Goal: Contribute content: Add original content to the website for others to see

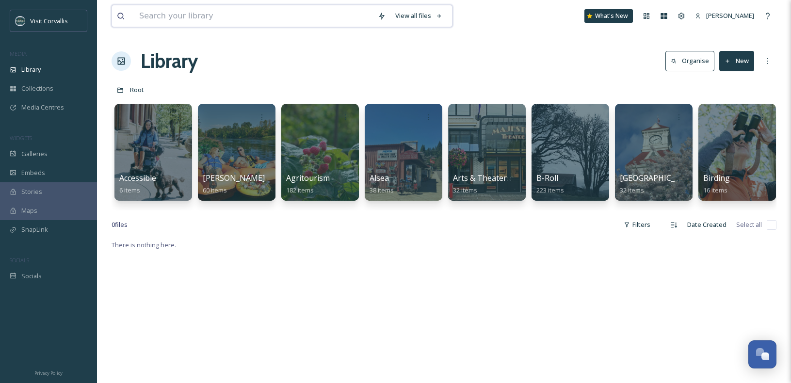
click at [186, 15] on input at bounding box center [253, 15] width 239 height 21
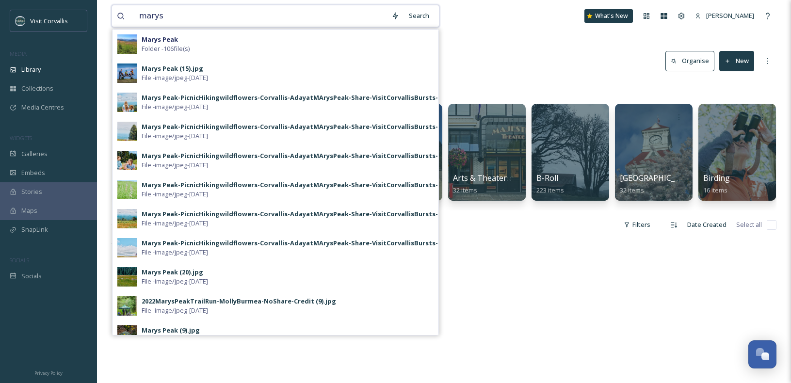
type input "marys"
click at [486, 51] on div "Library Organise New" at bounding box center [444, 61] width 665 height 29
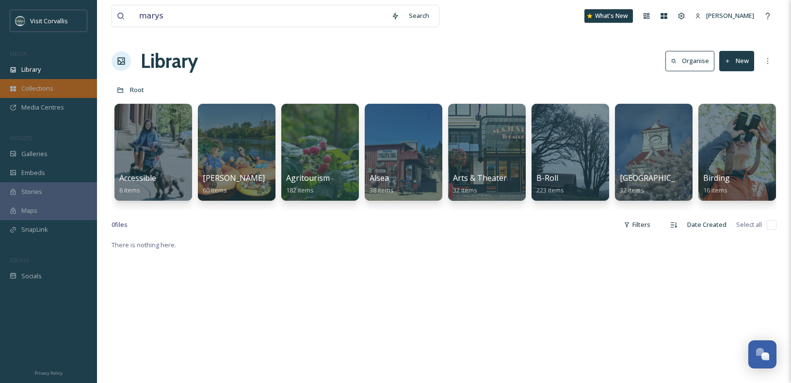
click at [54, 94] on div "Collections" at bounding box center [48, 88] width 97 height 19
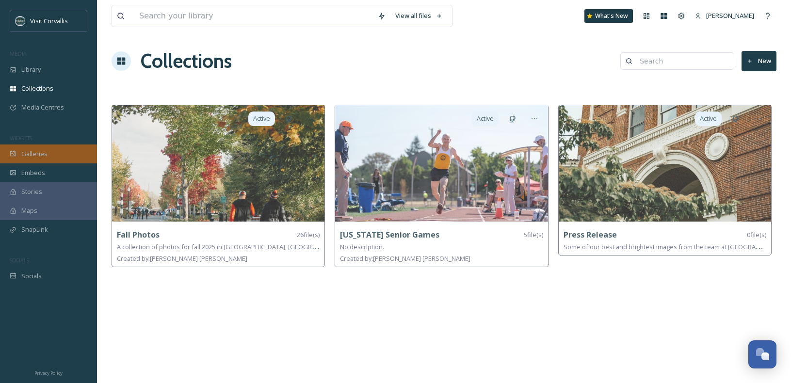
click at [42, 152] on span "Galleries" at bounding box center [34, 153] width 26 height 9
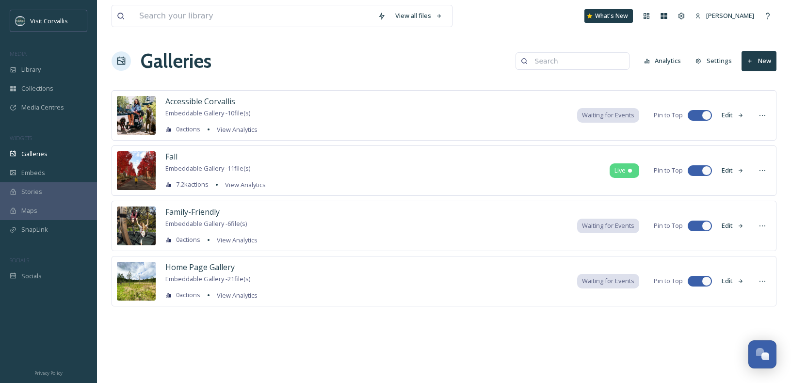
click at [766, 64] on button "New" at bounding box center [759, 61] width 35 height 20
click at [751, 84] on div "Gallery" at bounding box center [755, 83] width 43 height 19
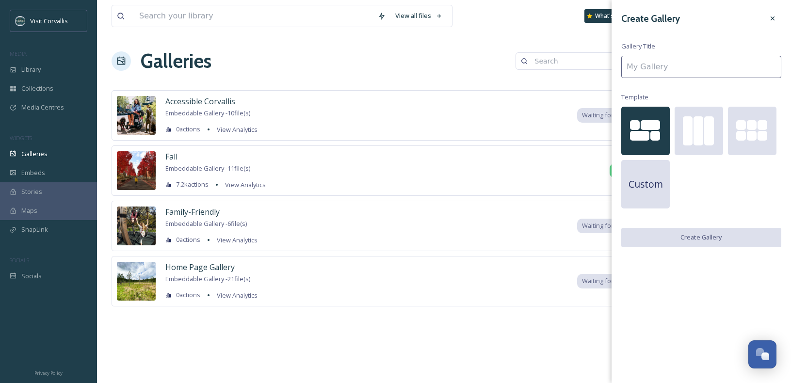
click at [648, 132] on div at bounding box center [639, 136] width 19 height 10
click at [651, 67] on input at bounding box center [702, 67] width 160 height 22
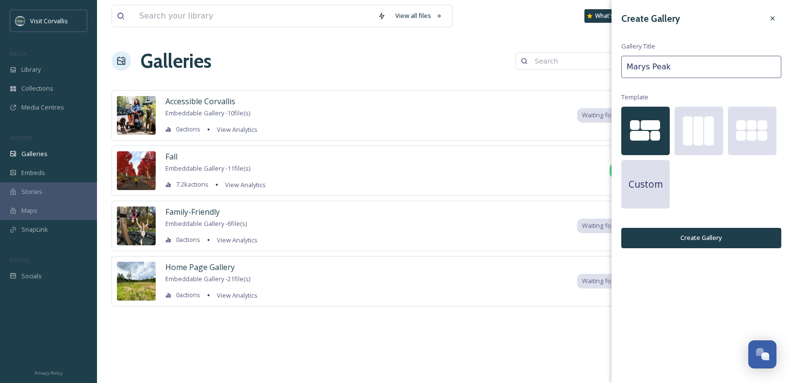
type input "Marys Peak"
click at [748, 239] on button "Create Gallery" at bounding box center [702, 238] width 160 height 20
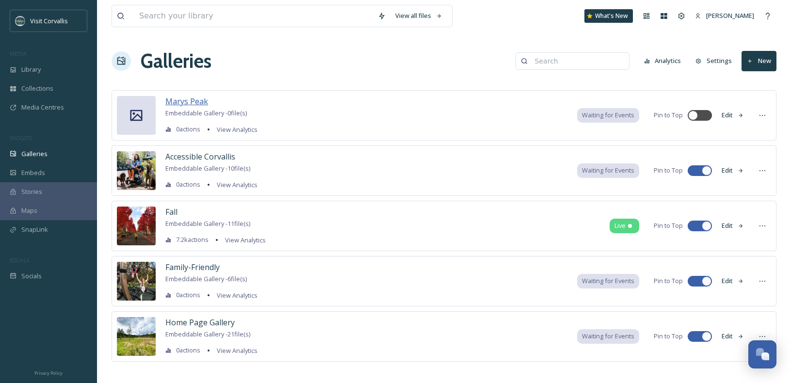
click at [184, 101] on span "Marys Peak" at bounding box center [186, 101] width 43 height 11
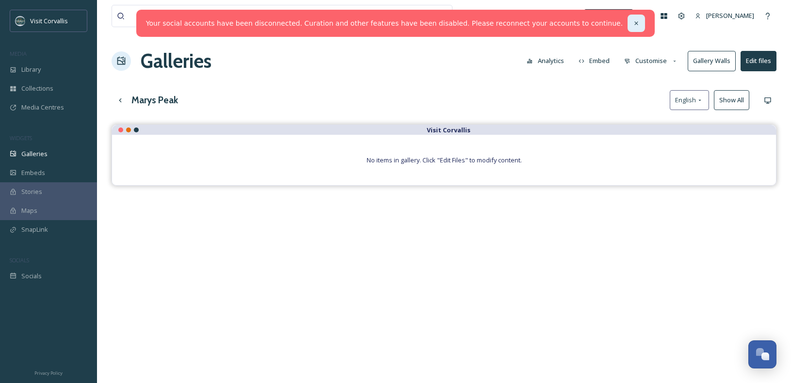
click at [635, 24] on icon at bounding box center [636, 22] width 3 height 3
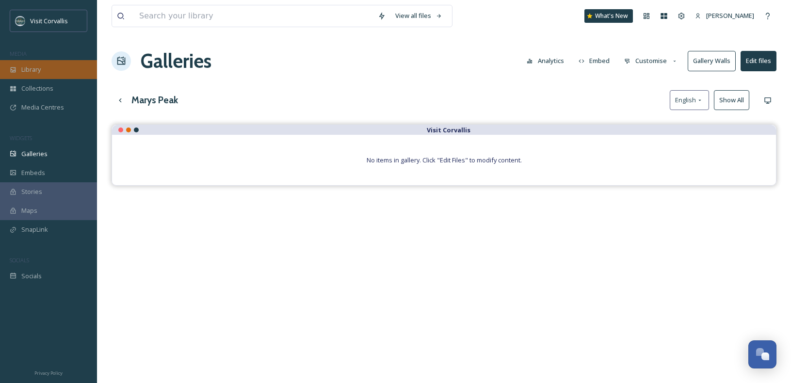
click at [39, 71] on span "Library" at bounding box center [30, 69] width 19 height 9
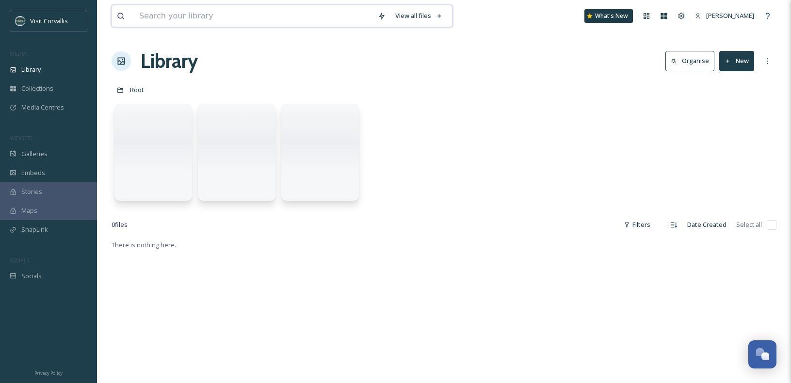
click at [186, 16] on input at bounding box center [253, 15] width 239 height 21
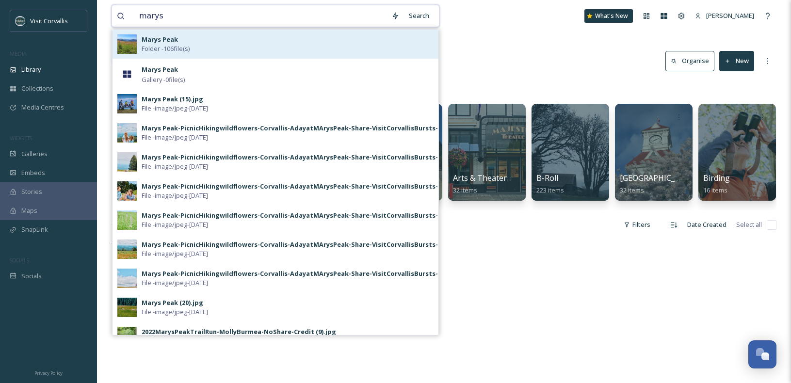
type input "marys"
click at [185, 36] on div "Marys Peak Folder - 106 file(s)" at bounding box center [288, 44] width 292 height 18
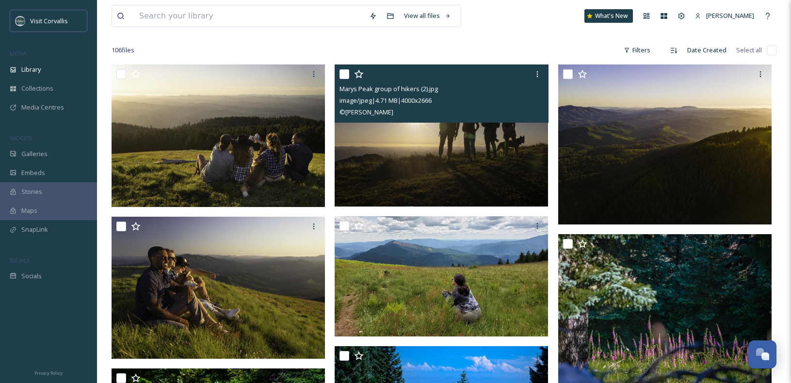
scroll to position [68, 0]
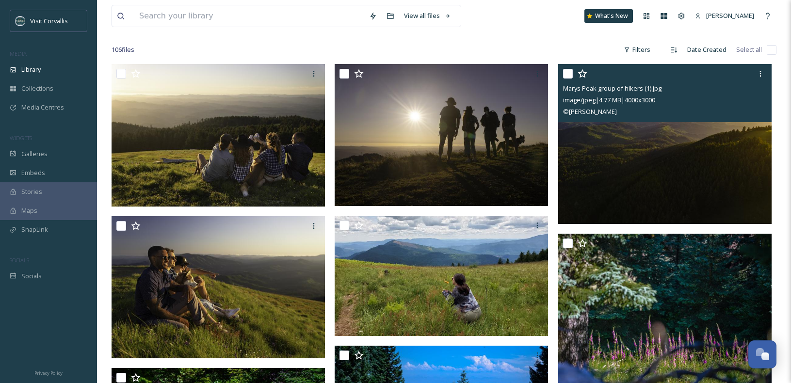
click at [569, 73] on input "checkbox" at bounding box center [568, 74] width 10 height 10
checkbox input "true"
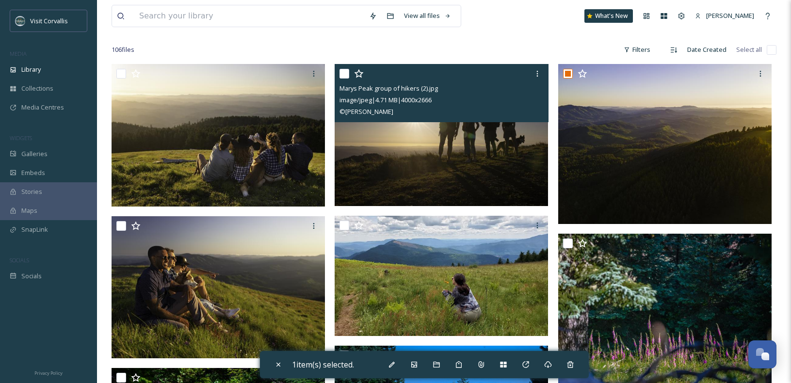
click at [344, 74] on input "checkbox" at bounding box center [345, 74] width 10 height 10
checkbox input "true"
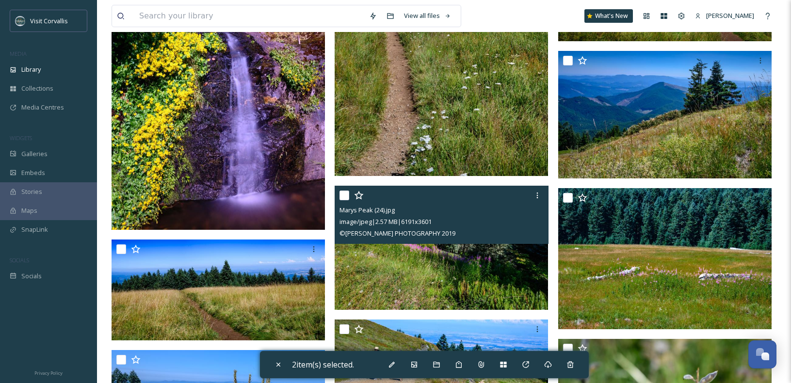
scroll to position [513, 0]
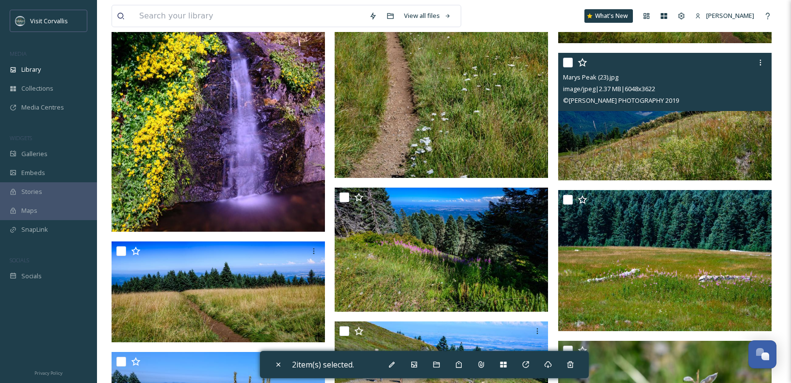
click at [568, 63] on input "checkbox" at bounding box center [568, 63] width 10 height 10
checkbox input "true"
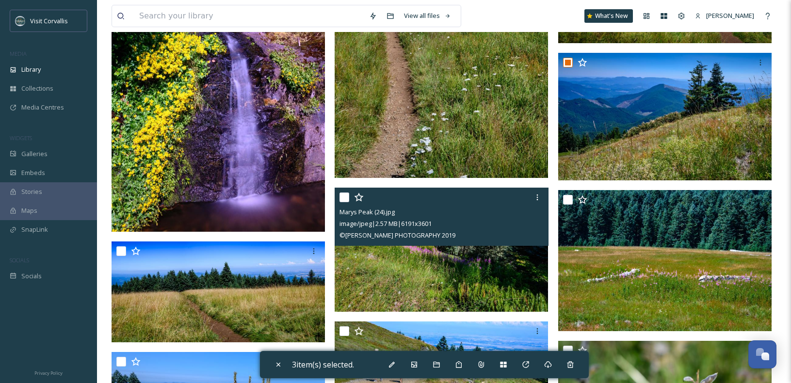
click at [347, 197] on input "checkbox" at bounding box center [345, 198] width 10 height 10
checkbox input "true"
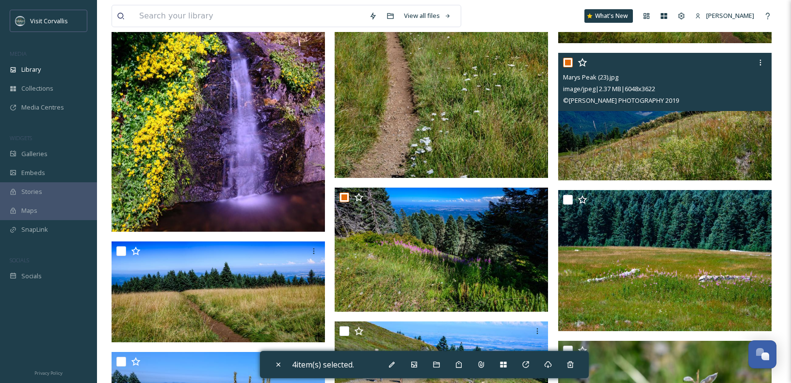
drag, startPoint x: 569, startPoint y: 63, endPoint x: 566, endPoint y: 68, distance: 6.1
click at [569, 63] on input "checkbox" at bounding box center [568, 63] width 10 height 10
checkbox input "false"
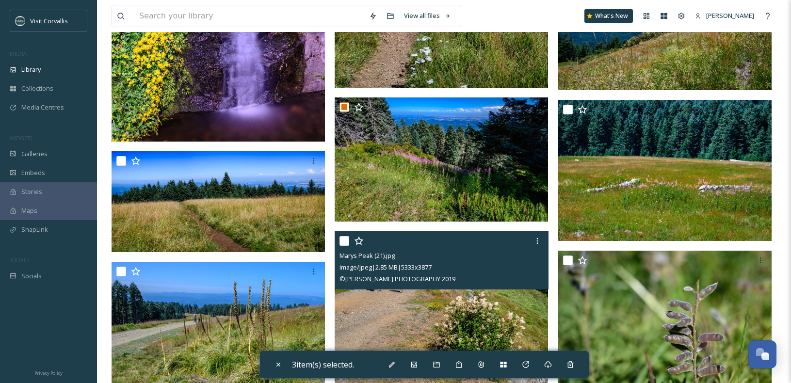
scroll to position [681, 0]
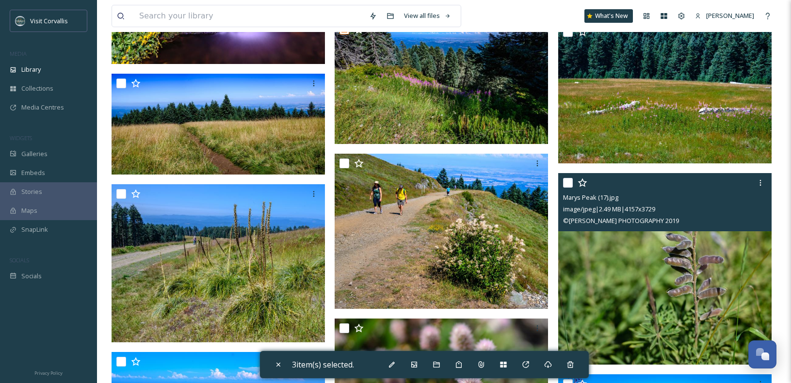
click at [570, 181] on input "checkbox" at bounding box center [568, 183] width 10 height 10
checkbox input "true"
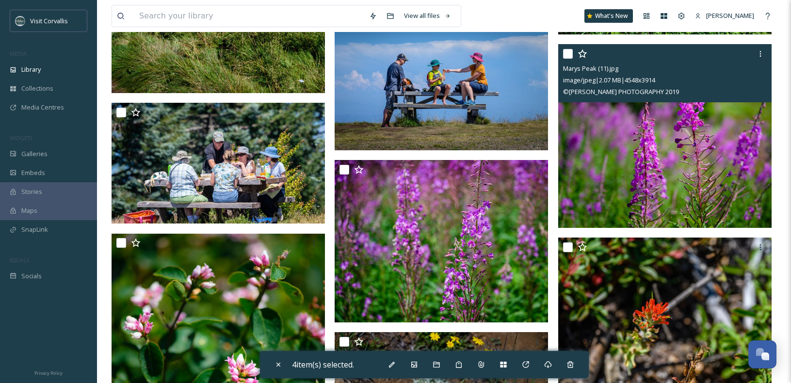
scroll to position [1153, 0]
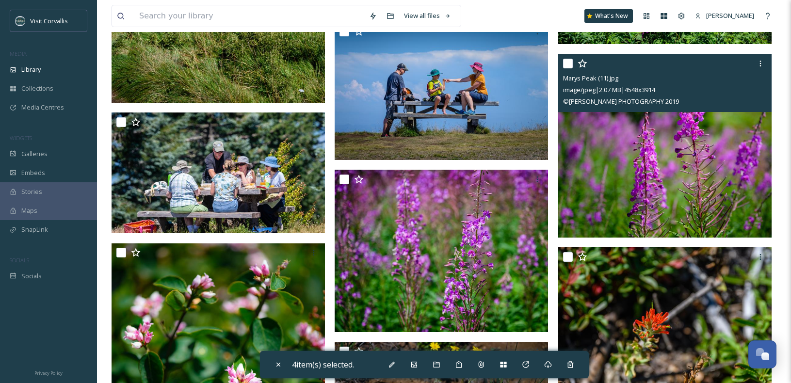
click at [569, 62] on input "checkbox" at bounding box center [568, 64] width 10 height 10
checkbox input "true"
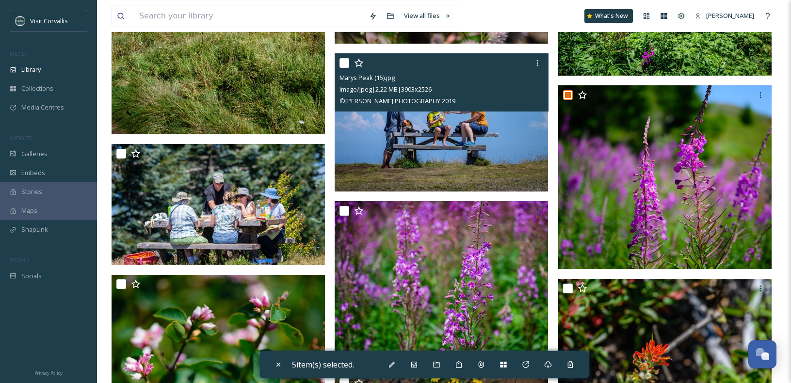
scroll to position [1112, 0]
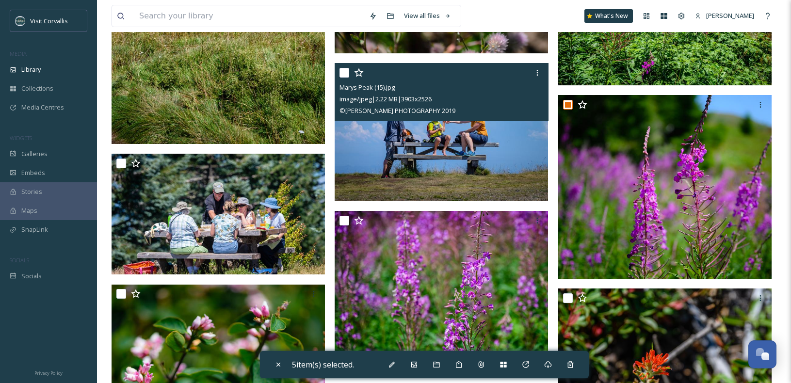
click at [345, 74] on input "checkbox" at bounding box center [345, 73] width 10 height 10
checkbox input "true"
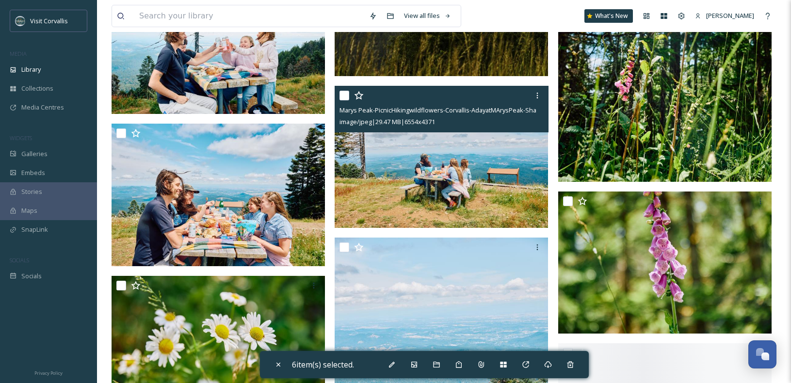
scroll to position [2446, 0]
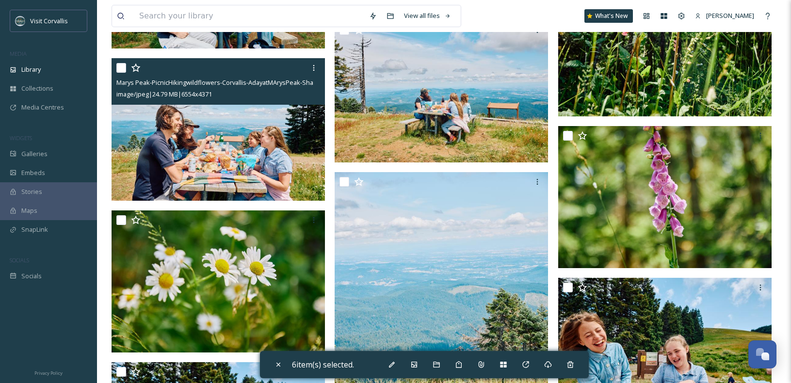
click at [120, 67] on input "checkbox" at bounding box center [121, 68] width 10 height 10
checkbox input "true"
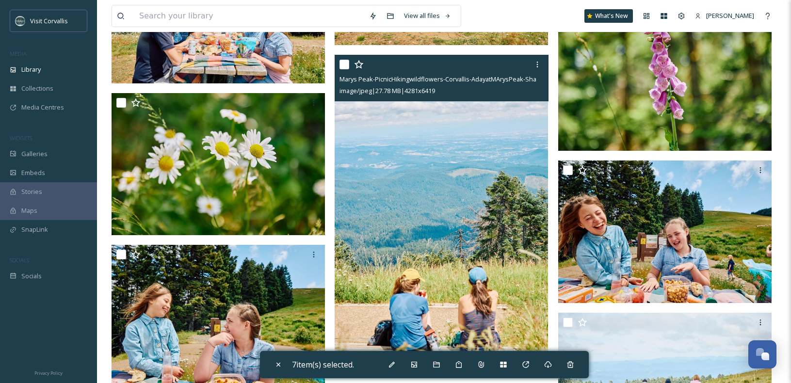
scroll to position [2563, 0]
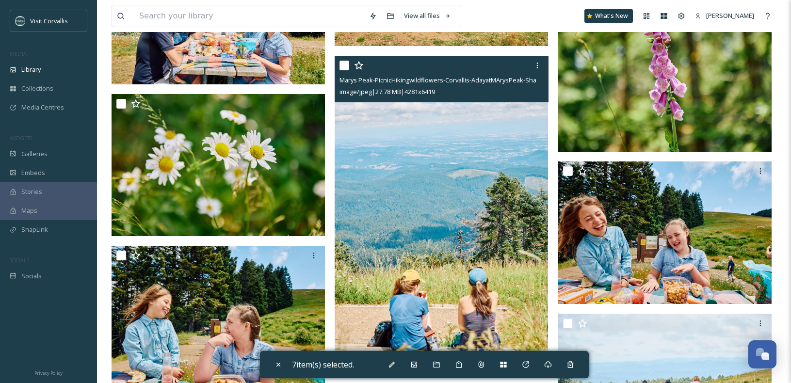
click at [344, 69] on input "checkbox" at bounding box center [345, 66] width 10 height 10
checkbox input "true"
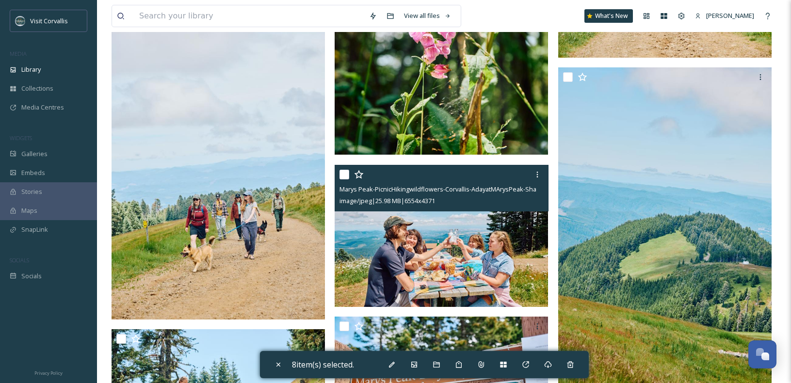
scroll to position [3112, 0]
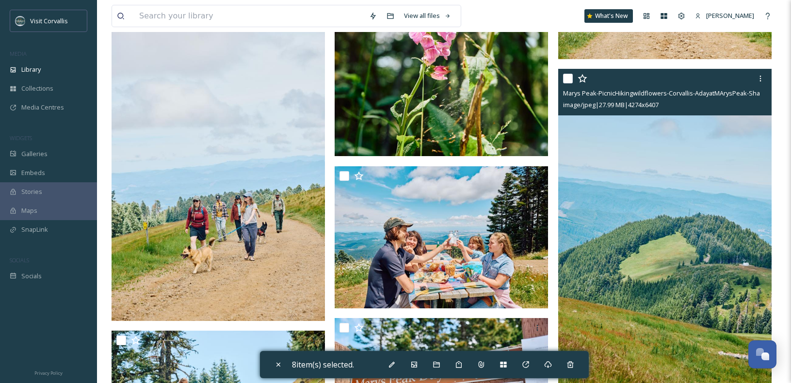
click at [568, 81] on input "checkbox" at bounding box center [568, 79] width 10 height 10
checkbox input "true"
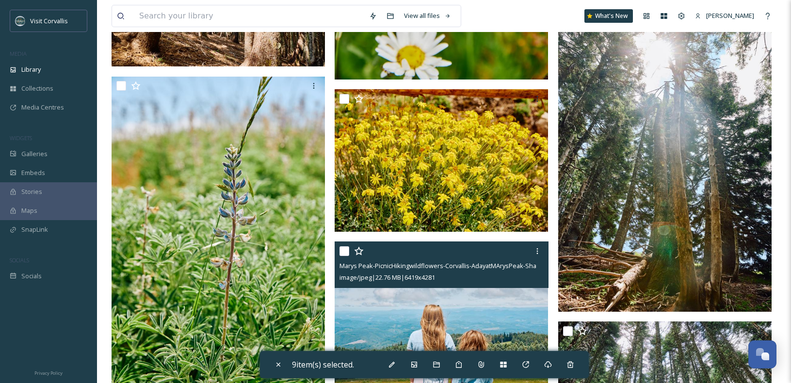
scroll to position [3745, 0]
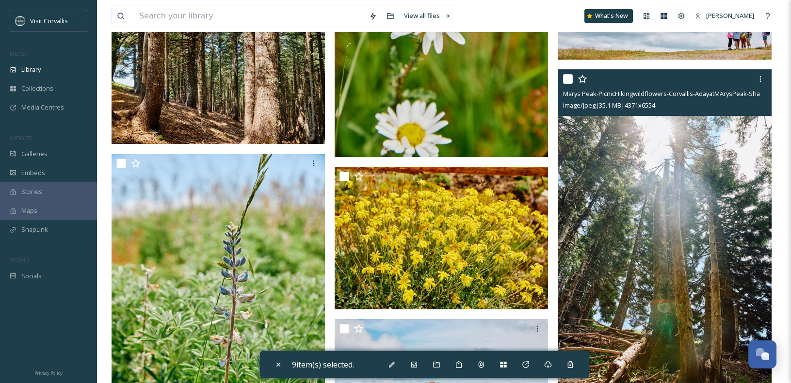
click at [569, 79] on input "checkbox" at bounding box center [568, 79] width 10 height 10
checkbox input "true"
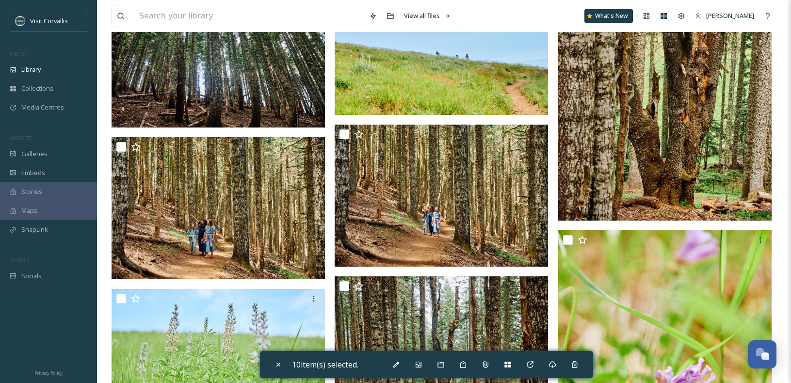
scroll to position [4397, 0]
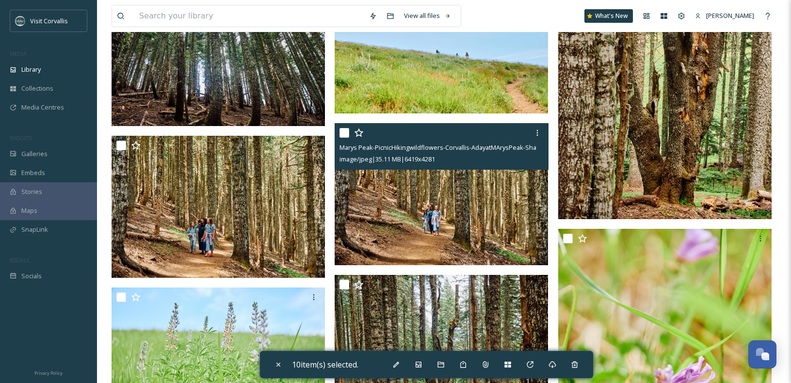
click at [346, 131] on input "checkbox" at bounding box center [345, 133] width 10 height 10
checkbox input "true"
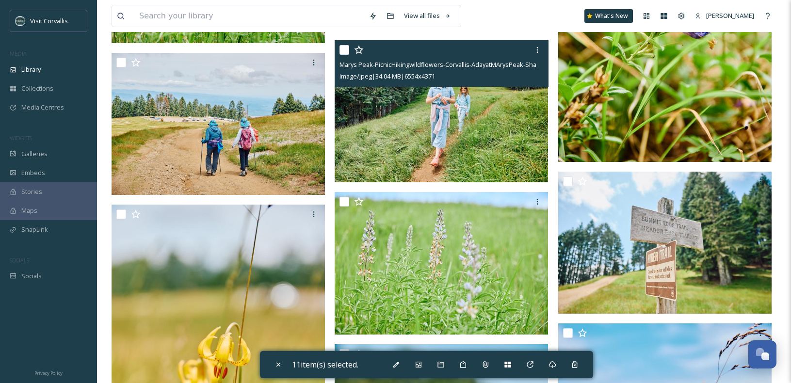
scroll to position [4791, 0]
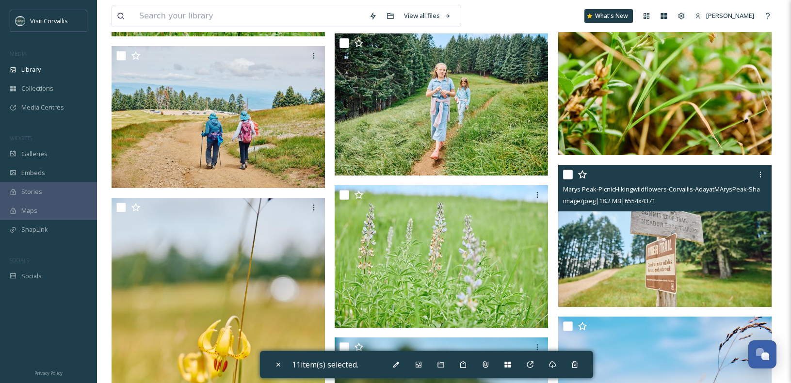
click at [567, 173] on input "checkbox" at bounding box center [568, 175] width 10 height 10
checkbox input "true"
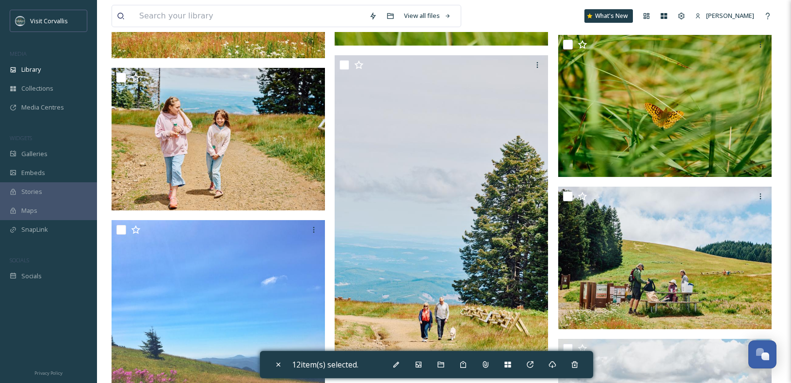
scroll to position [5376, 0]
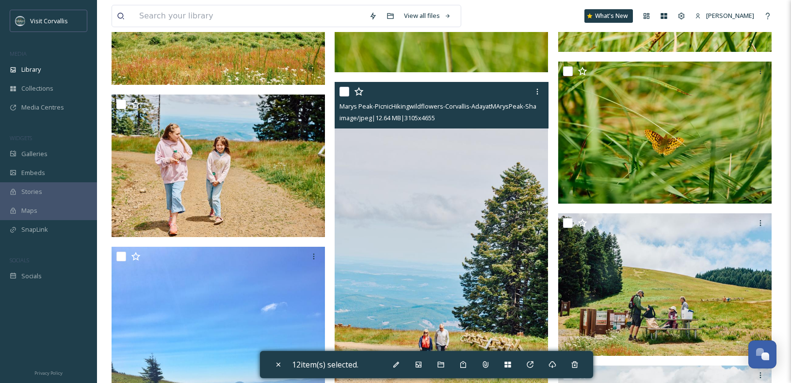
click at [344, 92] on input "checkbox" at bounding box center [345, 92] width 10 height 10
checkbox input "true"
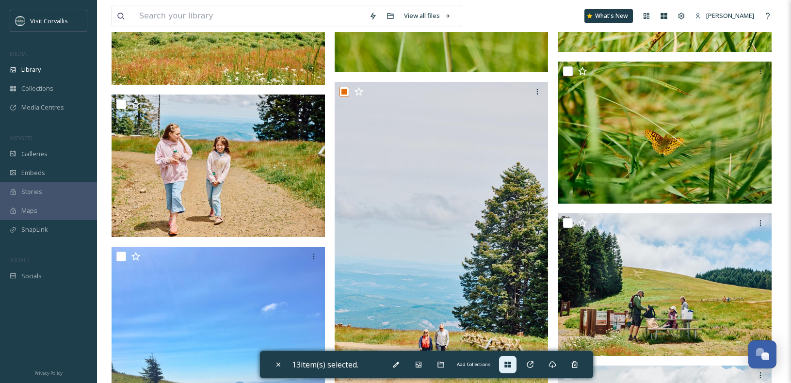
click at [512, 365] on icon at bounding box center [508, 365] width 8 height 8
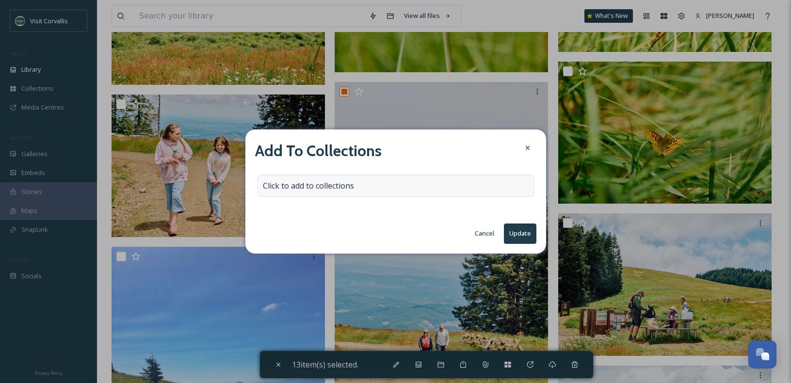
click at [332, 180] on div "Click to add to collections" at bounding box center [396, 186] width 277 height 22
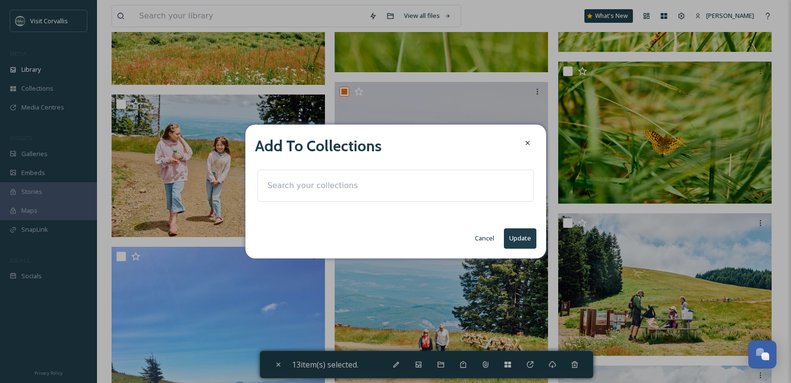
click at [330, 182] on input at bounding box center [316, 185] width 107 height 21
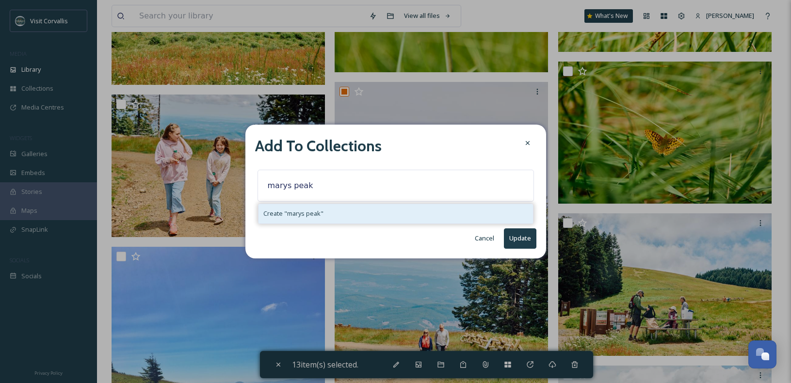
type input "marys peak"
click at [328, 214] on div "Create " marys peak "" at bounding box center [396, 213] width 275 height 19
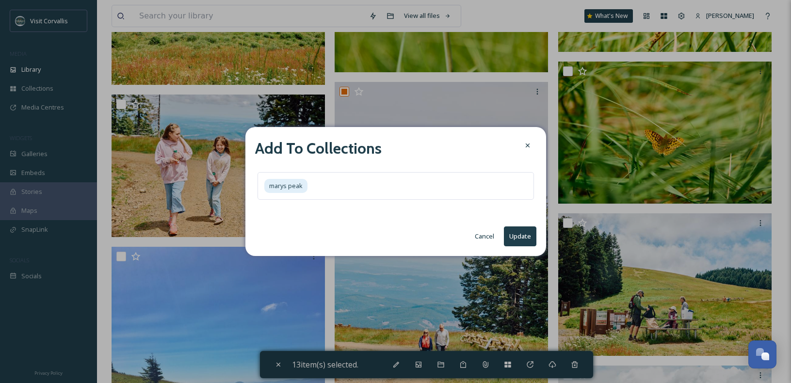
click at [522, 236] on button "Update" at bounding box center [520, 237] width 33 height 20
checkbox input "false"
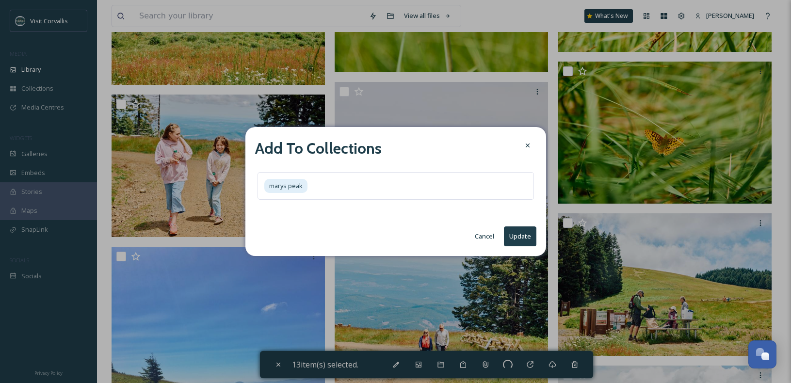
checkbox input "false"
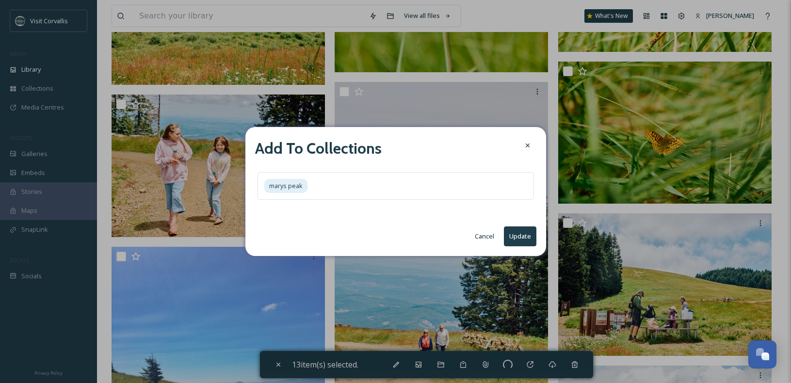
checkbox input "false"
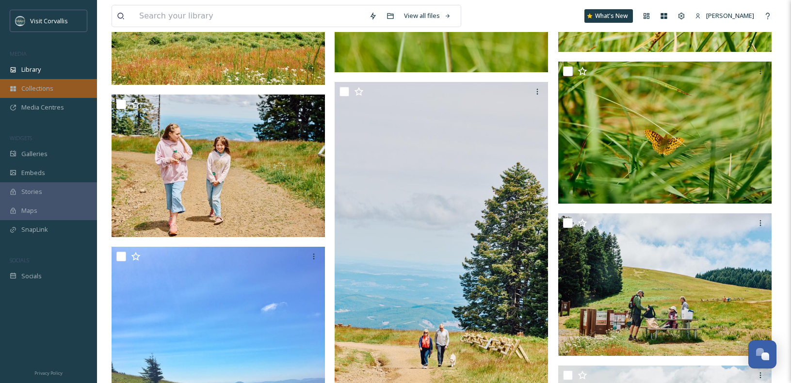
click at [39, 93] on span "Collections" at bounding box center [37, 88] width 32 height 9
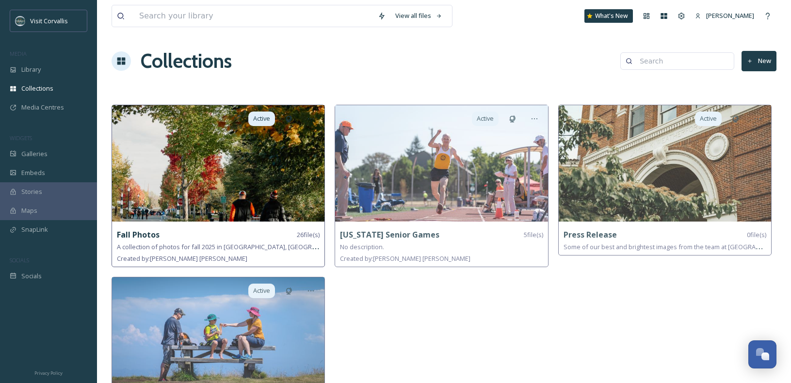
scroll to position [61, 0]
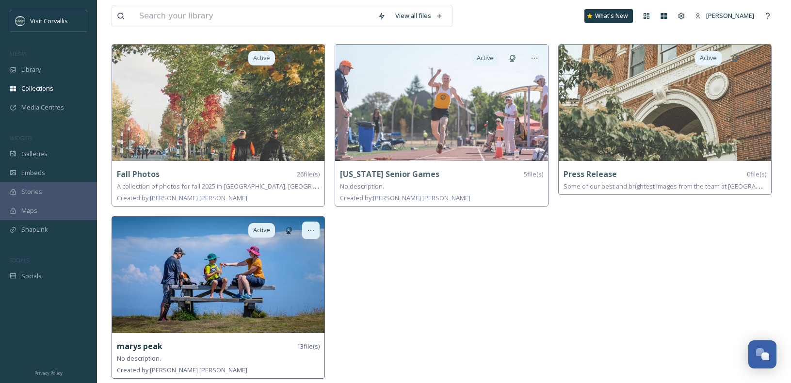
click at [312, 229] on icon at bounding box center [311, 231] width 8 height 8
click at [210, 270] on img at bounding box center [218, 275] width 213 height 116
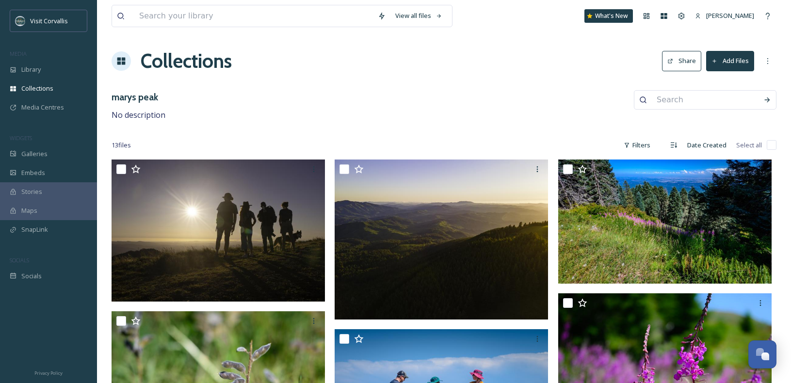
click at [775, 146] on input "checkbox" at bounding box center [772, 145] width 10 height 10
checkbox input "true"
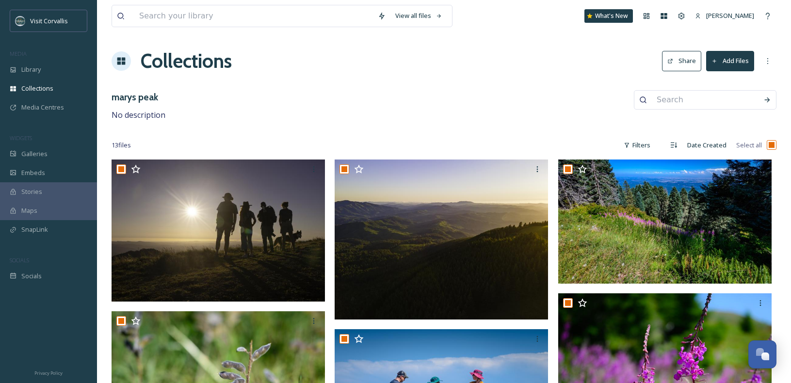
checkbox input "true"
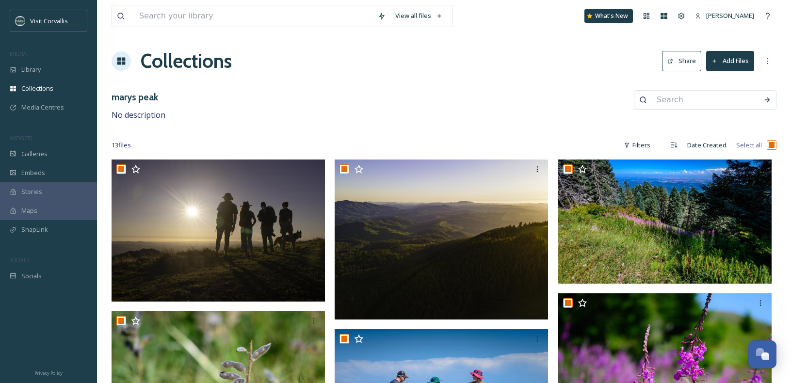
checkbox input "true"
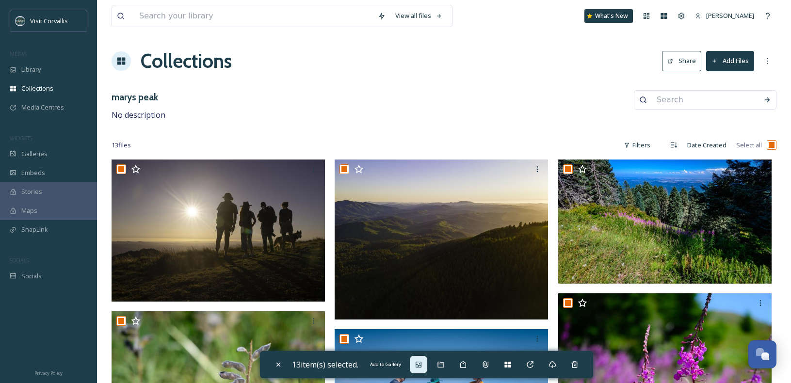
click at [426, 364] on div "Add to Gallery" at bounding box center [418, 364] width 17 height 17
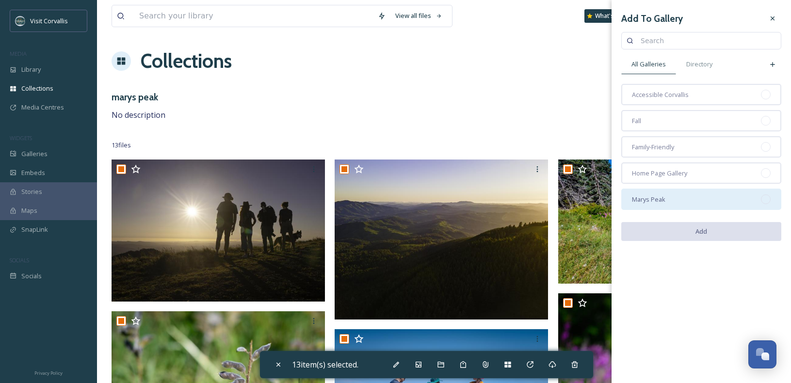
click at [686, 202] on div "Marys Peak" at bounding box center [702, 199] width 160 height 21
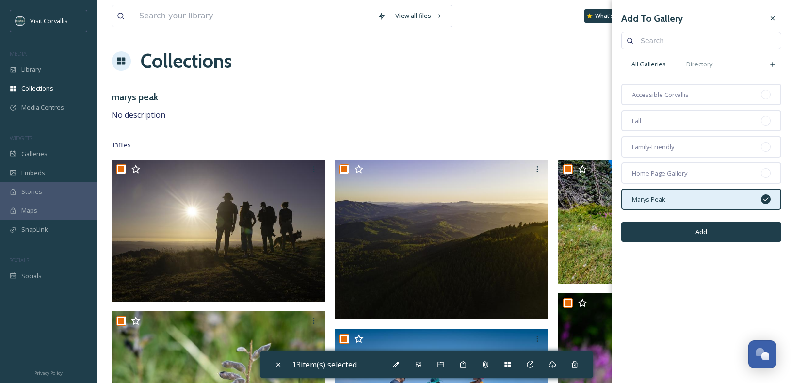
click at [691, 231] on button "Add" at bounding box center [702, 232] width 160 height 20
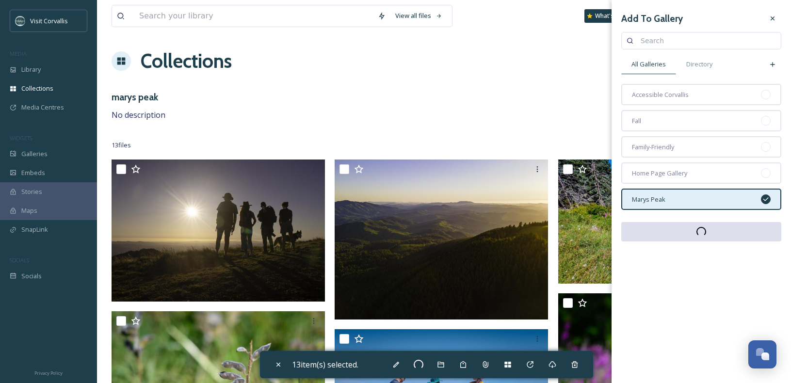
checkbox input "false"
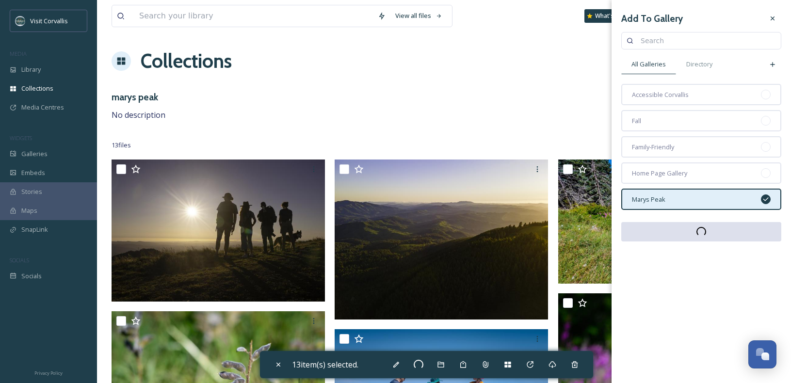
checkbox input "false"
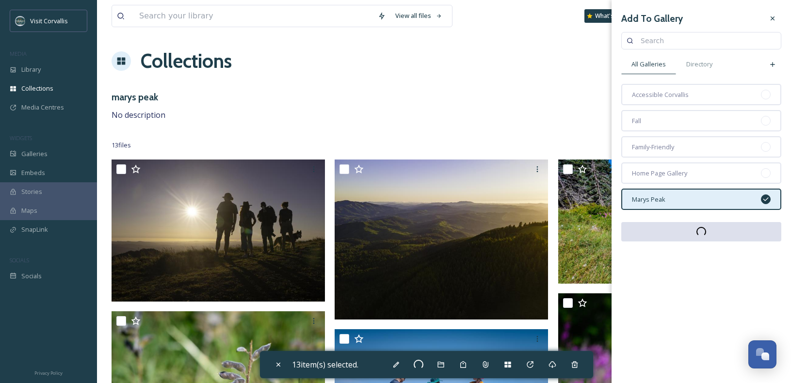
checkbox input "false"
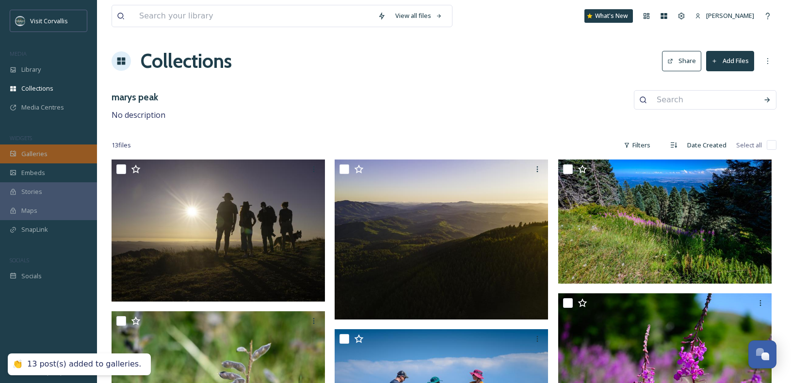
click at [46, 154] on span "Galleries" at bounding box center [34, 153] width 26 height 9
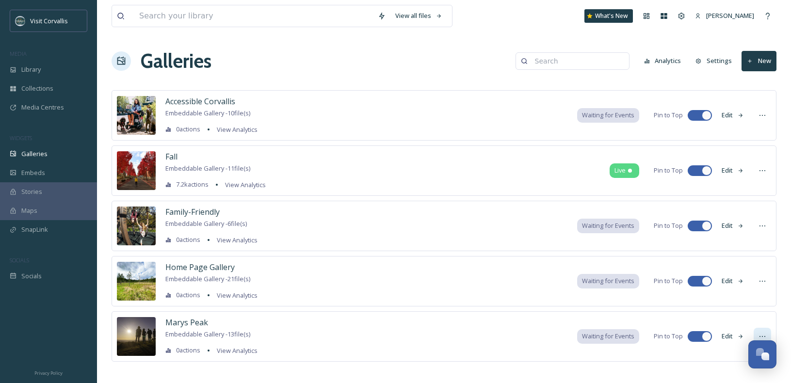
click at [767, 333] on div at bounding box center [762, 336] width 17 height 17
click at [175, 322] on span "Marys Peak" at bounding box center [186, 322] width 43 height 11
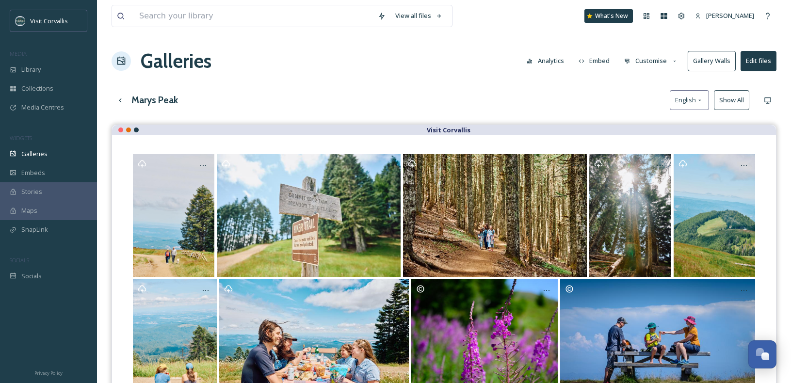
click at [603, 58] on button "Embed" at bounding box center [594, 60] width 41 height 19
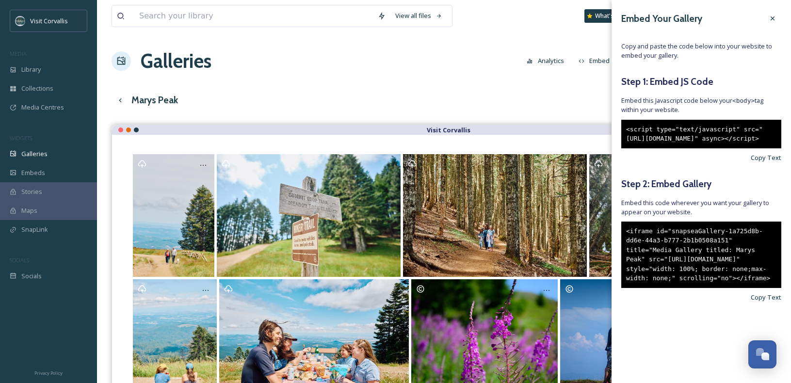
drag, startPoint x: 657, startPoint y: 168, endPoint x: 750, endPoint y: 127, distance: 101.9
click at [627, 130] on div "<script type="text/javascript" src="[URL][DOMAIN_NAME]" async></script>" at bounding box center [702, 134] width 160 height 29
copy div "<script type="text/javascript" src="[URL][DOMAIN_NAME]" async></script>"
drag, startPoint x: 627, startPoint y: 260, endPoint x: 773, endPoint y: 325, distance: 160.3
click at [773, 288] on div "<iframe id="snapseaGallery-1a725d8b-dd6e-44a3-b777-2b1b0508a151" title="Media G…" at bounding box center [702, 255] width 160 height 66
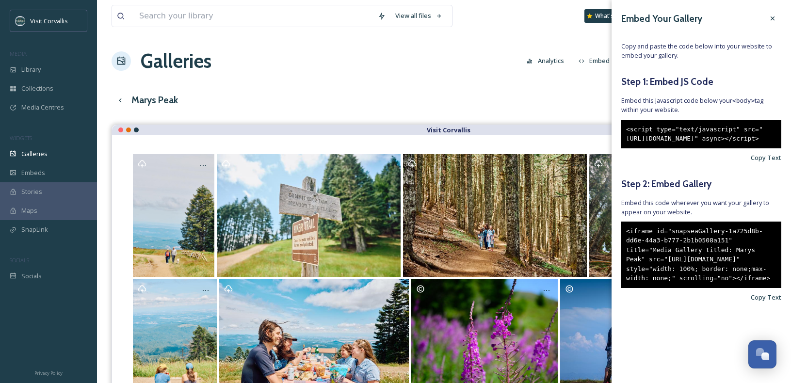
copy div "<iframe id="snapseaGallery-1a725d8b-dd6e-44a3-b777-2b1b0508a151" title="Media G…"
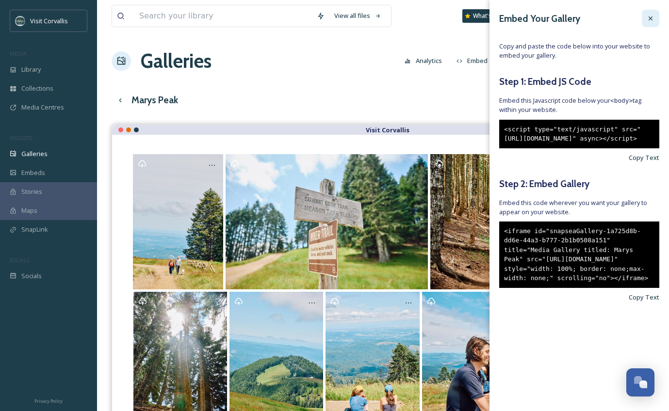
click at [650, 21] on icon at bounding box center [651, 19] width 8 height 8
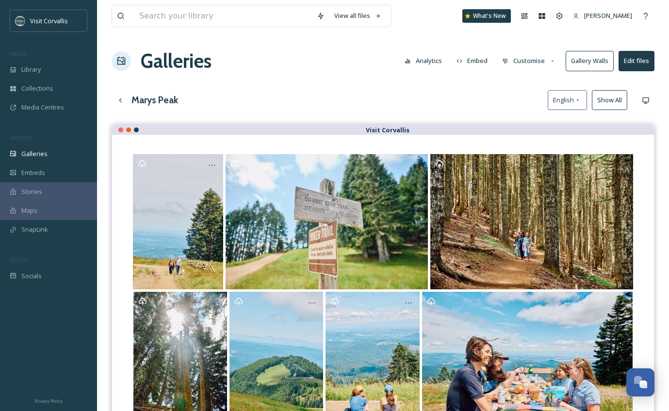
click at [523, 61] on button "Customise" at bounding box center [529, 60] width 64 height 19
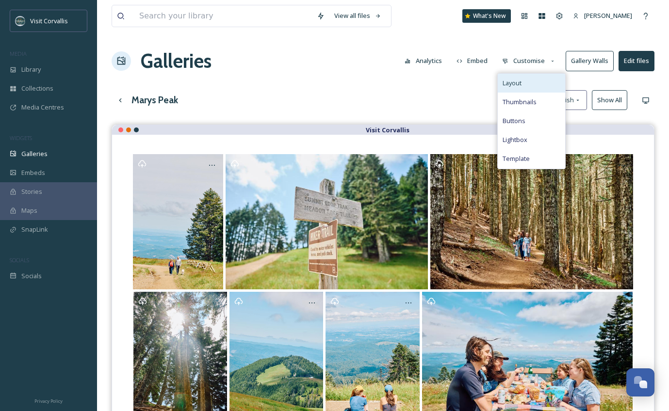
click at [518, 82] on span "Layout" at bounding box center [512, 83] width 19 height 9
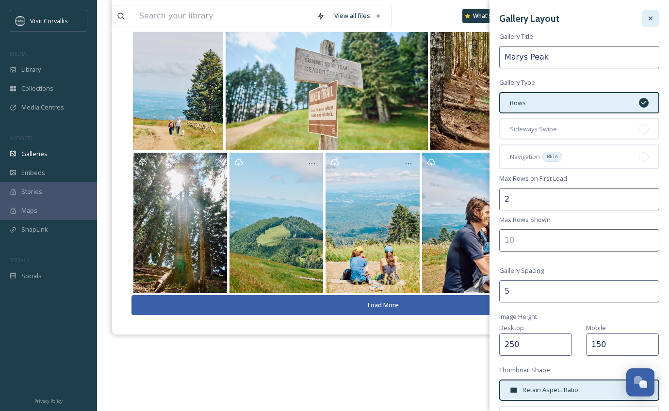
click at [649, 19] on icon at bounding box center [651, 19] width 8 height 8
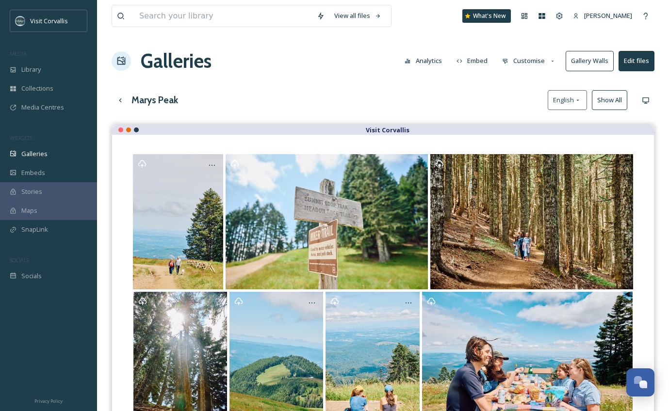
click at [538, 60] on button "Customise" at bounding box center [529, 60] width 64 height 19
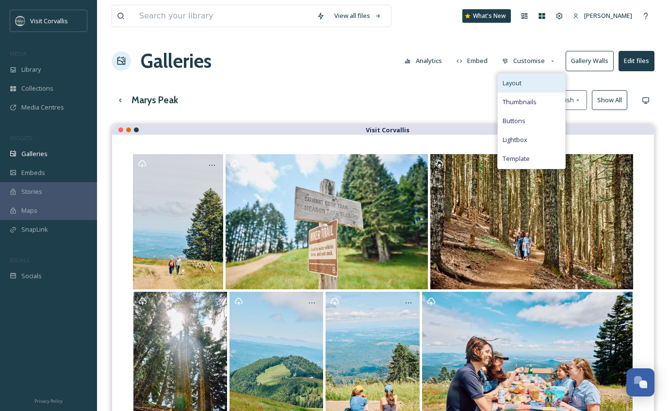
click at [520, 82] on span "Layout" at bounding box center [512, 83] width 19 height 9
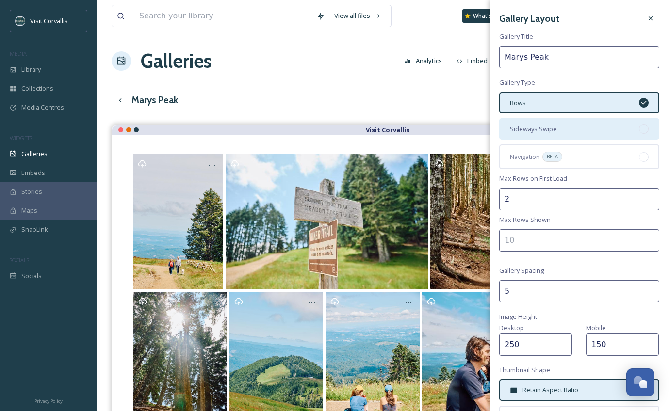
click at [645, 129] on div at bounding box center [644, 129] width 10 height 10
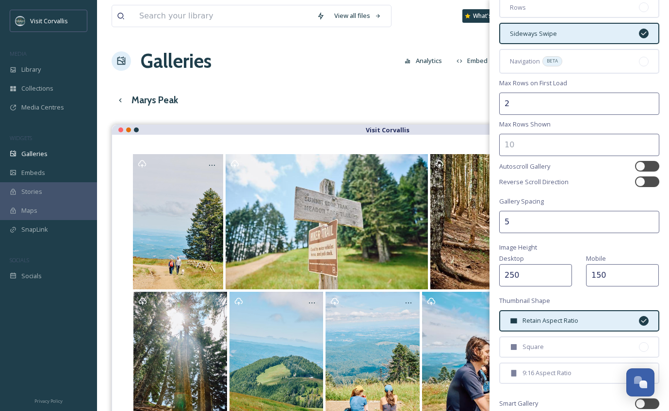
scroll to position [177, 0]
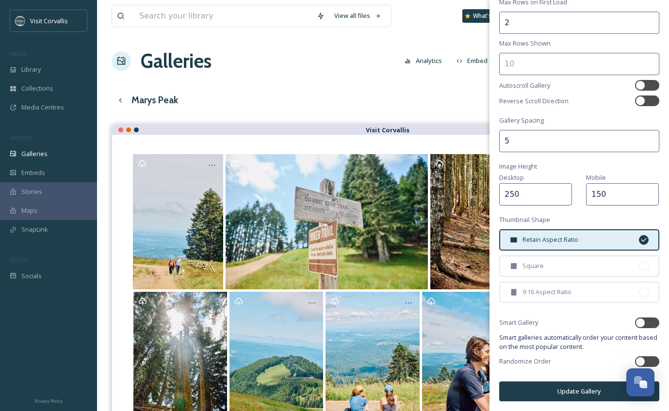
click at [597, 383] on button "Update Gallery" at bounding box center [579, 392] width 160 height 20
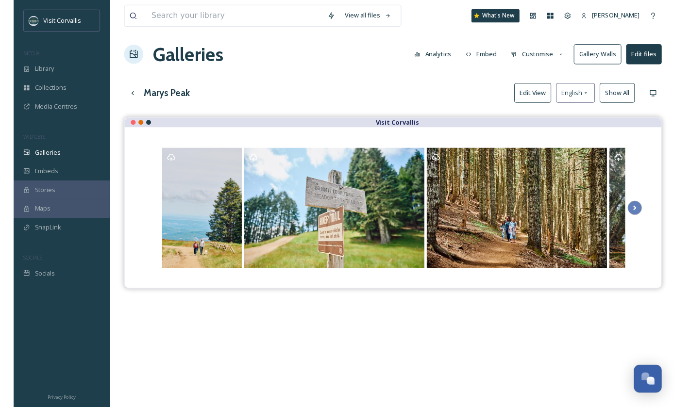
scroll to position [19, 0]
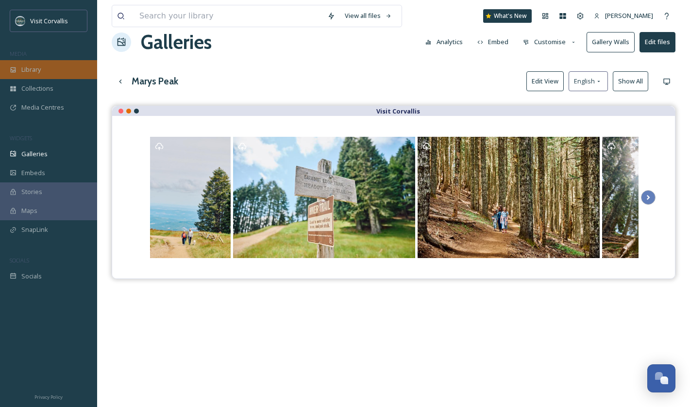
click at [44, 74] on div "Library" at bounding box center [48, 69] width 97 height 19
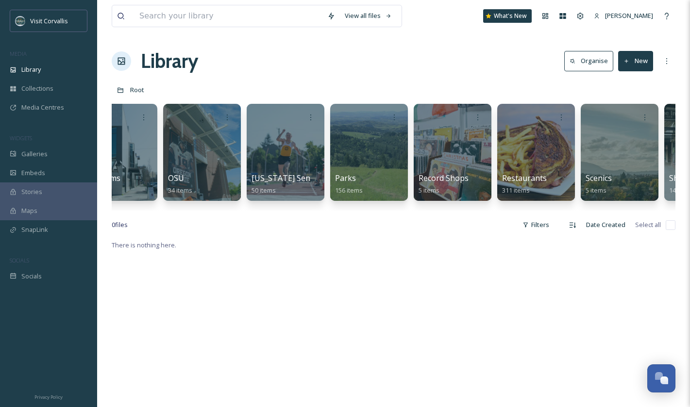
scroll to position [0, 2293]
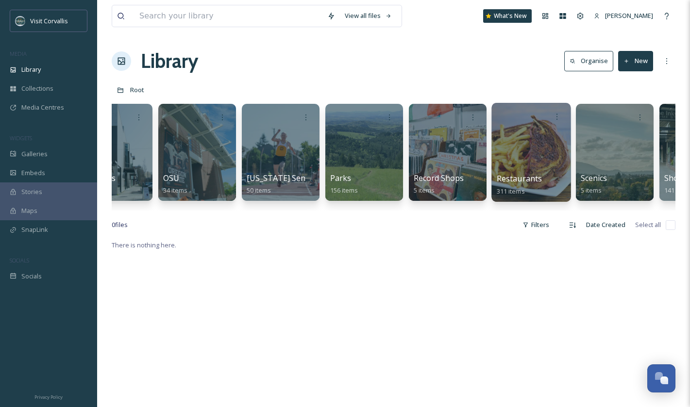
click at [507, 154] on div at bounding box center [530, 152] width 79 height 99
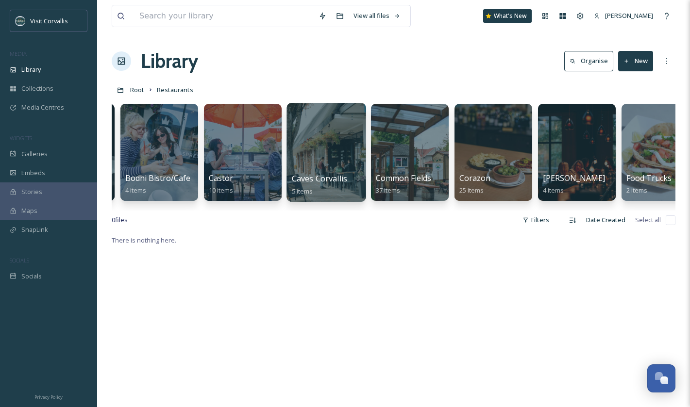
scroll to position [0, 195]
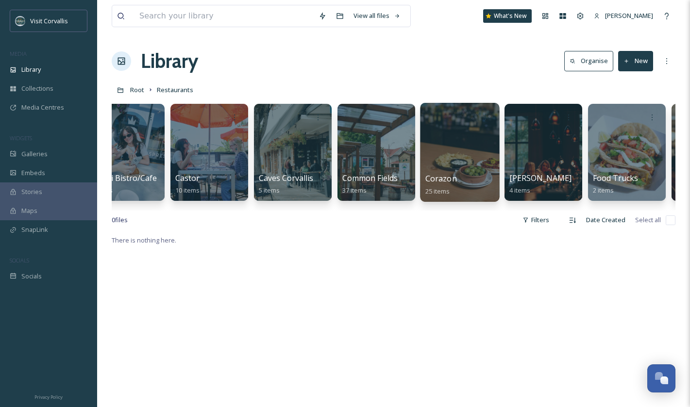
click at [461, 148] on div at bounding box center [459, 152] width 79 height 99
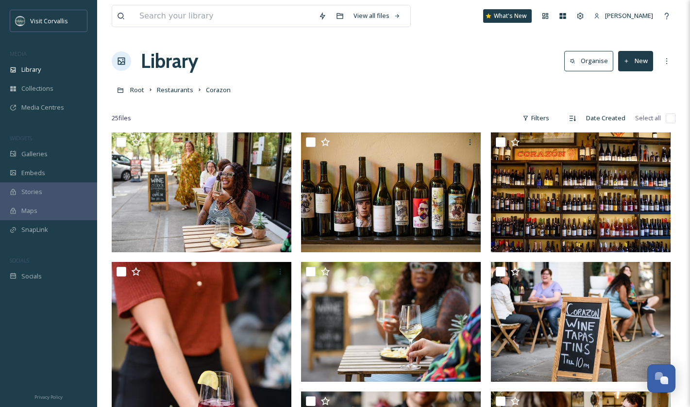
click at [626, 64] on icon at bounding box center [626, 61] width 6 height 6
click at [628, 83] on span "File Upload" at bounding box center [631, 83] width 32 height 9
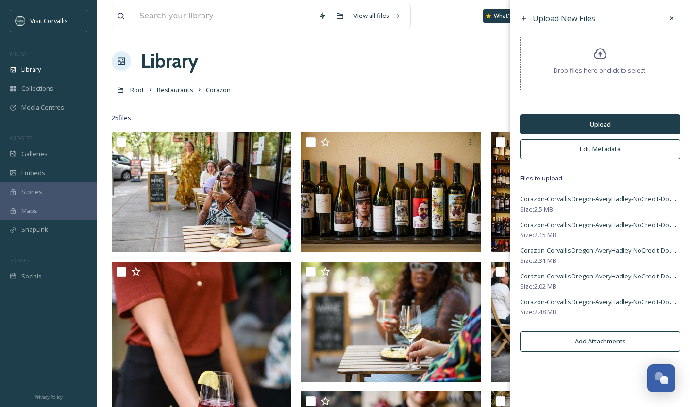
click at [593, 147] on button "Edit Metadata" at bounding box center [600, 149] width 160 height 20
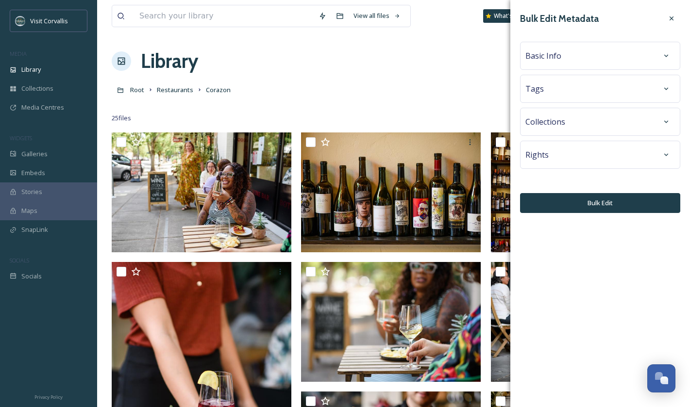
click at [551, 57] on span "Basic Info" at bounding box center [543, 56] width 36 height 12
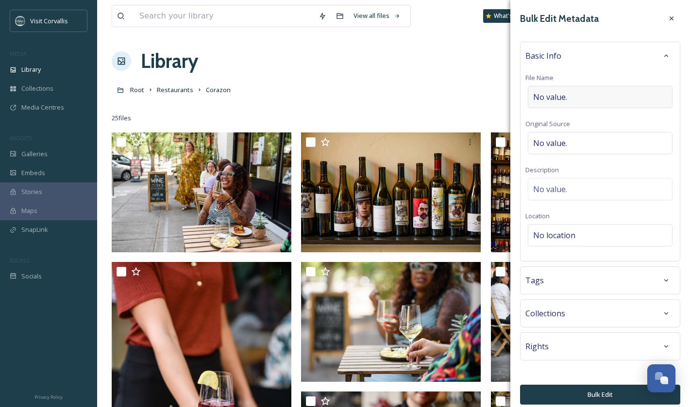
click at [551, 95] on span "No value." at bounding box center [550, 97] width 34 height 12
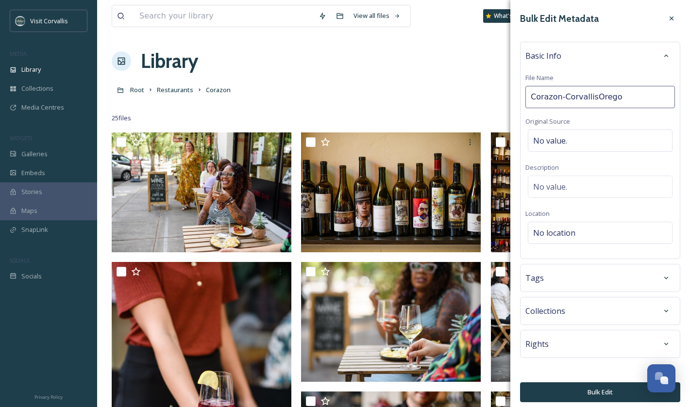
click at [564, 97] on input "Corazon-CorvallisOrego" at bounding box center [599, 97] width 149 height 22
type input "Corazon Corvallis OR"
click at [620, 100] on input "Corazon Corvallis OR" at bounding box center [599, 97] width 149 height 22
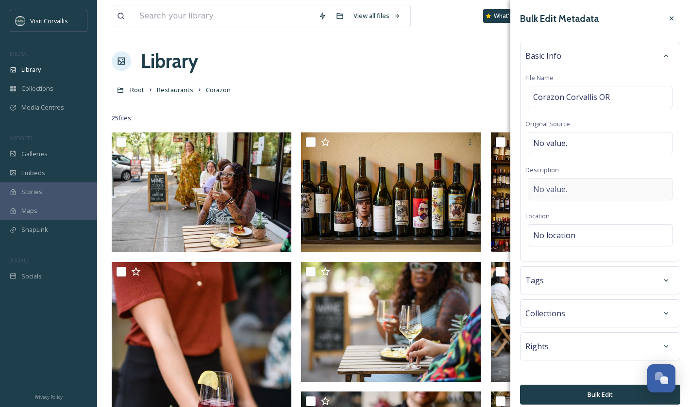
click at [575, 181] on div "No value." at bounding box center [599, 189] width 145 height 22
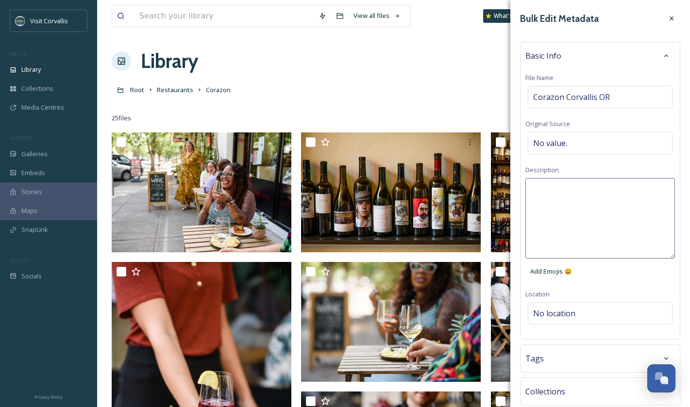
click at [568, 194] on textarea at bounding box center [599, 218] width 149 height 81
paste textarea "Corazon-CorvallisOrego"
click at [563, 188] on textarea "Corazon-CorvallisOrego" at bounding box center [599, 218] width 149 height 81
click at [592, 189] on textarea "Corazon CorvallisOrego" at bounding box center [599, 218] width 149 height 81
click at [628, 190] on textarea "Corazon Corvallis Orego" at bounding box center [599, 218] width 149 height 81
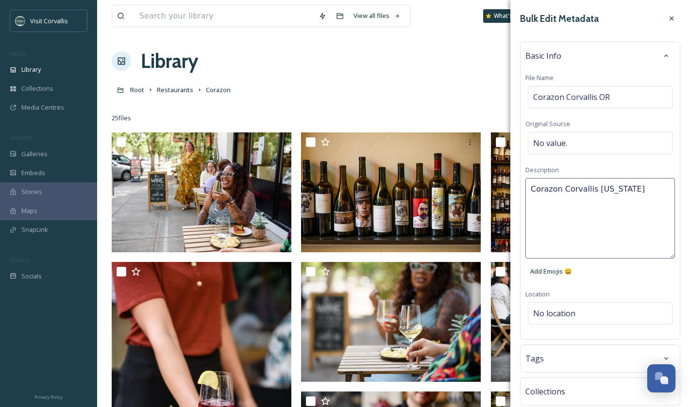
click at [562, 188] on textarea "Corazon Corvallis [US_STATE]" at bounding box center [599, 218] width 149 height 81
type textarea "Corazon in downtown [GEOGRAPHIC_DATA] [US_STATE]"
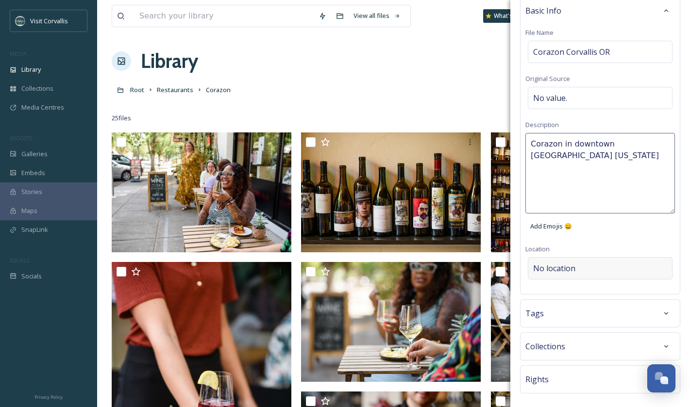
click at [608, 264] on div "Bulk Edit Metadata Basic Info File Name [PERSON_NAME] OR Original Source No val…" at bounding box center [600, 201] width 180 height 493
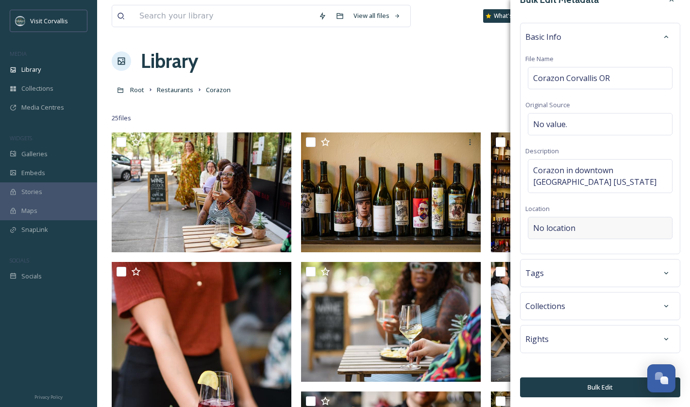
click at [556, 233] on span "No location" at bounding box center [554, 228] width 42 height 12
click at [549, 227] on input at bounding box center [600, 227] width 144 height 21
paste input "Corazon-CorvallisOrego"
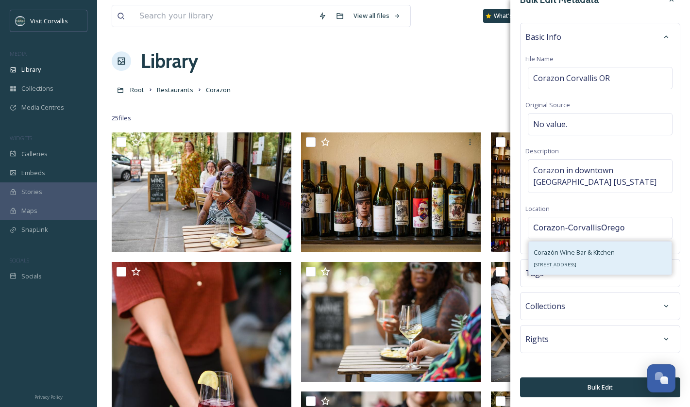
type input "Corazon-CorvallisOrego"
click at [571, 249] on span "Corazón Wine Bar & Kitchen" at bounding box center [573, 252] width 81 height 9
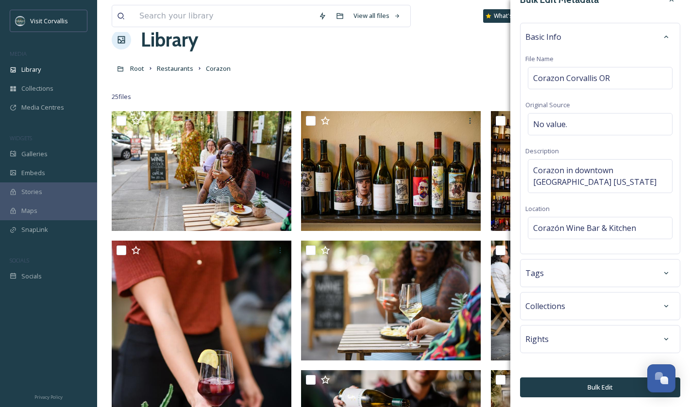
scroll to position [24, 0]
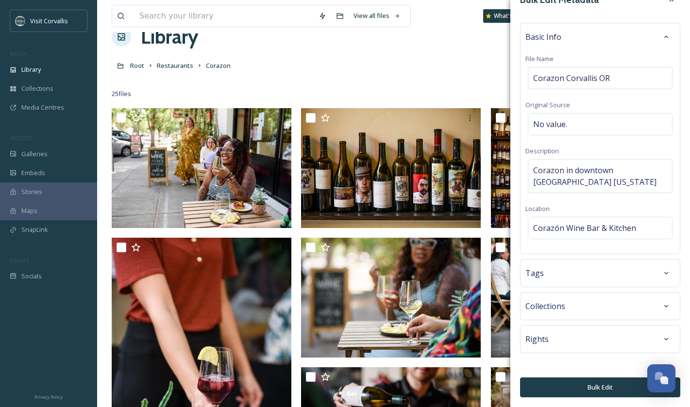
click at [593, 267] on div "Tags" at bounding box center [599, 272] width 149 height 17
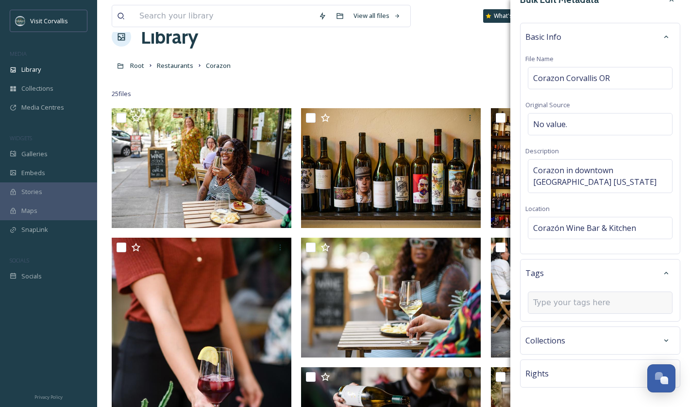
click at [577, 303] on input at bounding box center [581, 303] width 97 height 12
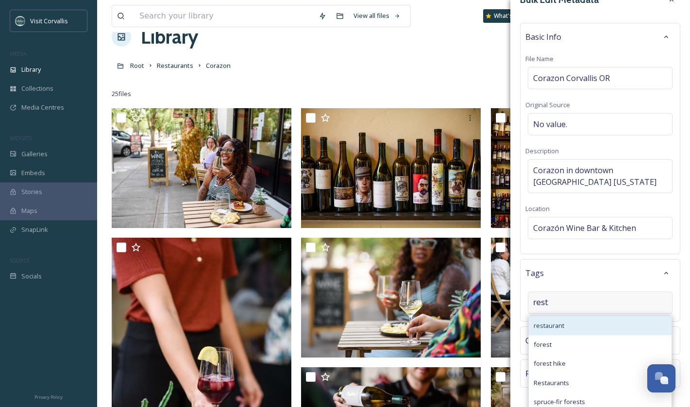
type input "rest"
click at [580, 322] on div "restaurant" at bounding box center [599, 325] width 143 height 19
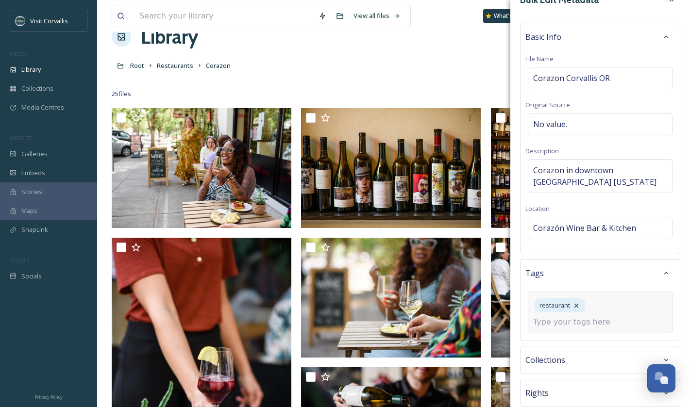
click at [591, 322] on input at bounding box center [581, 322] width 97 height 12
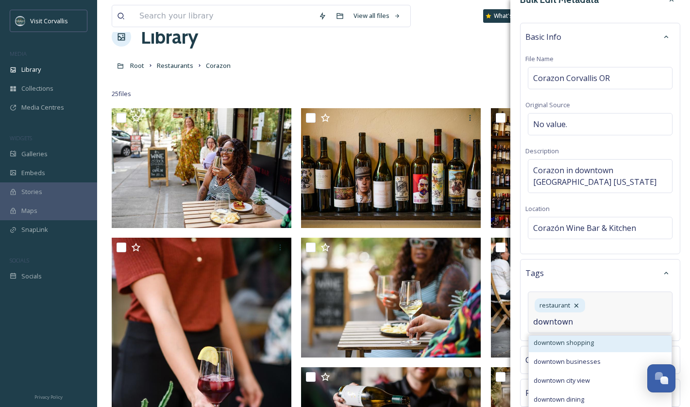
scroll to position [46, 0]
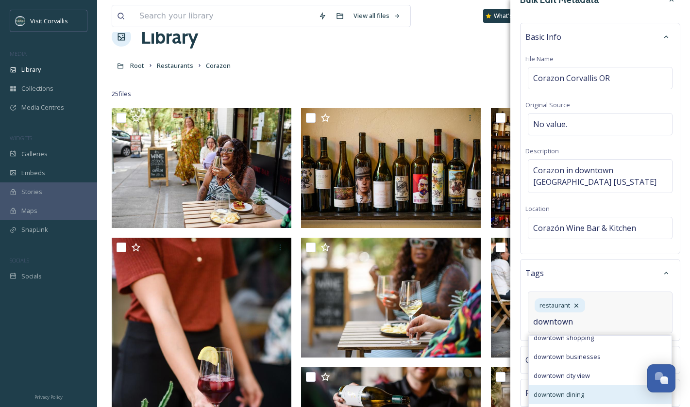
type input "downtown"
click at [585, 383] on div "downtown dining" at bounding box center [599, 394] width 143 height 19
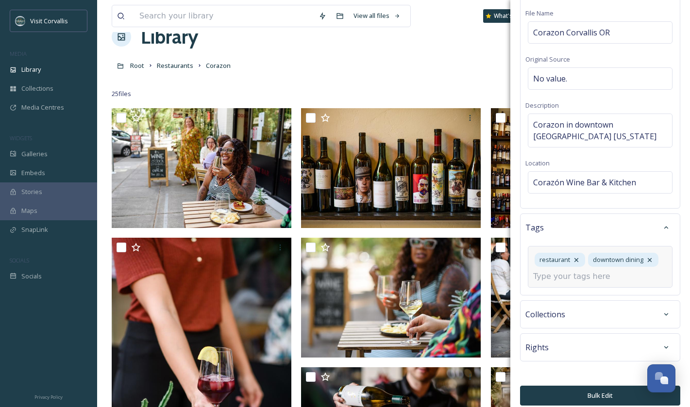
scroll to position [73, 0]
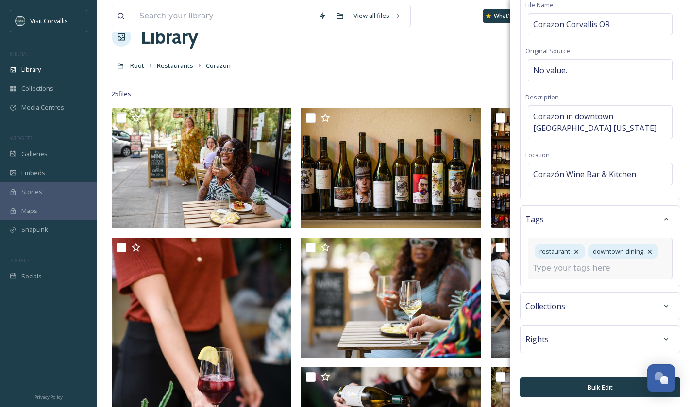
click at [566, 305] on div "Collections" at bounding box center [599, 305] width 149 height 17
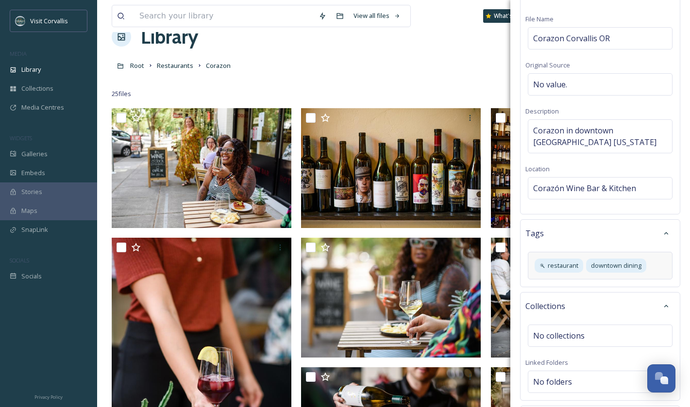
click at [659, 270] on div "restaurant downtown dining" at bounding box center [599, 266] width 145 height 28
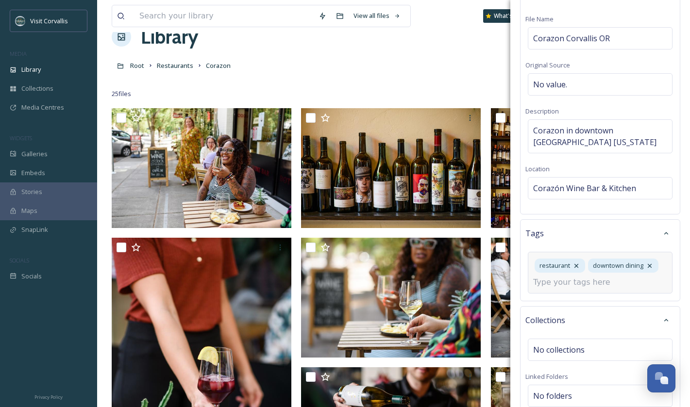
click at [628, 283] on input at bounding box center [581, 283] width 97 height 12
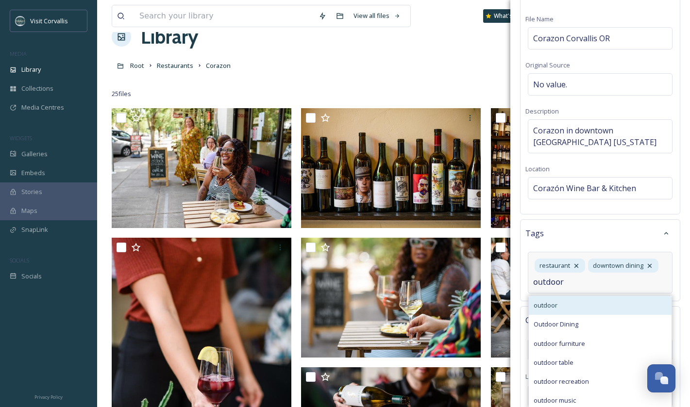
scroll to position [0, 0]
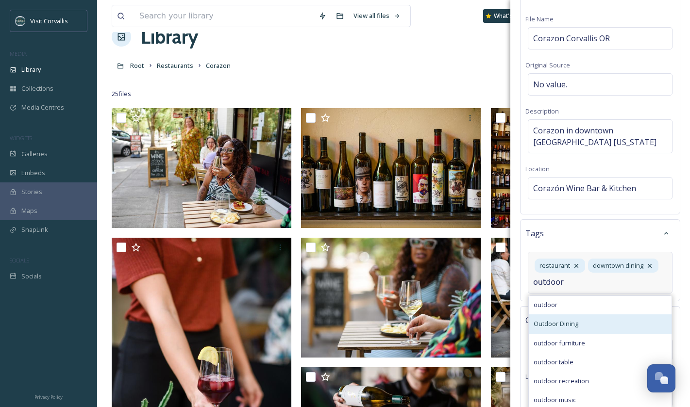
type input "outdoor"
click at [584, 321] on div "Outdoor Dining" at bounding box center [599, 323] width 143 height 19
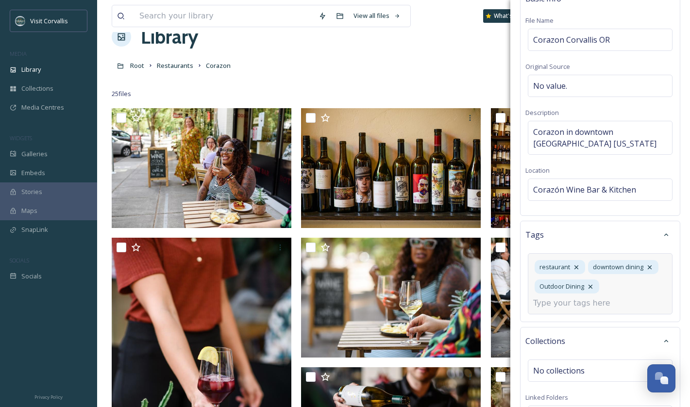
click at [600, 301] on input at bounding box center [581, 303] width 97 height 12
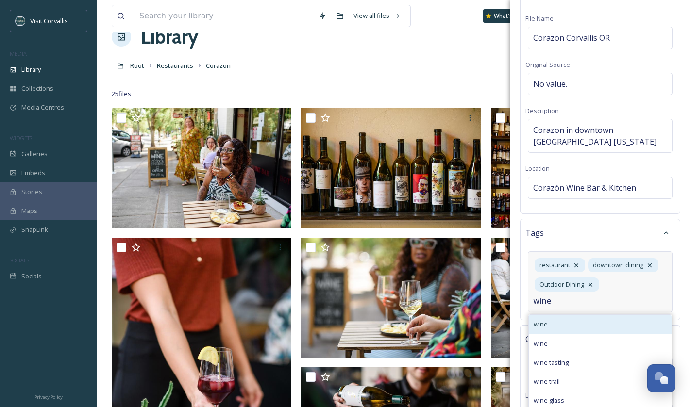
type input "wine"
click at [583, 321] on div "wine" at bounding box center [599, 324] width 143 height 19
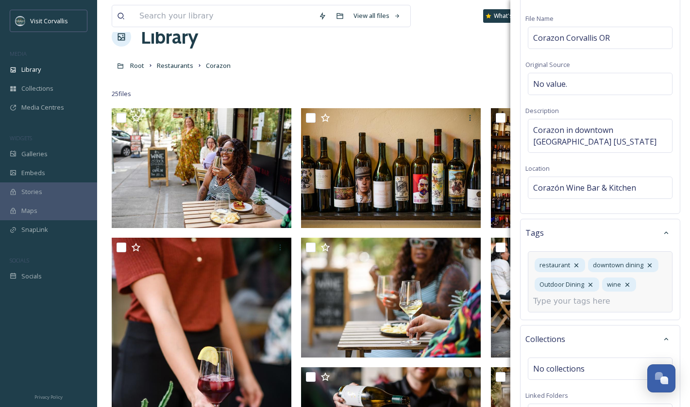
click at [578, 301] on input at bounding box center [581, 302] width 97 height 12
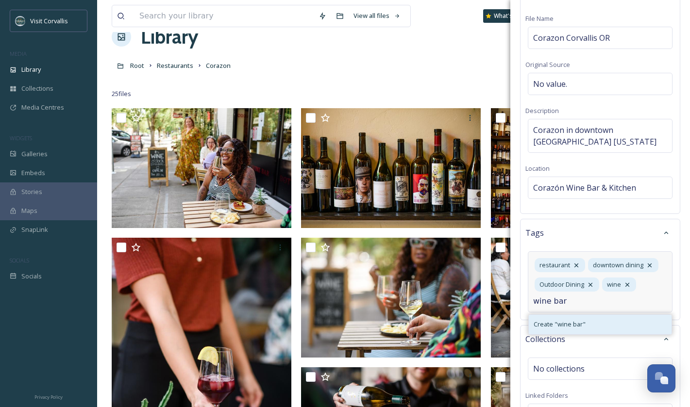
type input "wine bar"
click at [578, 325] on span "Create " wine bar "" at bounding box center [559, 324] width 52 height 9
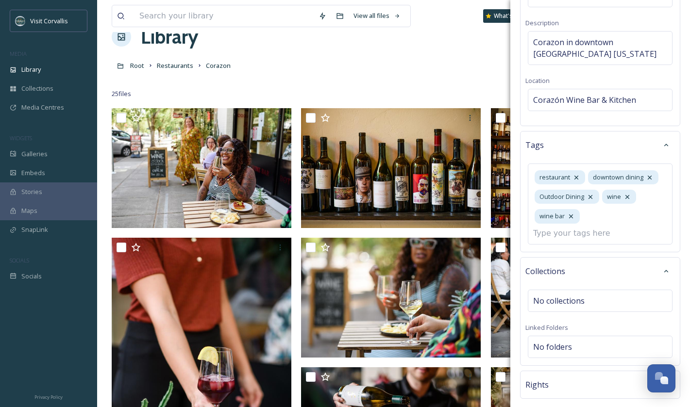
scroll to position [173, 0]
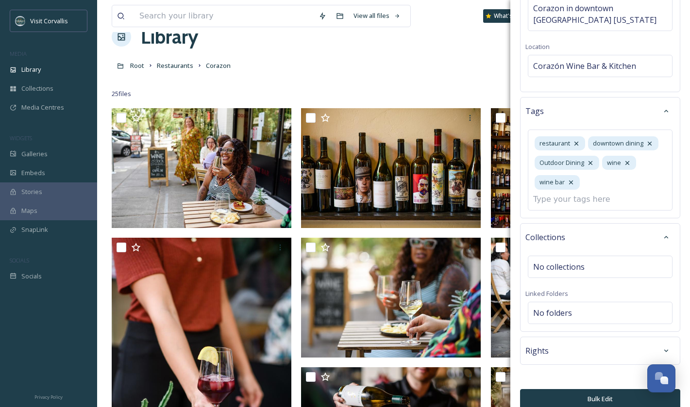
click at [584, 344] on div "Rights" at bounding box center [599, 350] width 149 height 17
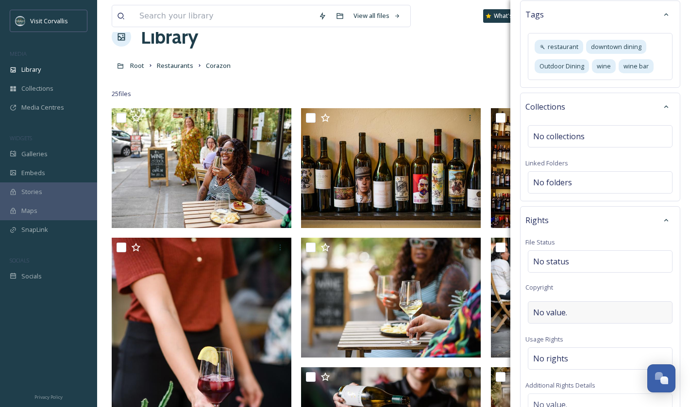
scroll to position [325, 0]
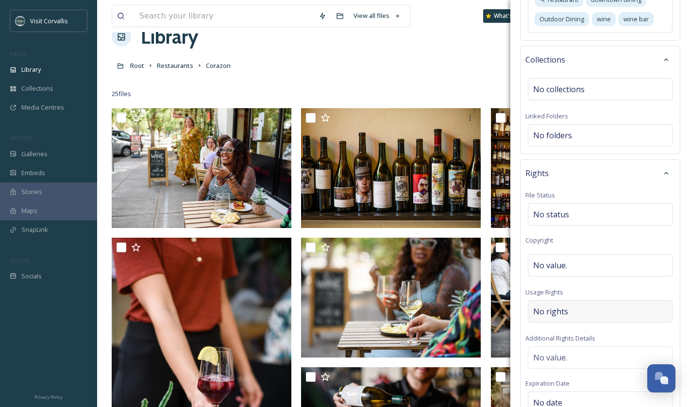
click at [570, 313] on div "No rights" at bounding box center [599, 311] width 145 height 22
click at [570, 313] on input at bounding box center [583, 313] width 107 height 21
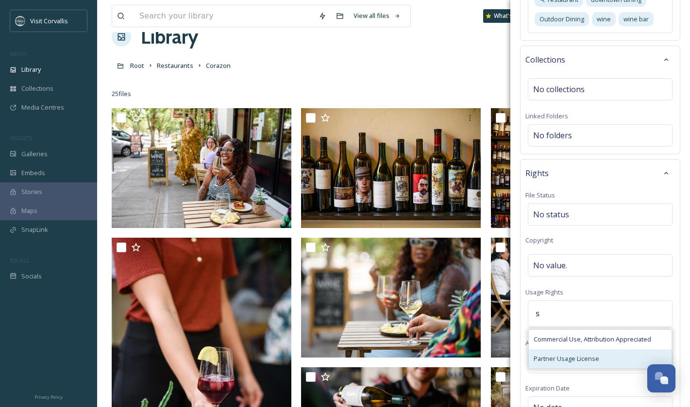
type input "s"
click at [571, 356] on span "Partner Usage License" at bounding box center [566, 358] width 66 height 9
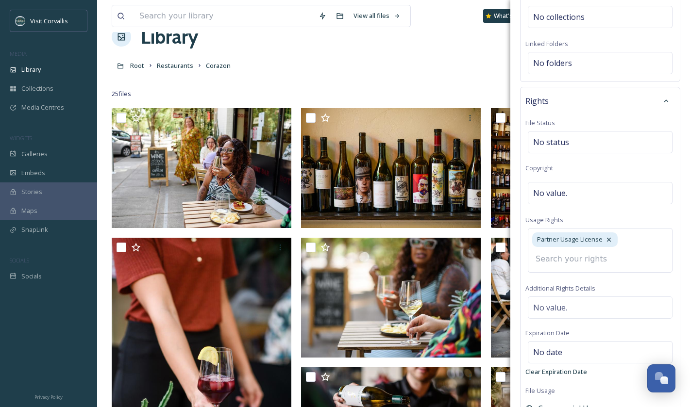
scroll to position [463, 0]
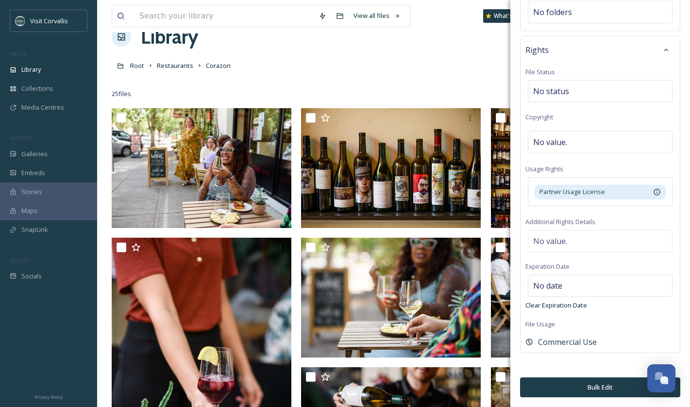
click at [603, 383] on button "Bulk Edit" at bounding box center [600, 388] width 160 height 20
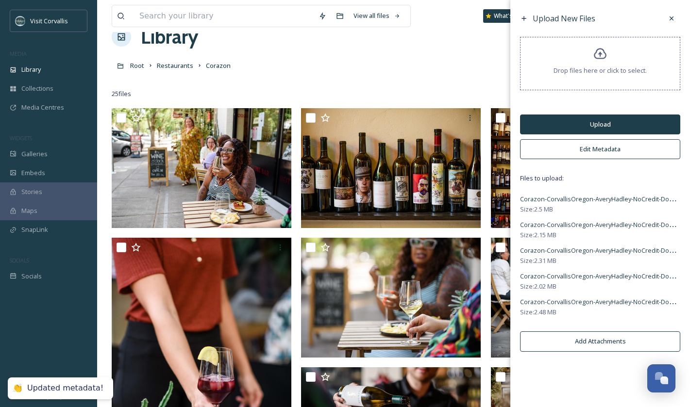
click at [587, 127] on button "Upload" at bounding box center [600, 125] width 160 height 20
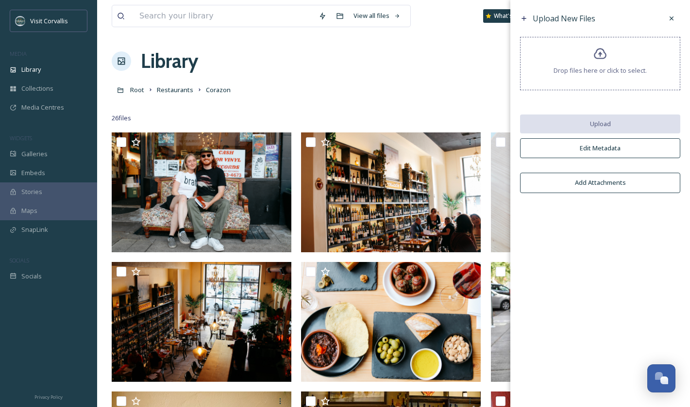
click at [180, 95] on link "Restaurants" at bounding box center [175, 90] width 36 height 12
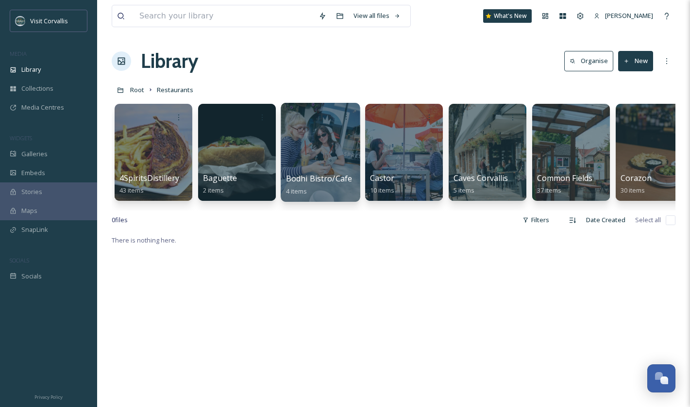
click at [319, 161] on div at bounding box center [319, 152] width 79 height 99
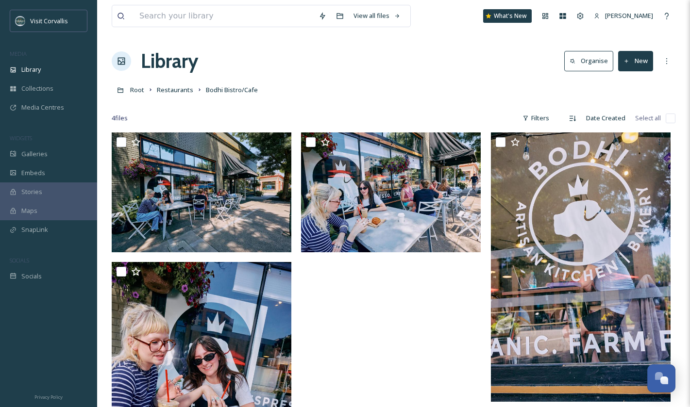
click at [637, 66] on button "New" at bounding box center [635, 61] width 35 height 20
click at [626, 81] on span "File Upload" at bounding box center [631, 83] width 32 height 9
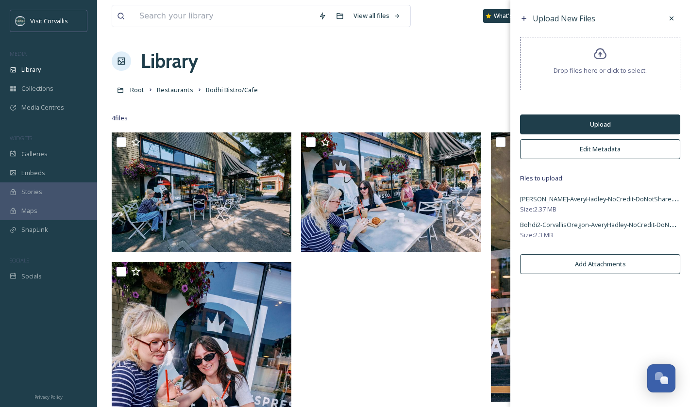
click at [566, 152] on button "Edit Metadata" at bounding box center [600, 149] width 160 height 20
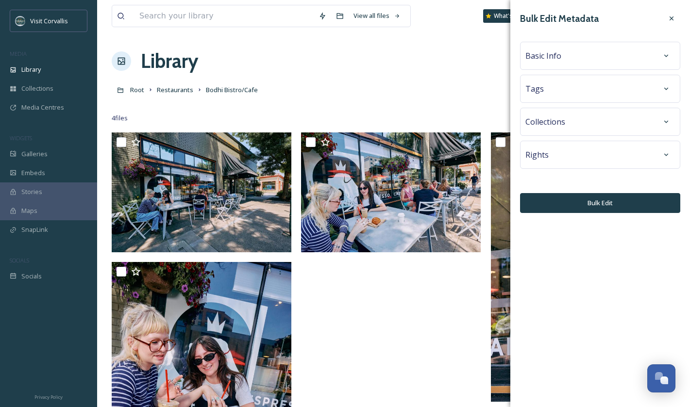
click at [546, 85] on div "Tags" at bounding box center [599, 88] width 149 height 17
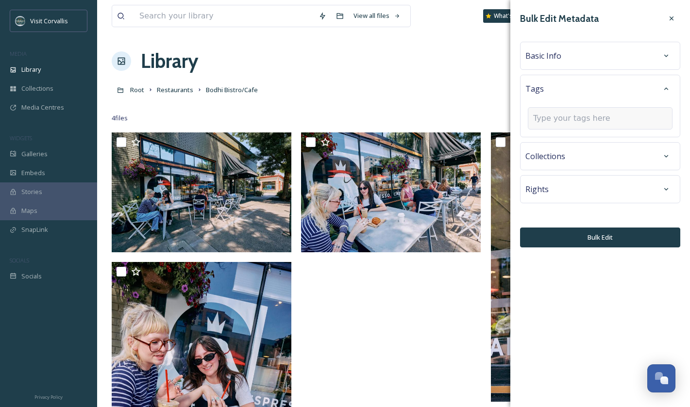
click at [553, 120] on input at bounding box center [581, 119] width 97 height 12
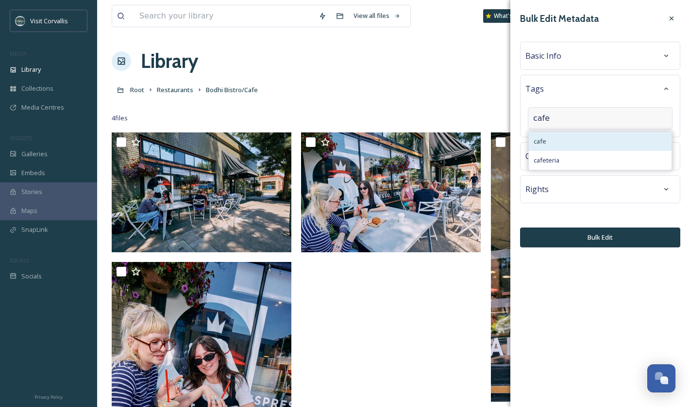
type input "cafe"
click at [554, 140] on div "cafe" at bounding box center [599, 141] width 143 height 19
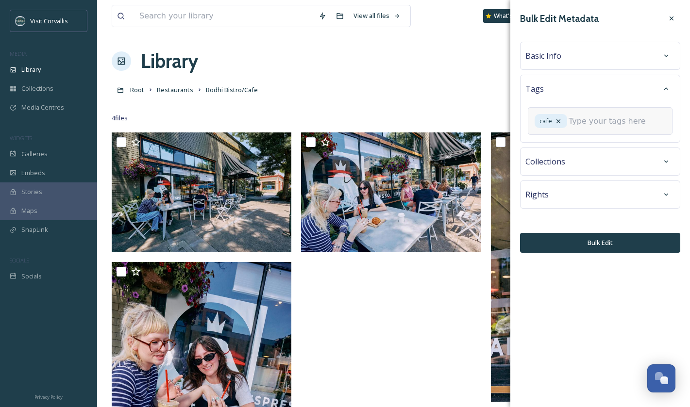
click at [568, 127] on input at bounding box center [616, 121] width 97 height 12
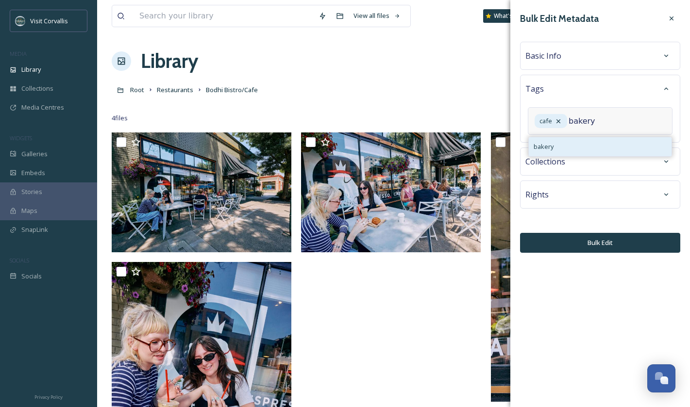
type input "bakery"
click at [562, 156] on div "bakery" at bounding box center [599, 146] width 143 height 19
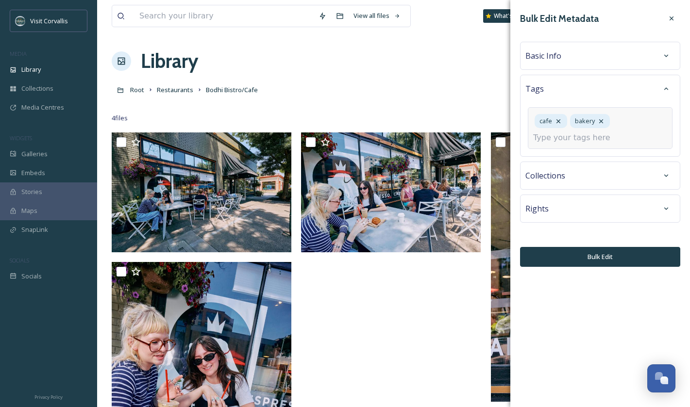
click at [556, 139] on input at bounding box center [581, 138] width 97 height 12
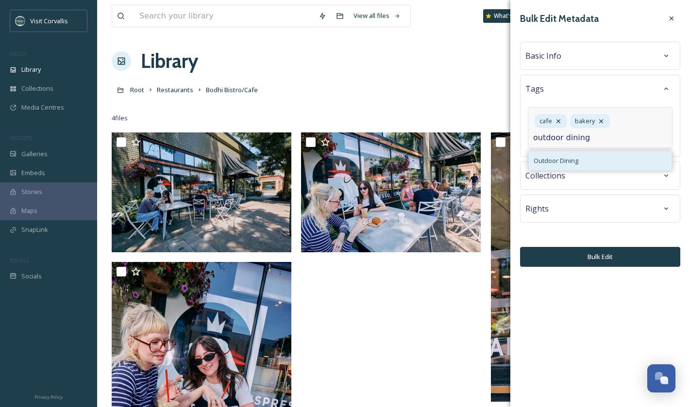
type input "outdoor dining"
click at [554, 158] on span "Outdoor Dining" at bounding box center [555, 160] width 45 height 9
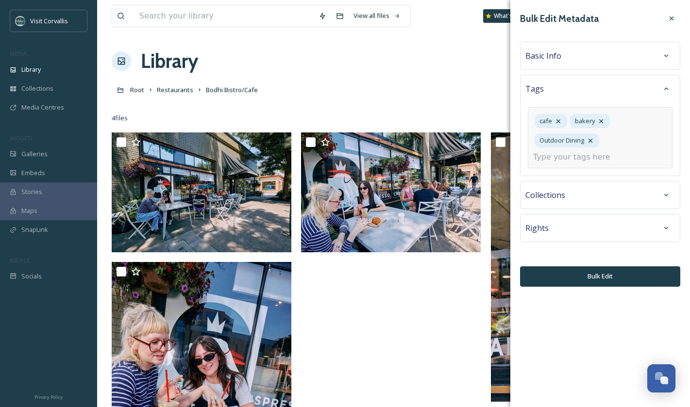
click at [555, 159] on input at bounding box center [581, 157] width 97 height 12
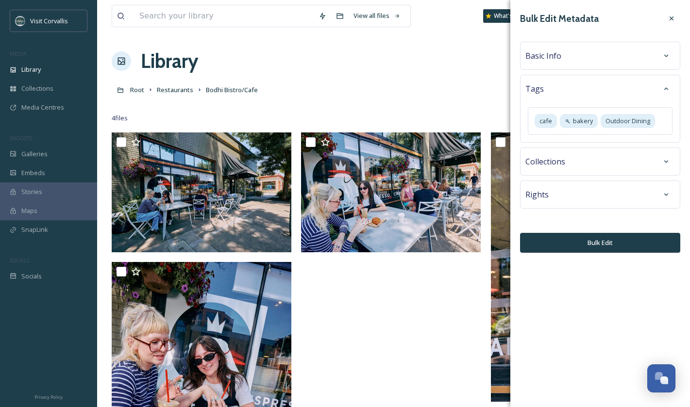
click at [595, 226] on div "Bulk Edit Metadata Basic Info Tags cafe bakery Outdoor Dining Collections Right…" at bounding box center [600, 131] width 180 height 263
click at [555, 196] on div "Rights" at bounding box center [599, 194] width 149 height 17
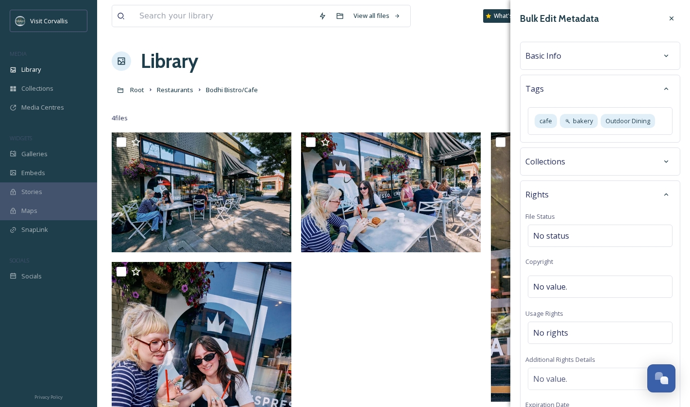
scroll to position [44, 0]
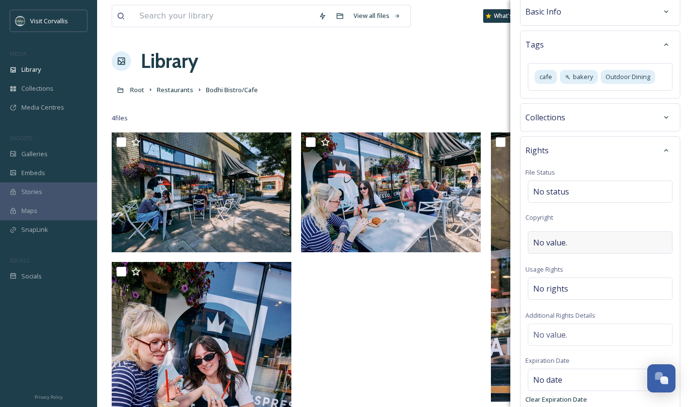
click at [553, 239] on span "No value." at bounding box center [550, 243] width 34 height 12
type input "s"
click at [551, 281] on div "No rights" at bounding box center [599, 286] width 145 height 22
click at [550, 291] on input at bounding box center [583, 290] width 107 height 21
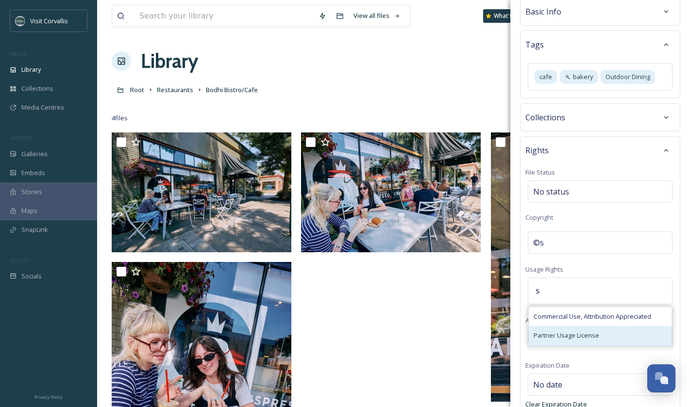
type input "s"
click at [565, 331] on span "Partner Usage License" at bounding box center [566, 335] width 66 height 9
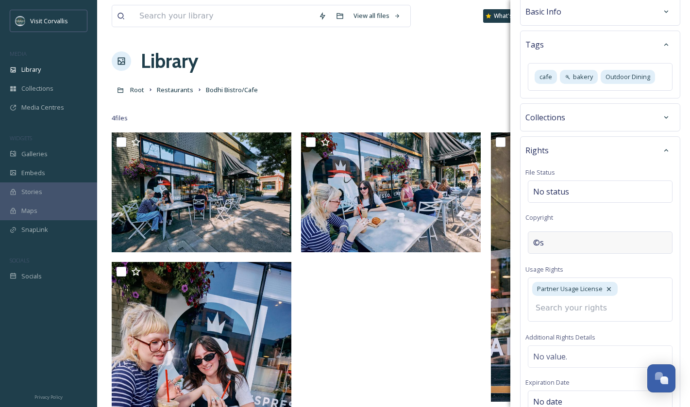
click at [552, 242] on div "©s" at bounding box center [599, 242] width 145 height 22
drag, startPoint x: 545, startPoint y: 241, endPoint x: 523, endPoint y: 241, distance: 21.8
click at [526, 241] on input "s" at bounding box center [599, 242] width 149 height 22
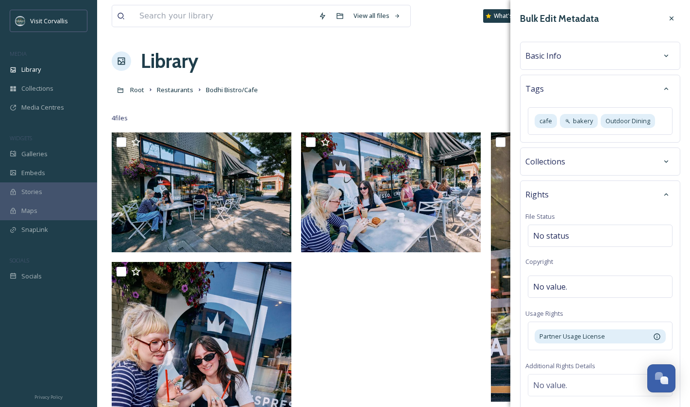
click at [555, 47] on div "Basic Info" at bounding box center [599, 55] width 149 height 17
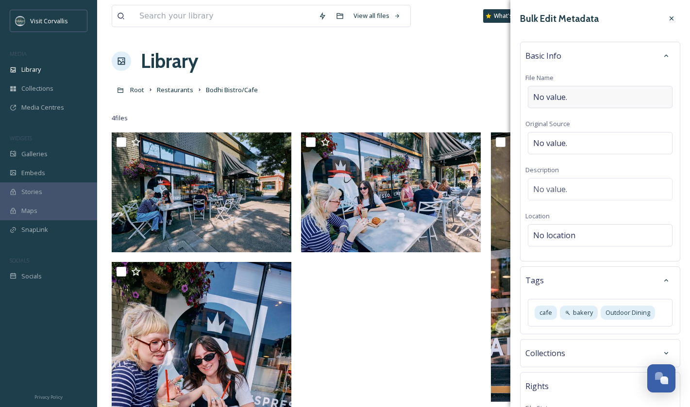
click at [559, 99] on span "No value." at bounding box center [550, 97] width 34 height 12
type input "Bodhi Bistro & Cafe"
drag, startPoint x: 598, startPoint y: 97, endPoint x: 508, endPoint y: 93, distance: 90.3
click at [525, 93] on input "Bodhi Bistro & Cafe" at bounding box center [599, 97] width 149 height 22
click at [562, 181] on div "No value." at bounding box center [599, 187] width 145 height 22
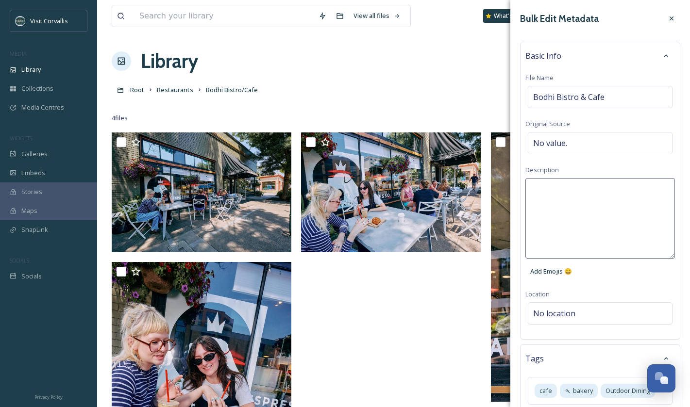
click at [560, 189] on textarea at bounding box center [599, 218] width 149 height 81
paste textarea "Bodhi Bistro & Cafe"
type textarea "Bodhi Bistro & Cafe"
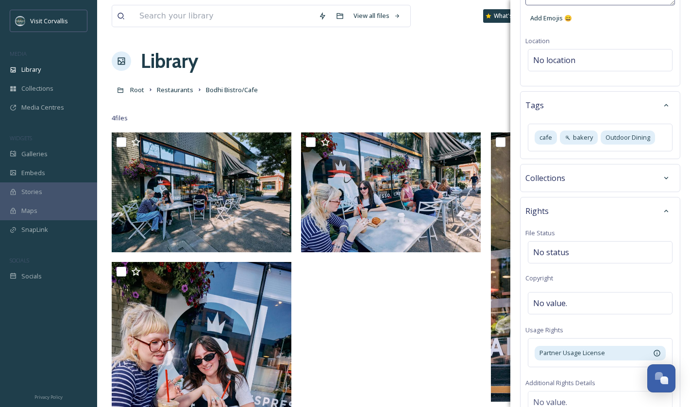
scroll to position [254, 0]
click at [565, 49] on div "No location" at bounding box center [599, 59] width 145 height 22
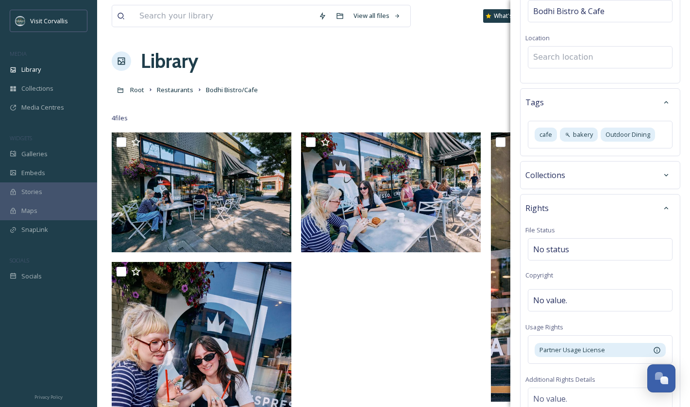
click at [552, 52] on input at bounding box center [600, 57] width 144 height 21
paste input "Bodhi Bistro & Cafe"
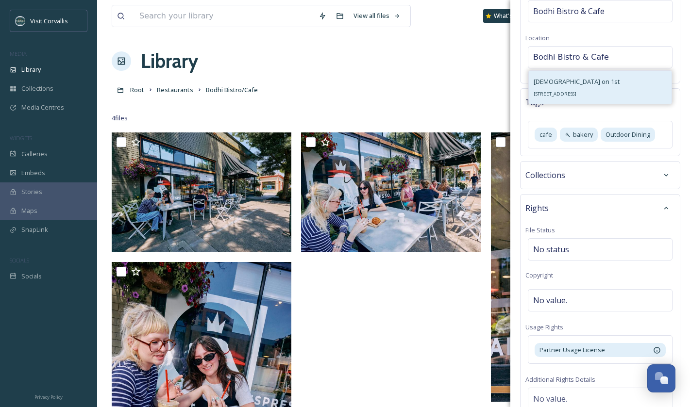
type input "Bodhi Bistro & Cafe"
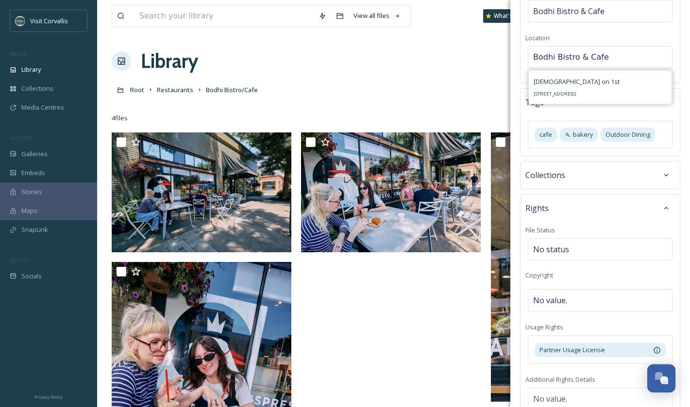
click at [605, 81] on div "[DEMOGRAPHIC_DATA] on 1st [STREET_ADDRESS]" at bounding box center [576, 87] width 86 height 23
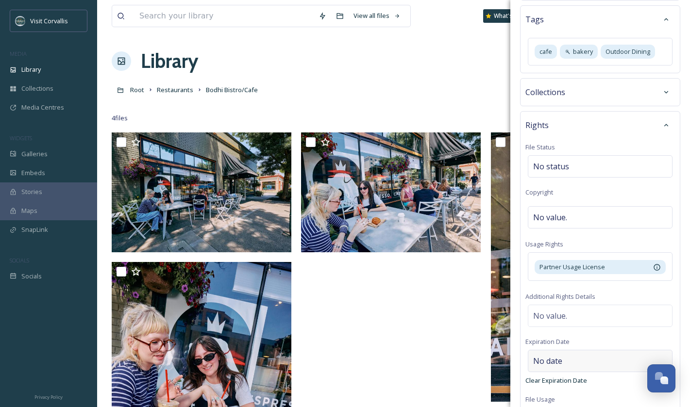
scroll to position [336, 0]
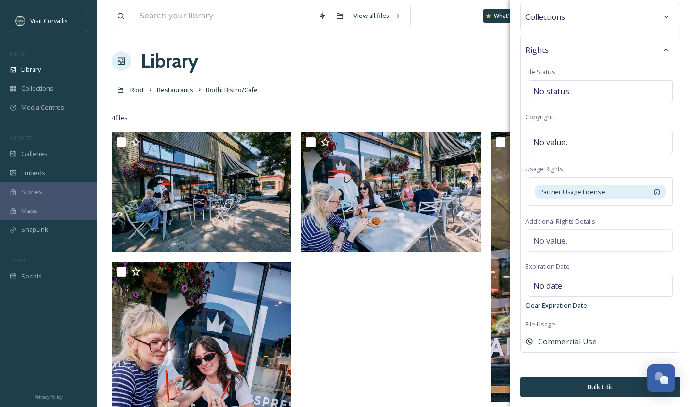
click at [571, 383] on button "Bulk Edit" at bounding box center [600, 387] width 160 height 20
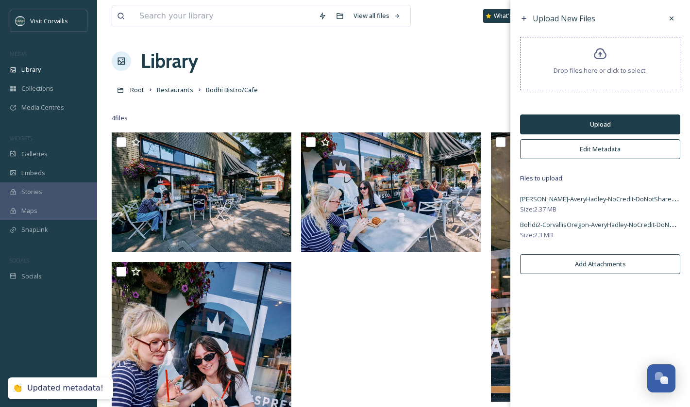
click at [591, 119] on button "Upload" at bounding box center [600, 125] width 160 height 20
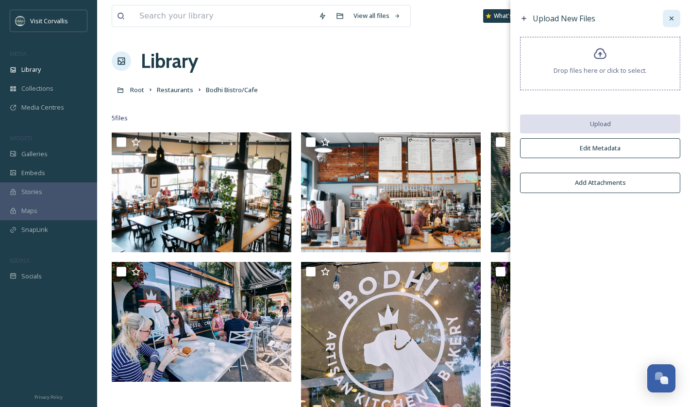
click at [668, 15] on icon at bounding box center [671, 19] width 8 height 8
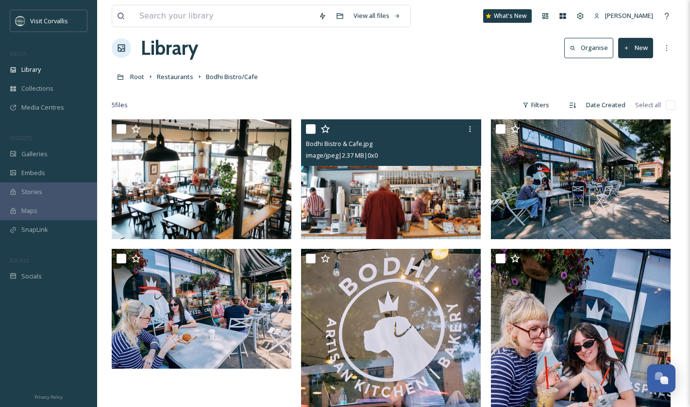
scroll to position [0, 0]
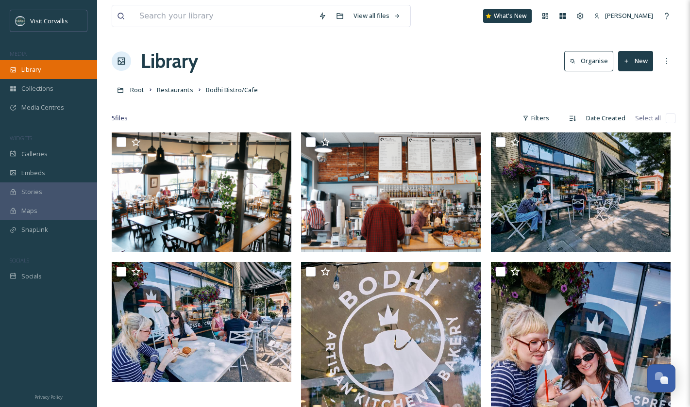
click at [34, 72] on span "Library" at bounding box center [30, 69] width 19 height 9
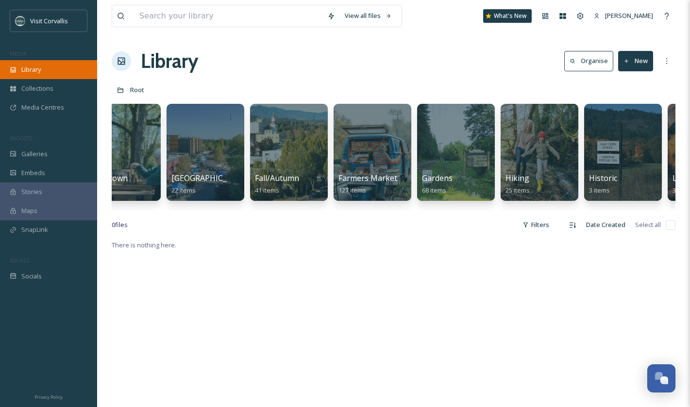
scroll to position [0, 1203]
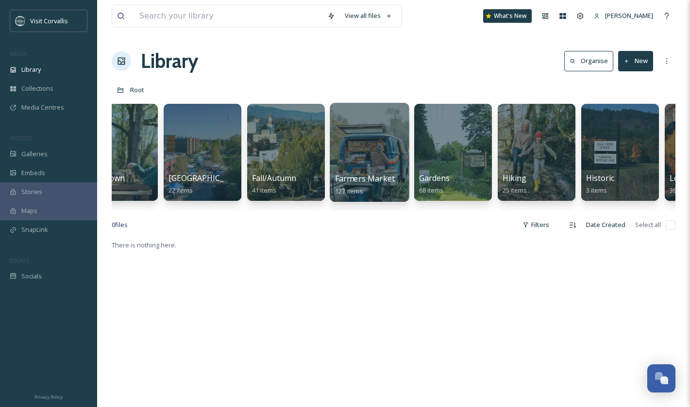
click at [367, 159] on div at bounding box center [368, 152] width 79 height 99
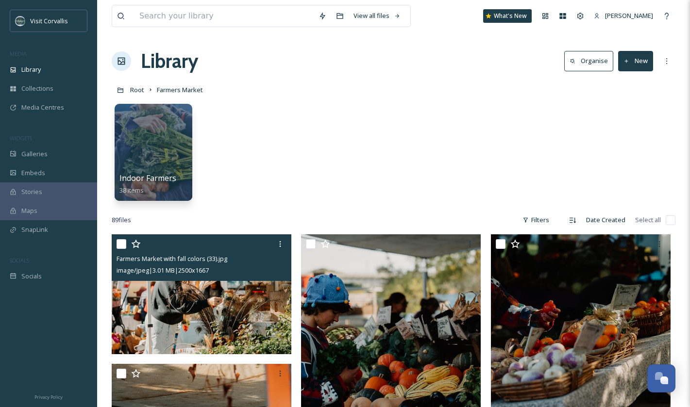
click at [196, 298] on img at bounding box center [202, 294] width 180 height 120
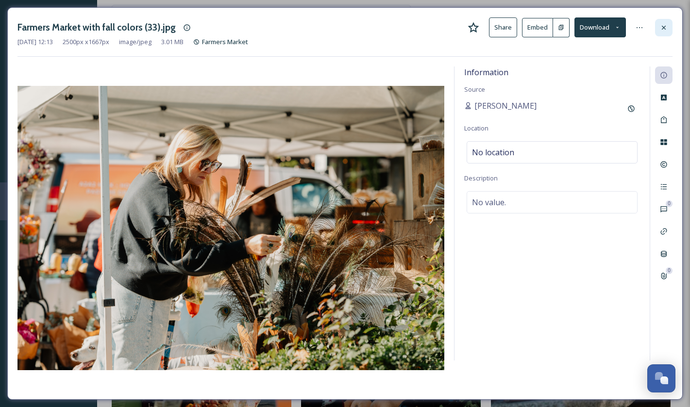
click at [667, 28] on div at bounding box center [663, 27] width 17 height 17
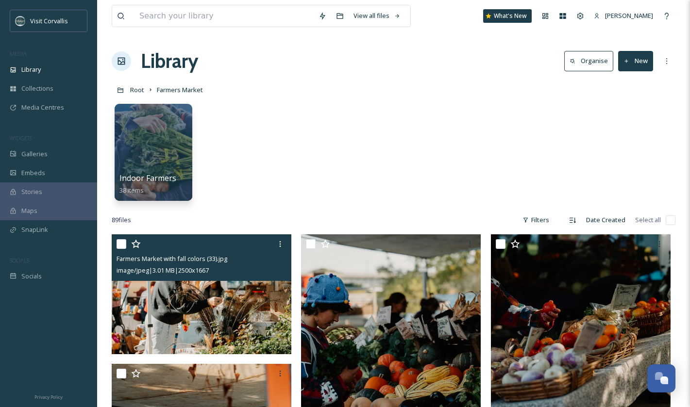
click at [638, 63] on button "New" at bounding box center [635, 61] width 35 height 20
click at [634, 82] on span "File Upload" at bounding box center [631, 83] width 32 height 9
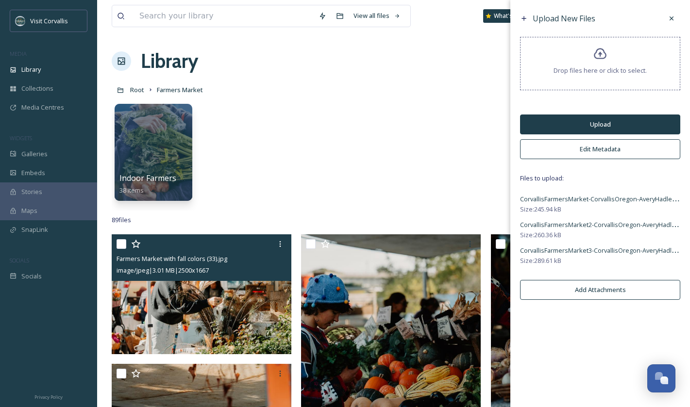
click at [604, 147] on button "Edit Metadata" at bounding box center [600, 149] width 160 height 20
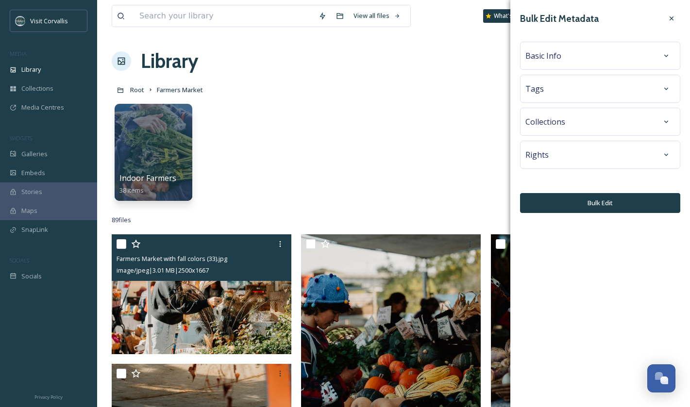
click at [560, 90] on div "Tags" at bounding box center [599, 88] width 149 height 17
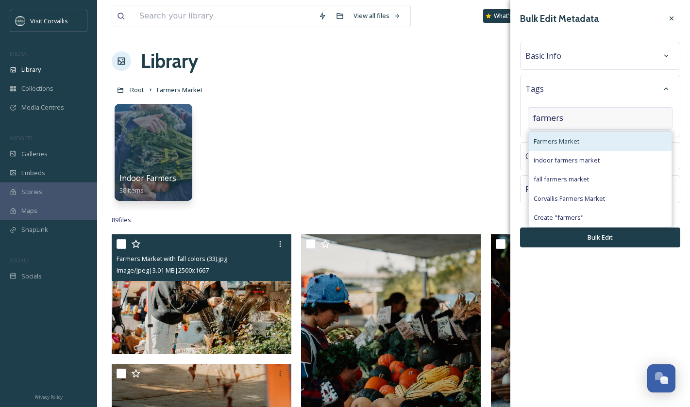
type input "farmers"
click at [562, 140] on span "Farmers Market" at bounding box center [556, 141] width 46 height 9
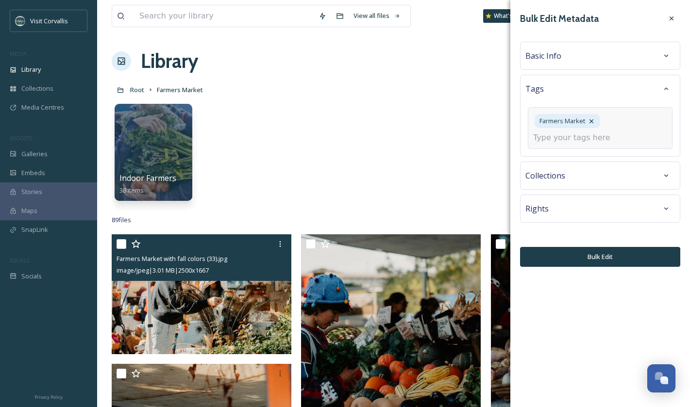
click at [562, 140] on input at bounding box center [581, 138] width 97 height 12
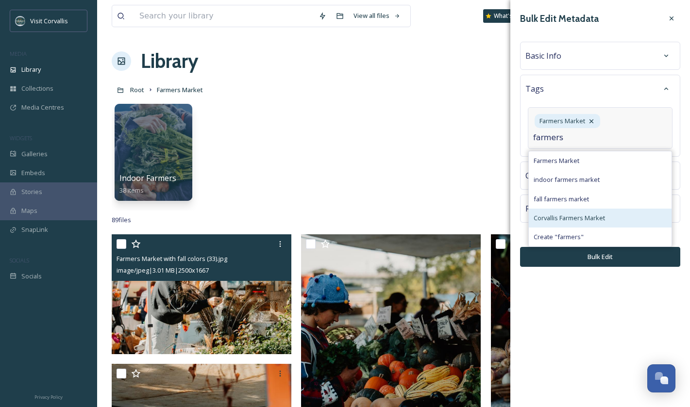
type input "farmers"
click at [586, 216] on span "Corvallis Farmers Market" at bounding box center [568, 218] width 71 height 9
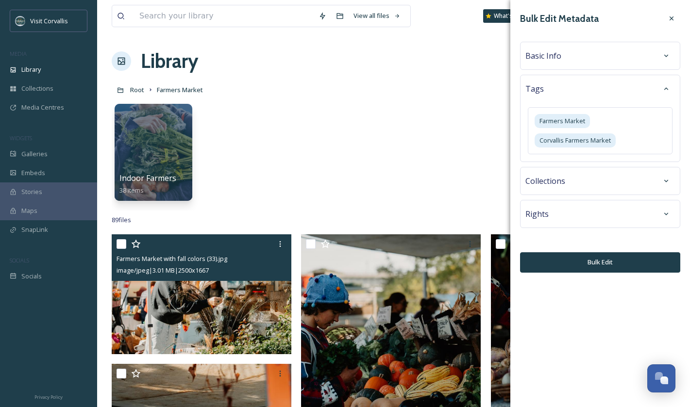
click at [563, 62] on div "Basic Info" at bounding box center [599, 55] width 149 height 17
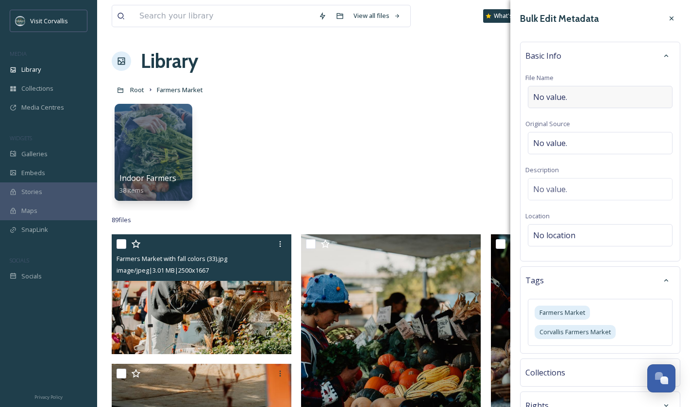
click at [557, 90] on div "No value." at bounding box center [599, 97] width 145 height 22
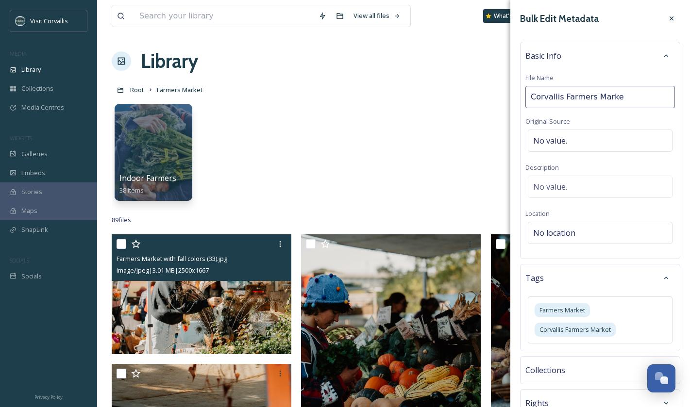
type input "Corvallis Farmers Market"
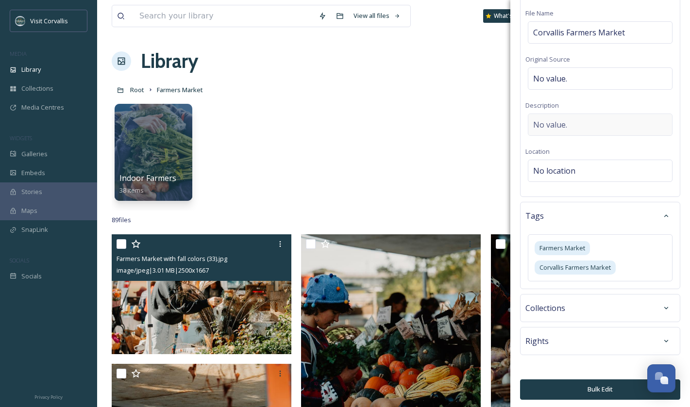
click at [557, 119] on span "No value." at bounding box center [550, 125] width 34 height 12
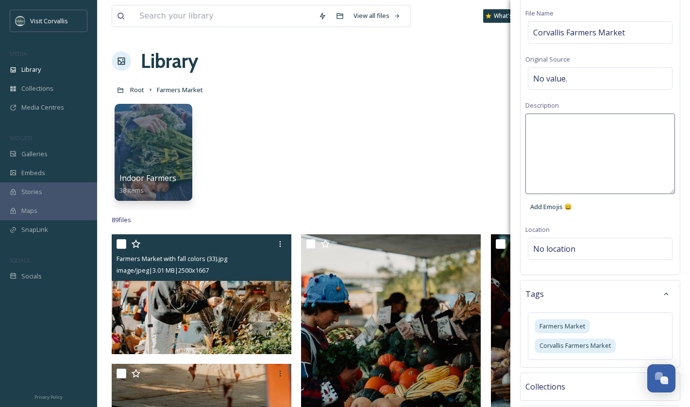
click at [552, 128] on textarea at bounding box center [599, 154] width 149 height 81
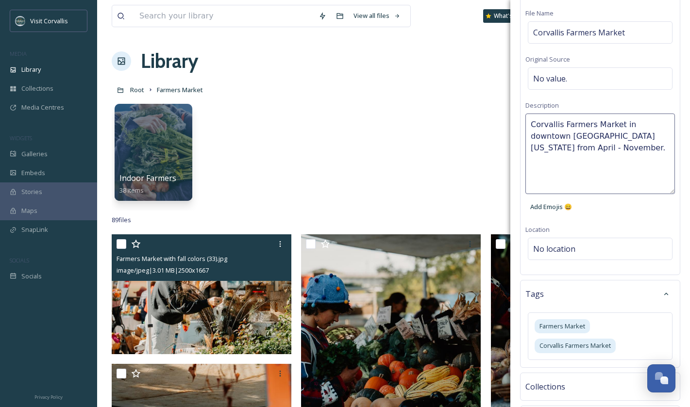
drag, startPoint x: 569, startPoint y: 137, endPoint x: 590, endPoint y: 137, distance: 20.9
click at [588, 137] on textarea "Corvallis Farmers Market in downtown [GEOGRAPHIC_DATA] [US_STATE] from April - …" at bounding box center [599, 154] width 149 height 81
type textarea "Corvallis Farmers Market in downtown [GEOGRAPHIC_DATA] OR from April - November."
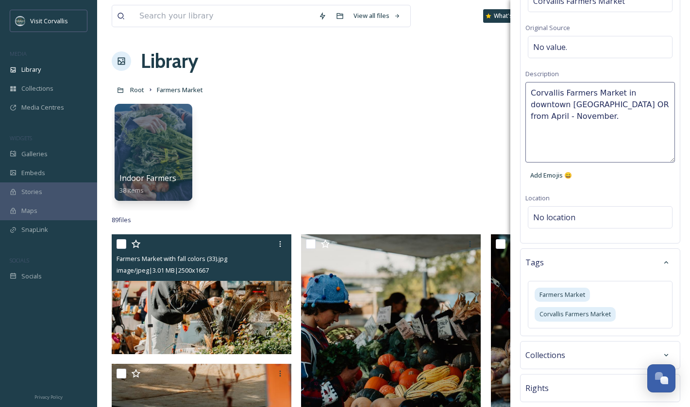
scroll to position [143, 0]
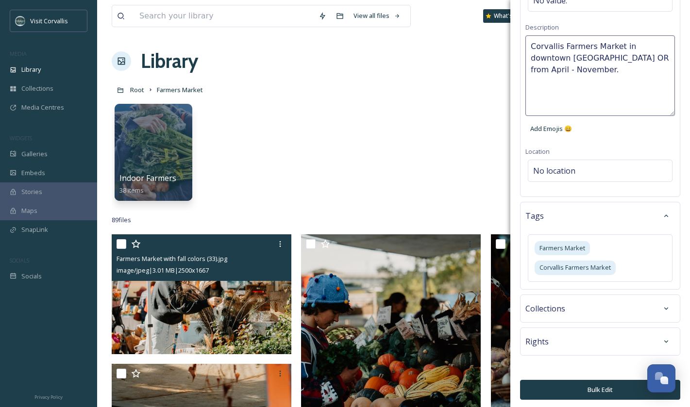
click at [589, 383] on button "Bulk Edit" at bounding box center [600, 390] width 160 height 20
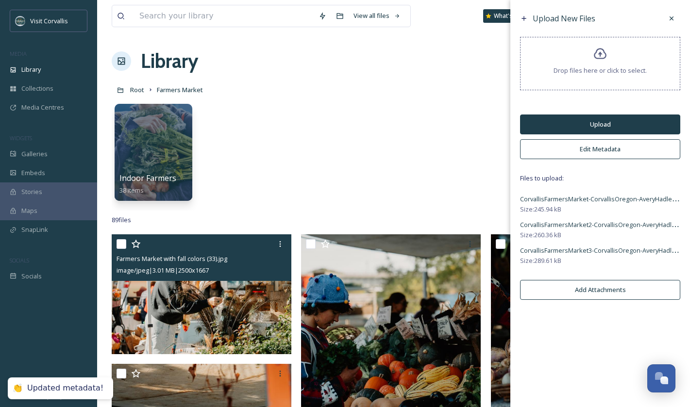
click at [578, 125] on button "Upload" at bounding box center [600, 125] width 160 height 20
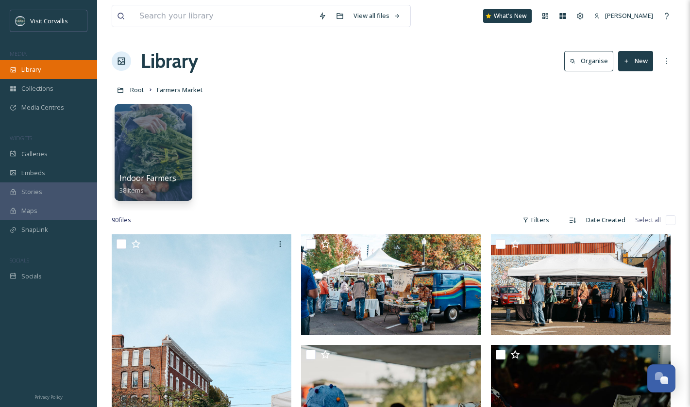
click at [31, 69] on span "Library" at bounding box center [30, 69] width 19 height 9
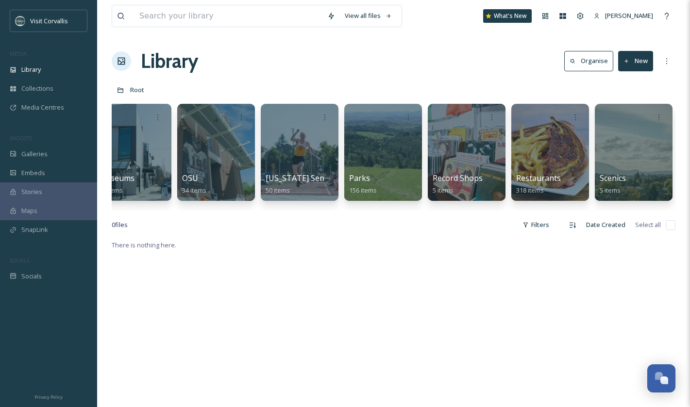
scroll to position [0, 2276]
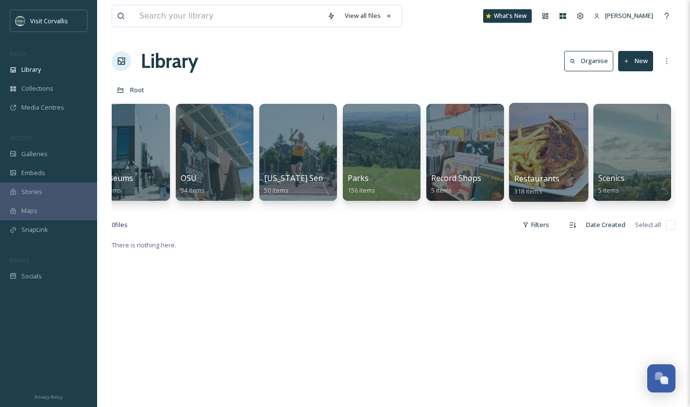
click at [540, 146] on div at bounding box center [548, 152] width 79 height 99
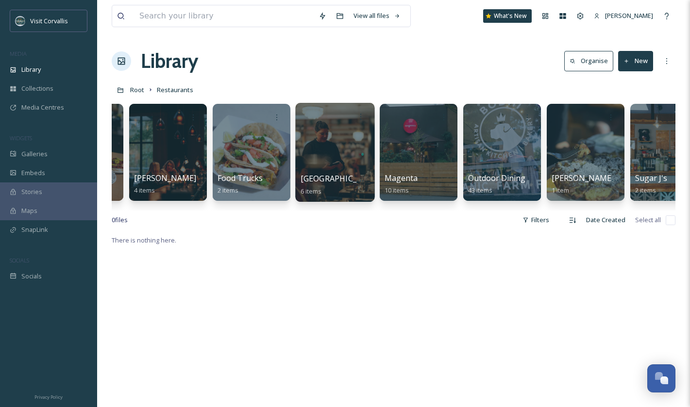
scroll to position [0, 569]
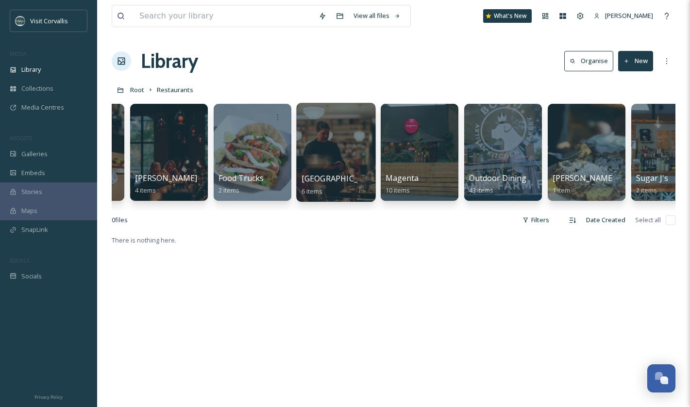
click at [333, 140] on div at bounding box center [335, 152] width 79 height 99
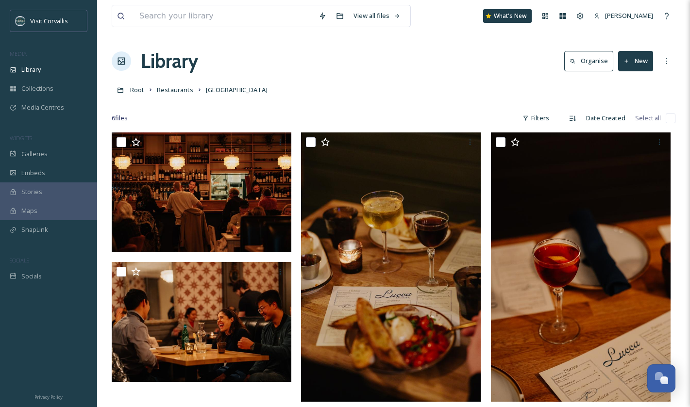
click at [633, 60] on button "New" at bounding box center [635, 61] width 35 height 20
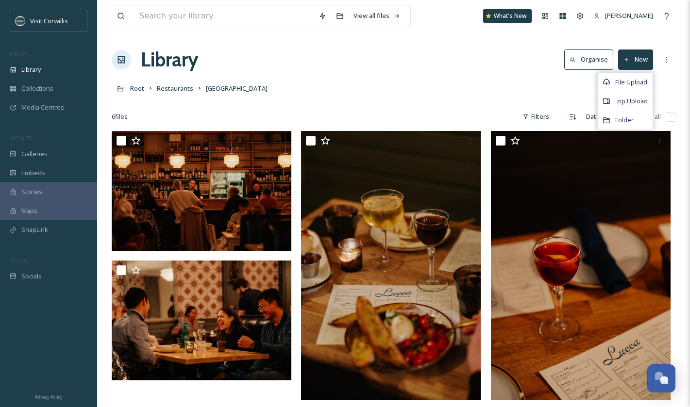
scroll to position [2, 0]
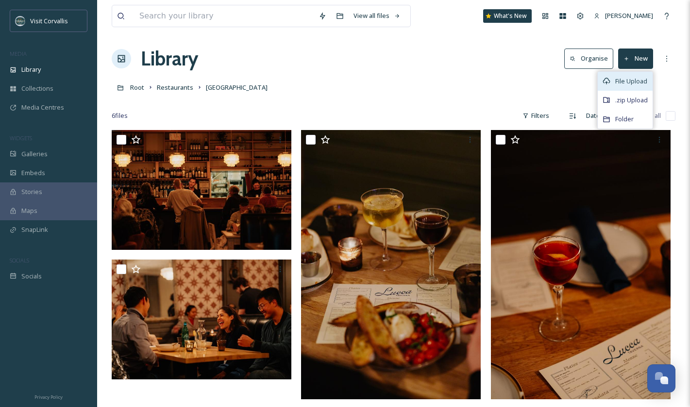
click at [625, 84] on span "File Upload" at bounding box center [631, 81] width 32 height 9
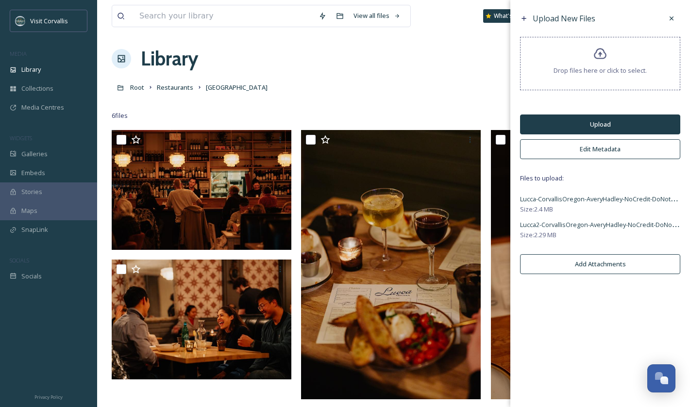
click at [583, 150] on button "Edit Metadata" at bounding box center [600, 149] width 160 height 20
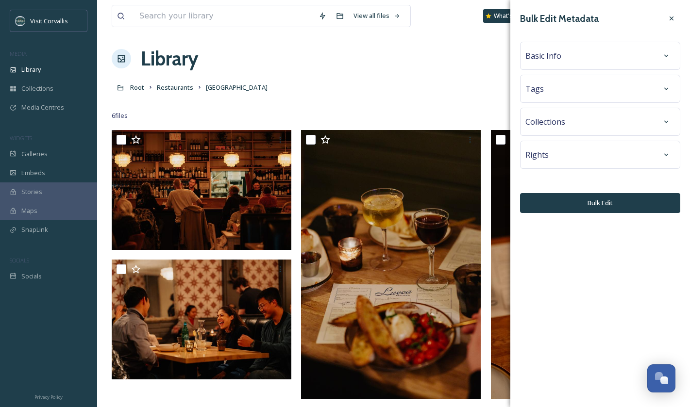
click at [545, 64] on div "Basic Info" at bounding box center [599, 55] width 149 height 17
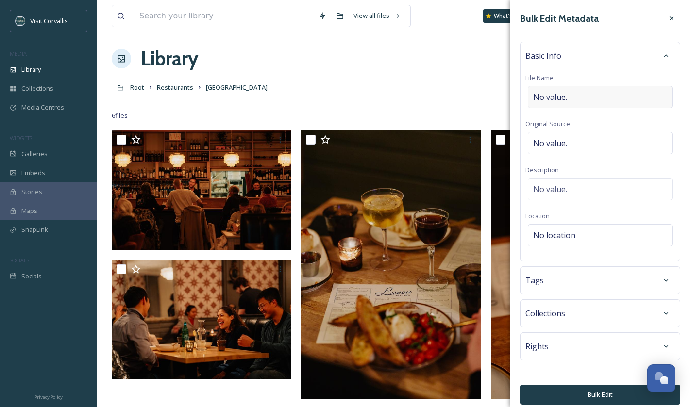
click at [544, 94] on span "No value." at bounding box center [550, 97] width 34 height 12
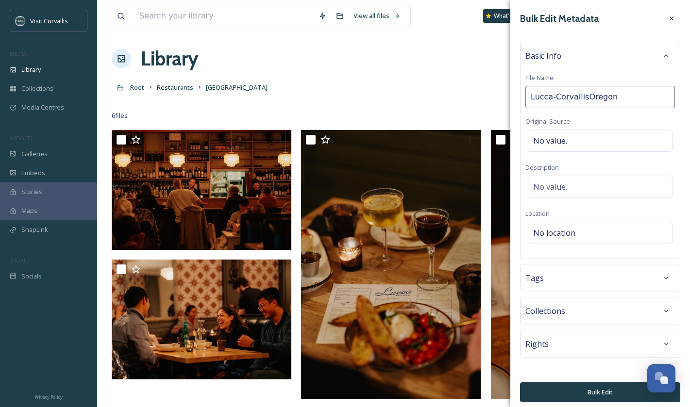
click at [557, 99] on input "Lucca-CorvallisOregon" at bounding box center [599, 97] width 149 height 22
type input "Lucca Corvallis [US_STATE]"
drag, startPoint x: 608, startPoint y: 97, endPoint x: 517, endPoint y: 96, distance: 91.2
click at [525, 96] on input "Lucca Corvallis [US_STATE]" at bounding box center [599, 97] width 149 height 22
click at [564, 187] on span "No value." at bounding box center [550, 187] width 34 height 12
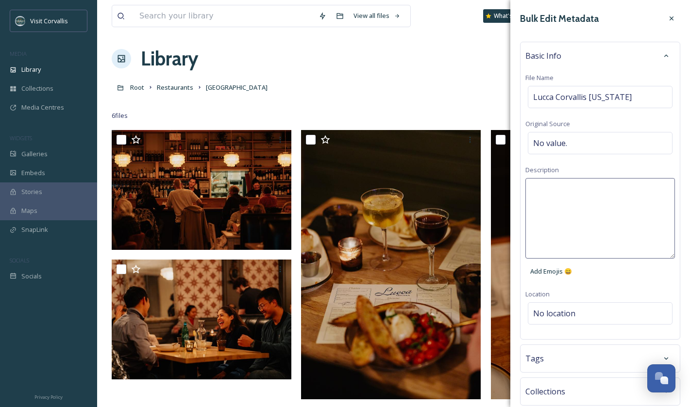
click at [542, 188] on textarea at bounding box center [599, 218] width 149 height 81
paste textarea "Lucca Corvallis [US_STATE]"
click at [554, 192] on textarea "Lucca Corvallis [US_STATE]" at bounding box center [599, 218] width 149 height 81
type textarea "Lucca Taverna in downtown [GEOGRAPHIC_DATA] [US_STATE]"
click at [606, 307] on div "Bulk Edit Metadata Basic Info File Name [GEOGRAPHIC_DATA] Corvallis [US_STATE] …" at bounding box center [600, 246] width 180 height 493
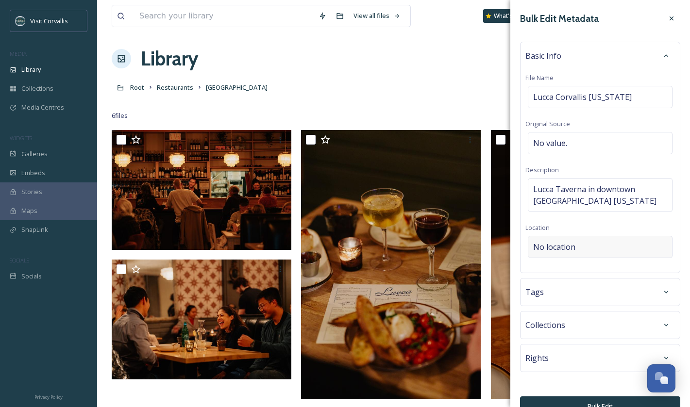
click at [556, 250] on span "No location" at bounding box center [554, 247] width 42 height 12
click at [555, 248] on input at bounding box center [600, 246] width 144 height 21
paste input "Lucca Corvallis [US_STATE]"
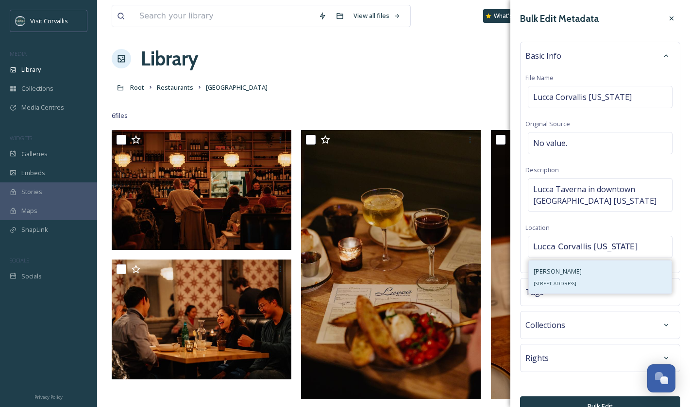
type input "Lucca Corvallis [US_STATE]"
click at [581, 273] on div "Lucca Taverna [STREET_ADDRESS]" at bounding box center [557, 276] width 48 height 23
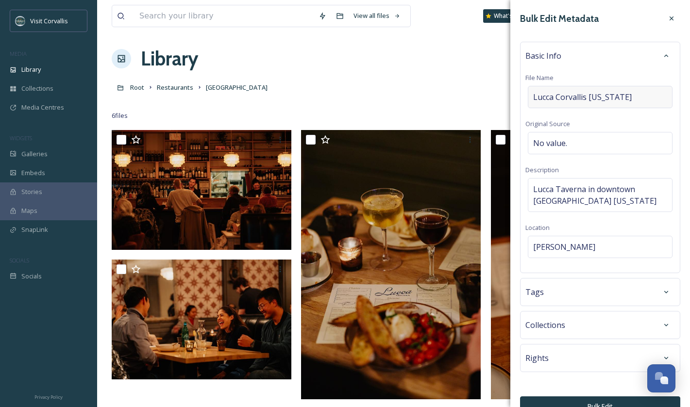
click at [559, 98] on span "Lucca Corvallis [US_STATE]" at bounding box center [582, 97] width 99 height 12
click at [553, 97] on input "Lucca Corvallis [US_STATE]" at bounding box center [599, 97] width 149 height 22
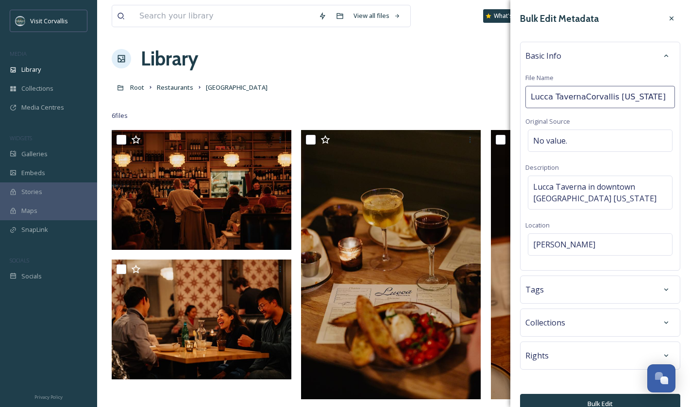
type input "Lucca Taverna Corvallis [US_STATE]"
click at [623, 288] on div "Tags" at bounding box center [599, 289] width 149 height 17
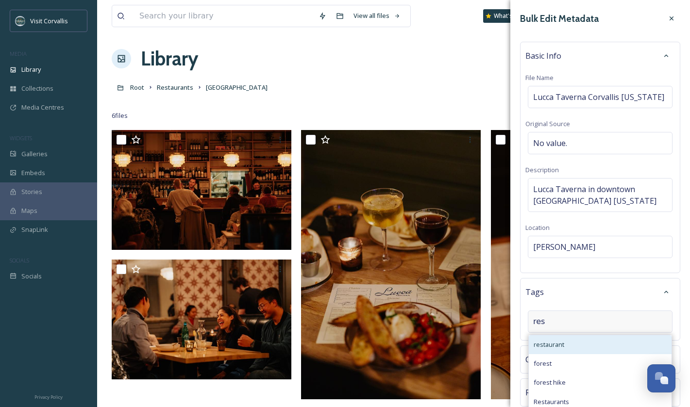
type input "res"
click at [575, 345] on div "restaurant" at bounding box center [599, 344] width 143 height 19
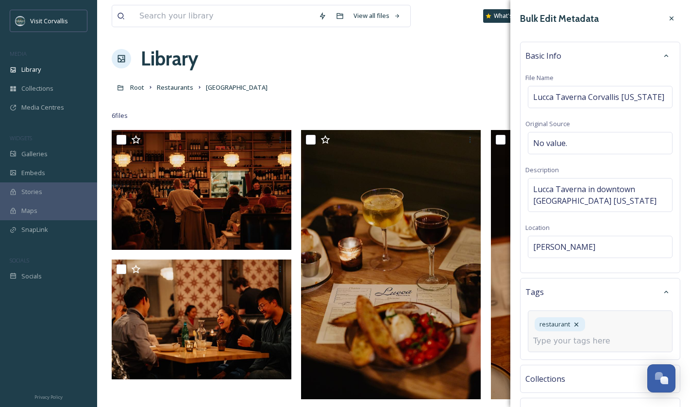
click at [569, 338] on input at bounding box center [581, 341] width 97 height 12
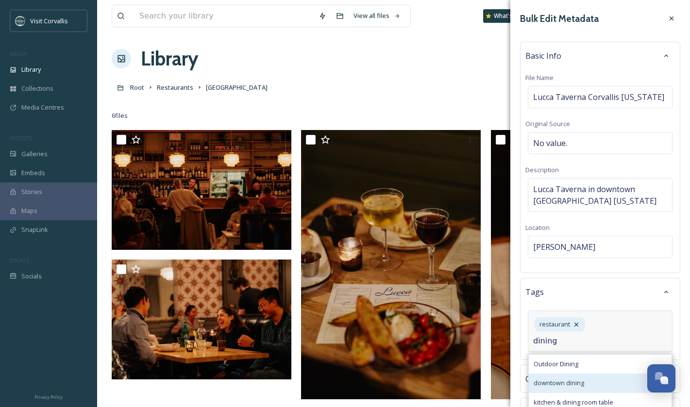
type input "dining"
click at [575, 383] on span "downtown dining" at bounding box center [558, 382] width 50 height 9
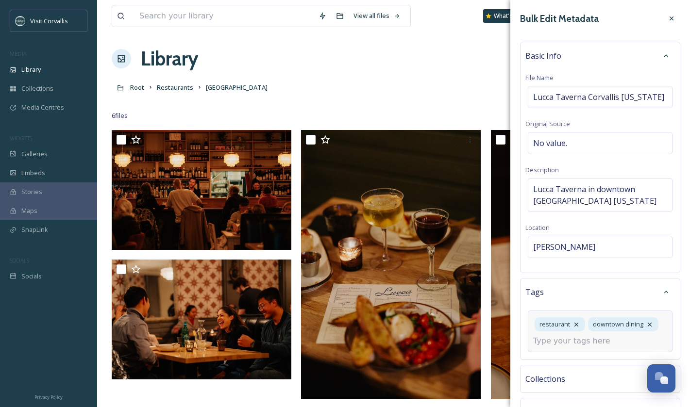
click at [565, 341] on input at bounding box center [581, 341] width 97 height 12
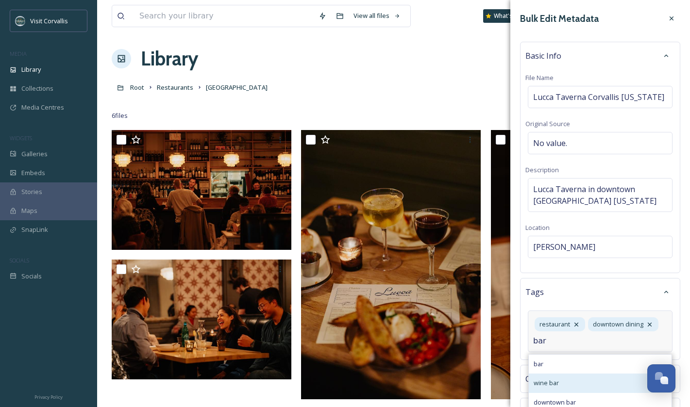
type input "bar"
click at [560, 383] on div "wine bar" at bounding box center [599, 383] width 143 height 19
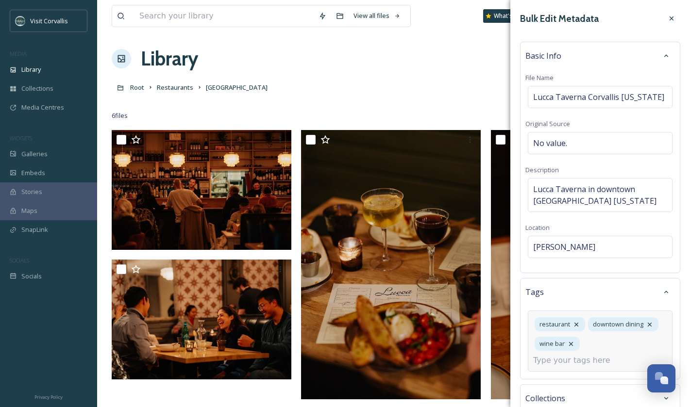
click at [562, 360] on input at bounding box center [581, 361] width 97 height 12
type input "downtown"
click at [575, 383] on span "Downtown [GEOGRAPHIC_DATA]" at bounding box center [580, 402] width 95 height 9
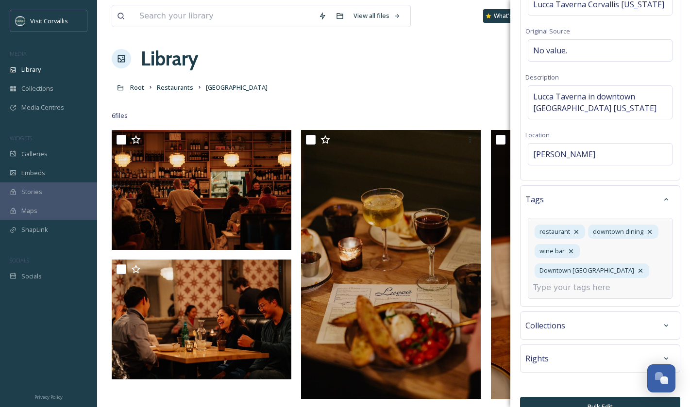
click at [644, 267] on icon at bounding box center [640, 271] width 8 height 8
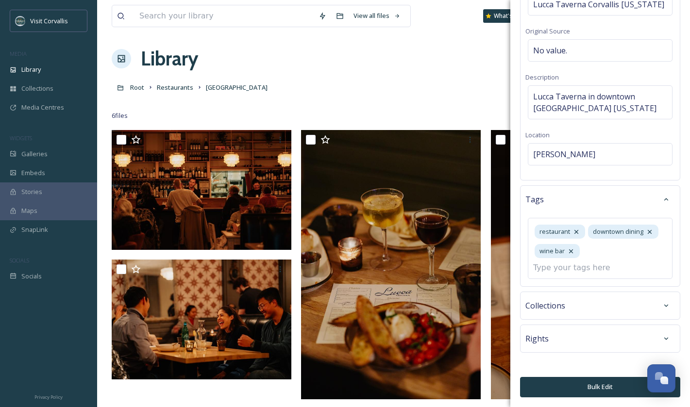
click at [588, 383] on button "Bulk Edit" at bounding box center [600, 387] width 160 height 20
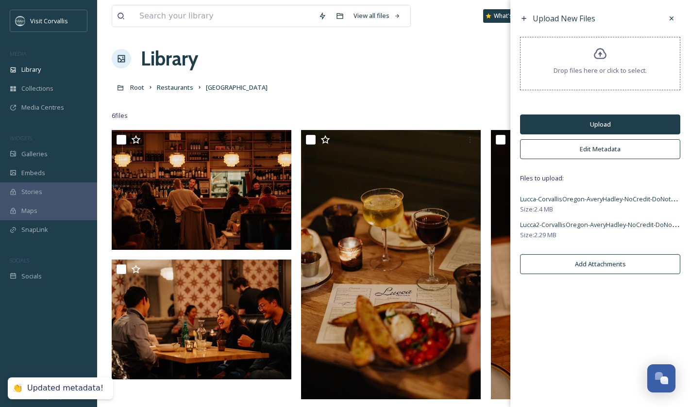
click at [569, 124] on button "Upload" at bounding box center [600, 125] width 160 height 20
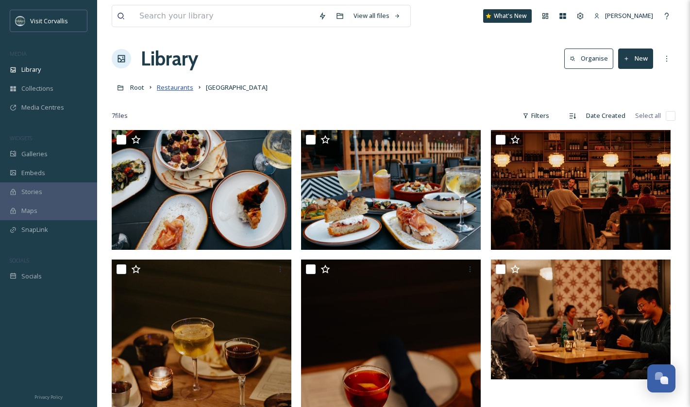
click at [161, 86] on span "Restaurants" at bounding box center [175, 87] width 36 height 9
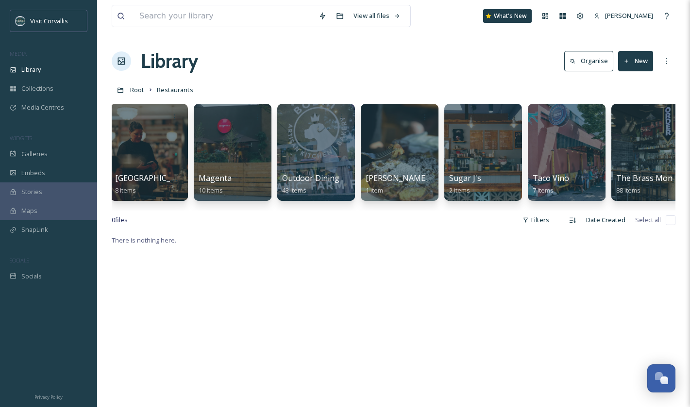
scroll to position [0, 835]
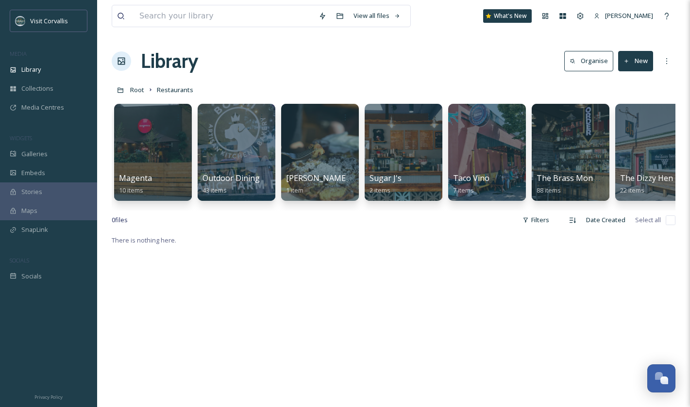
click at [639, 64] on button "New" at bounding box center [635, 61] width 35 height 20
click at [625, 121] on span "Folder" at bounding box center [624, 121] width 18 height 9
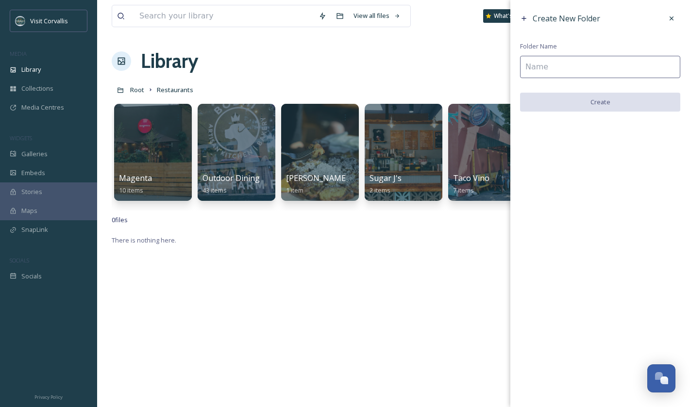
click at [571, 67] on input at bounding box center [600, 67] width 160 height 22
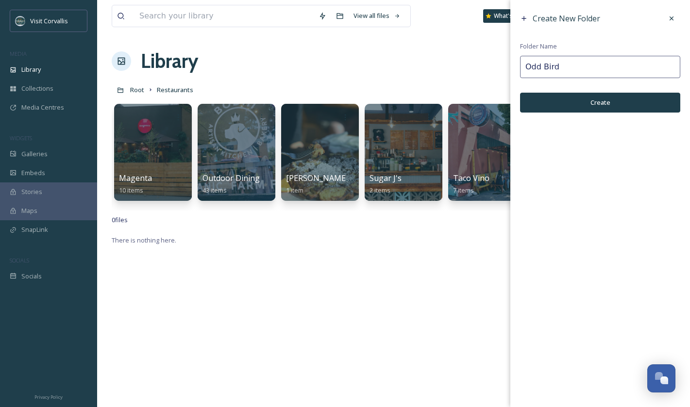
type input "Odd Bird"
click at [624, 102] on button "Create" at bounding box center [600, 103] width 160 height 20
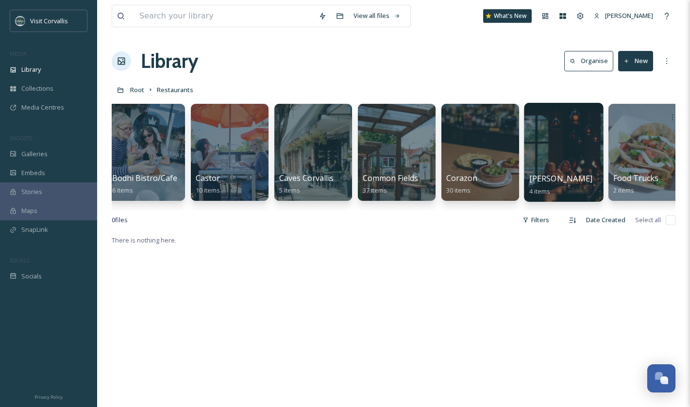
scroll to position [0, 0]
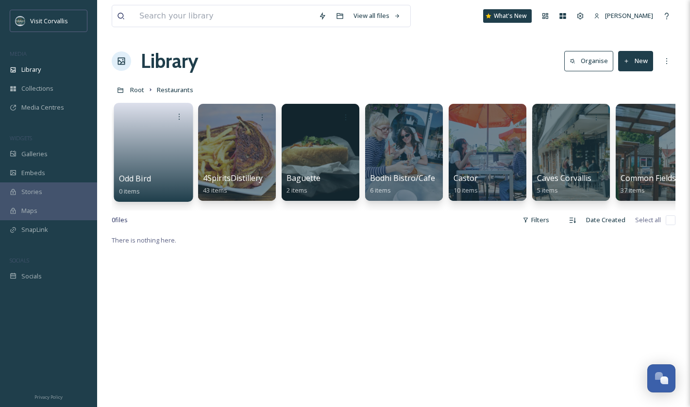
click at [160, 147] on link at bounding box center [153, 149] width 69 height 47
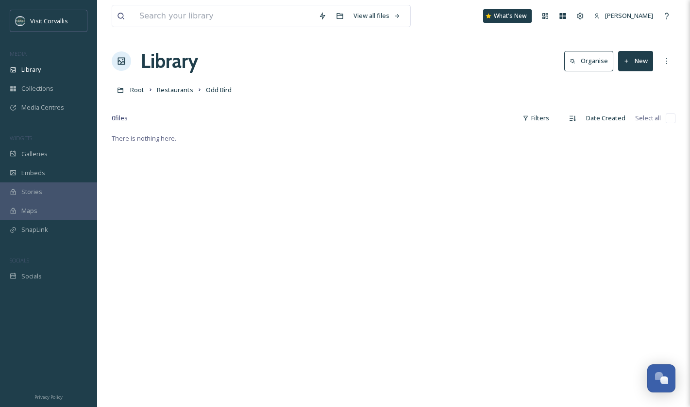
drag, startPoint x: 635, startPoint y: 64, endPoint x: 636, endPoint y: 70, distance: 6.3
click at [635, 64] on button "New" at bounding box center [635, 61] width 35 height 20
click at [626, 91] on div "File Upload" at bounding box center [624, 83] width 55 height 19
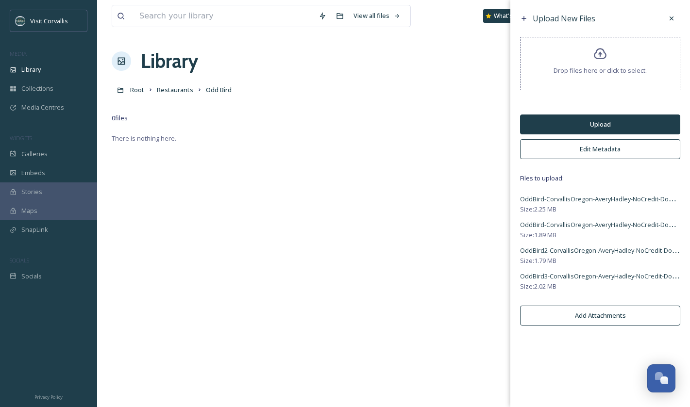
click at [594, 148] on button "Edit Metadata" at bounding box center [600, 149] width 160 height 20
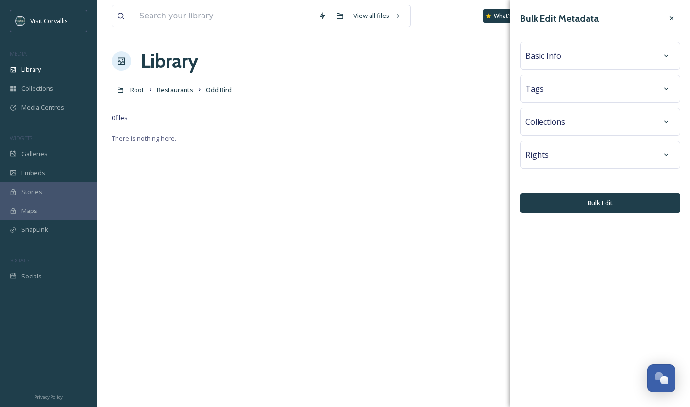
click at [556, 63] on div "Basic Info" at bounding box center [599, 55] width 149 height 17
click at [554, 58] on span "Basic Info" at bounding box center [543, 56] width 36 height 12
click at [547, 54] on span "Basic Info" at bounding box center [543, 56] width 36 height 12
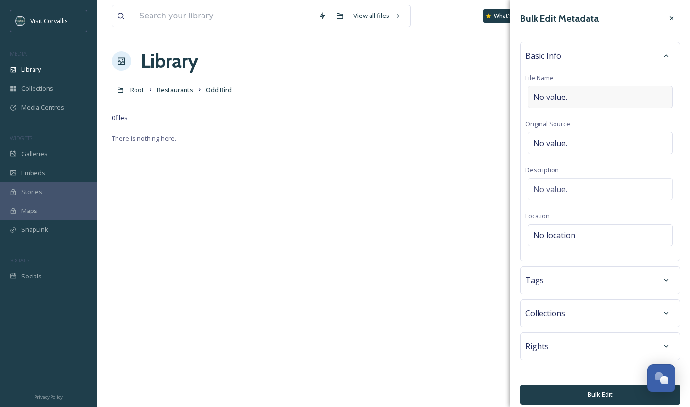
click at [561, 100] on span "No value." at bounding box center [550, 97] width 34 height 12
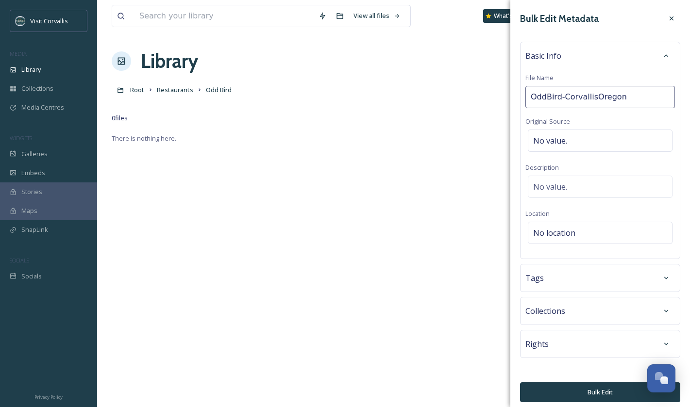
click at [546, 97] on input "OddBird-CorvallisOregon" at bounding box center [599, 97] width 149 height 22
click at [564, 96] on input "Odd Bird-CorvallisOregon" at bounding box center [599, 97] width 149 height 22
drag, startPoint x: 631, startPoint y: 99, endPoint x: 528, endPoint y: 93, distance: 103.6
click at [528, 93] on input "Odd Bird Corvallis [US_STATE]" at bounding box center [599, 97] width 149 height 22
click at [570, 96] on input "Odd Bird Corvallis [US_STATE]" at bounding box center [599, 97] width 149 height 22
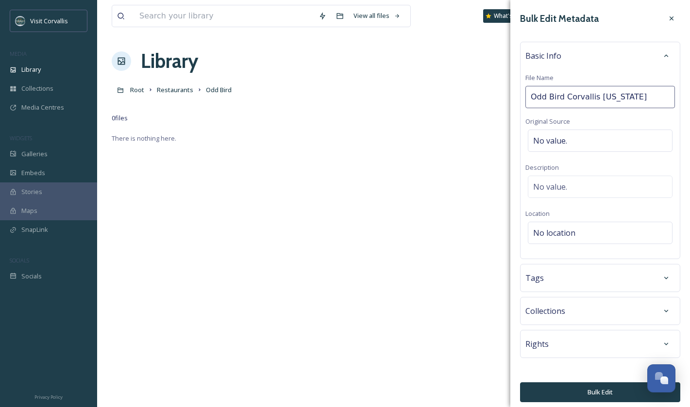
drag, startPoint x: 564, startPoint y: 97, endPoint x: 583, endPoint y: 99, distance: 19.0
click at [564, 97] on input "Odd Bird Corvallis [US_STATE]" at bounding box center [599, 97] width 149 height 22
type input "Odd Bird Cafe [GEOGRAPHIC_DATA] [US_STATE]"
drag, startPoint x: 641, startPoint y: 97, endPoint x: 531, endPoint y: 92, distance: 109.3
click at [531, 92] on input "Odd Bird Cafe [GEOGRAPHIC_DATA] [US_STATE]" at bounding box center [599, 97] width 149 height 22
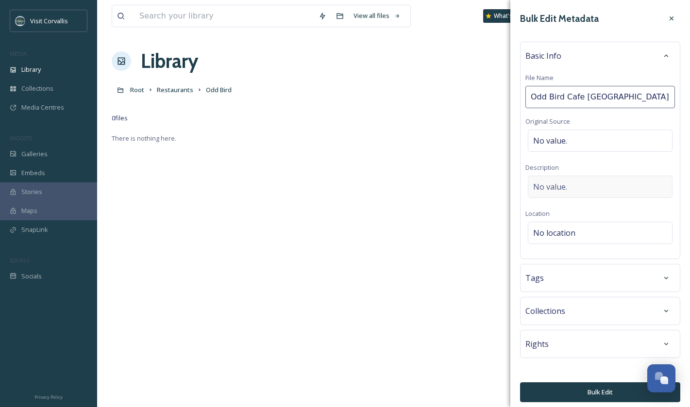
click at [554, 184] on span "No value." at bounding box center [550, 187] width 34 height 12
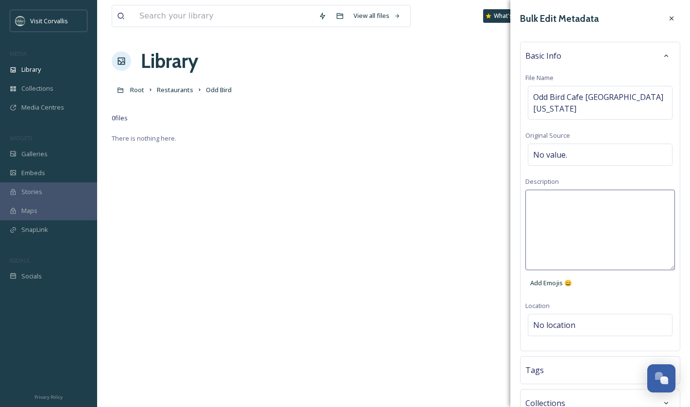
click at [550, 190] on textarea at bounding box center [599, 230] width 149 height 81
paste textarea "Odd Bird Cafe [GEOGRAPHIC_DATA] [US_STATE]"
click at [583, 190] on textarea "Odd Bird Cafe [GEOGRAPHIC_DATA] [US_STATE]" at bounding box center [599, 230] width 149 height 81
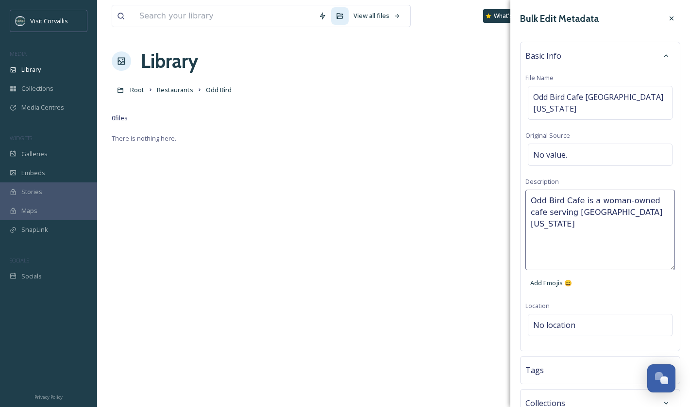
paste textarea "who love brunch, coffee, cocktails, and hospitality!"
click at [576, 199] on textarea "Odd Bird Cafe is a woman-owned cafe serving who love brunch, coffee, cocktails,…" at bounding box center [599, 230] width 149 height 81
click at [622, 213] on textarea "Odd Bird Cafe is a woman-owned cafe serving who those love brunch, coffee, cock…" at bounding box center [599, 230] width 149 height 81
drag, startPoint x: 622, startPoint y: 213, endPoint x: 625, endPoint y: 222, distance: 9.7
click at [625, 222] on textarea "Odd Bird Cafe is a woman-owned cafe serving who those love brunch, coffee, cock…" at bounding box center [599, 230] width 149 height 81
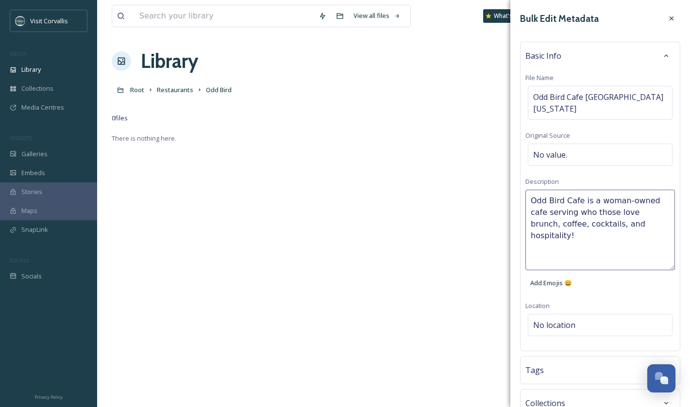
click at [665, 190] on textarea "Odd Bird Cafe is a woman-owned cafe serving who those love brunch, coffee, cock…" at bounding box center [599, 230] width 149 height 81
paste textarea "Corvallis [US_STATE]"
type textarea "Odd Bird Cafe is a woman-owned cafe in downtown [GEOGRAPHIC_DATA] [US_STATE] se…"
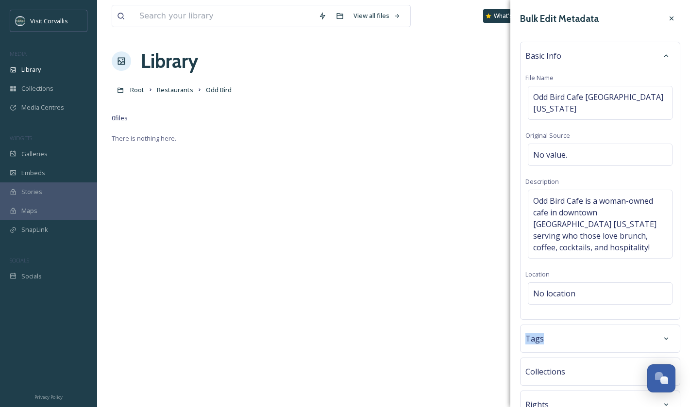
click at [580, 312] on div "Bulk Edit Metadata Basic Info File Name Odd Bird Cafe Corvallis [US_STATE] Orig…" at bounding box center [600, 236] width 180 height 473
click at [547, 288] on span "No location" at bounding box center [554, 294] width 42 height 12
click at [558, 283] on input at bounding box center [600, 293] width 144 height 21
paste input "Corvallis [US_STATE]"
click at [534, 283] on input "Corvallis [US_STATE]" at bounding box center [600, 293] width 144 height 21
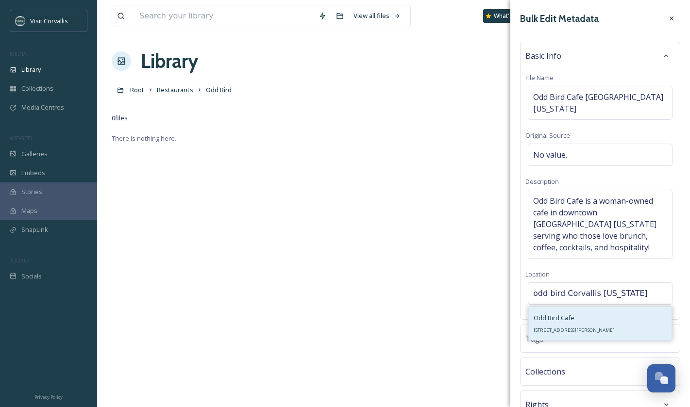
type input "odd bird Corvallis [US_STATE]"
click at [589, 312] on div "Odd Bird Cafe [STREET_ADDRESS][PERSON_NAME]" at bounding box center [573, 323] width 81 height 23
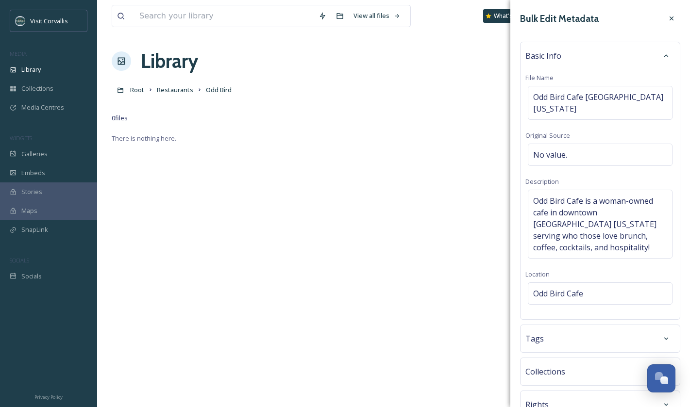
click at [589, 330] on div "Tags" at bounding box center [599, 338] width 149 height 17
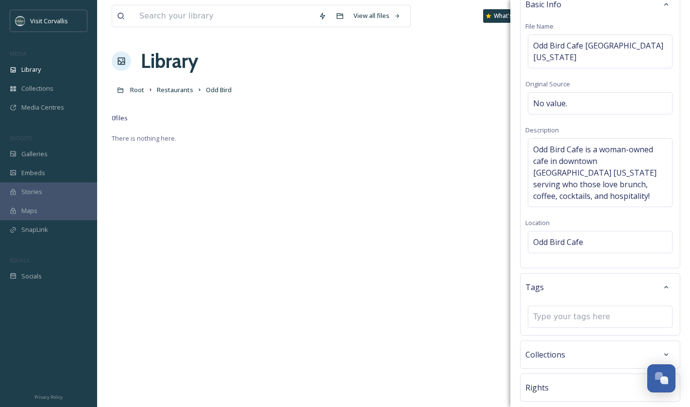
scroll to position [77, 0]
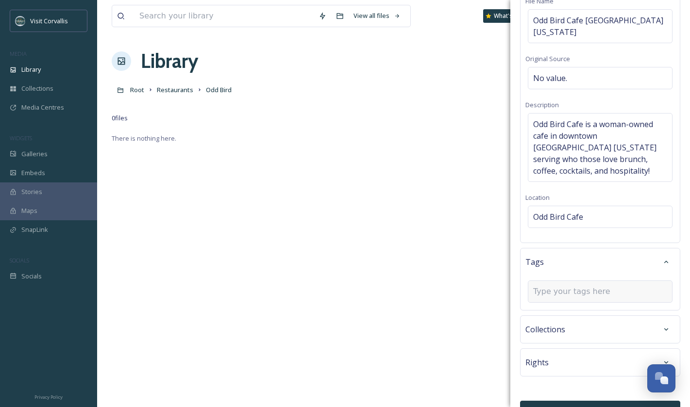
click at [557, 286] on input at bounding box center [581, 292] width 97 height 12
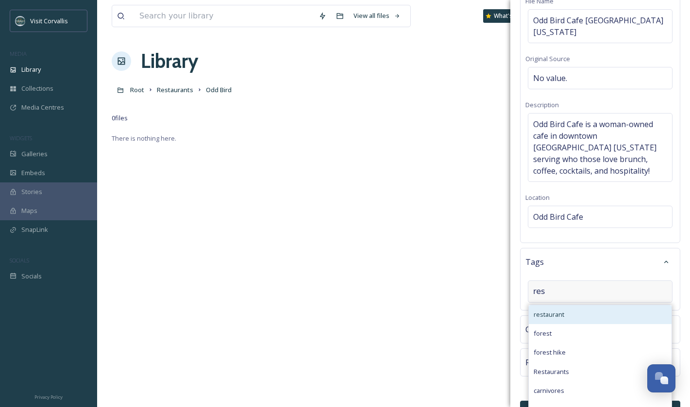
type input "res"
click at [556, 305] on div "restaurant" at bounding box center [599, 314] width 143 height 19
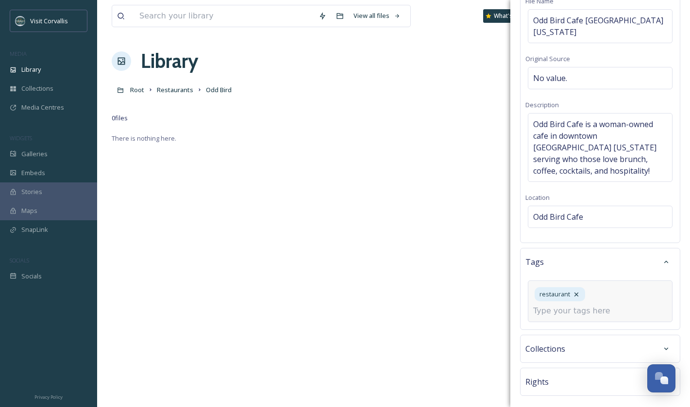
click at [555, 305] on input at bounding box center [581, 311] width 97 height 12
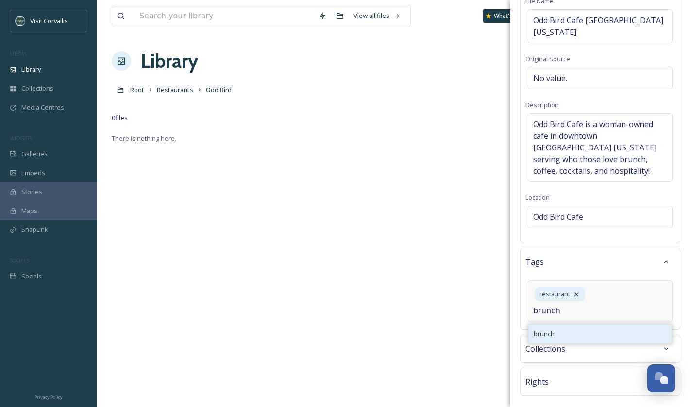
type input "brunch"
click at [554, 325] on div "brunch" at bounding box center [599, 334] width 143 height 19
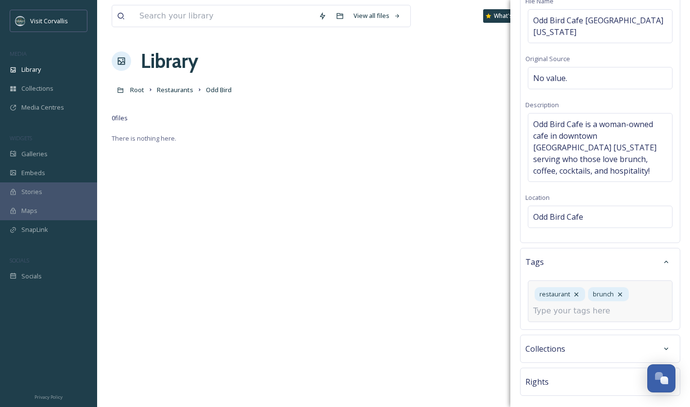
click at [557, 305] on input at bounding box center [581, 311] width 97 height 12
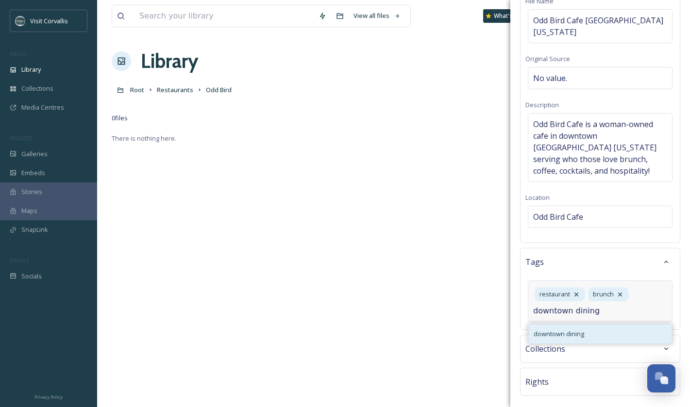
type input "downtown dining"
click at [558, 329] on span "downtown dining" at bounding box center [558, 333] width 50 height 9
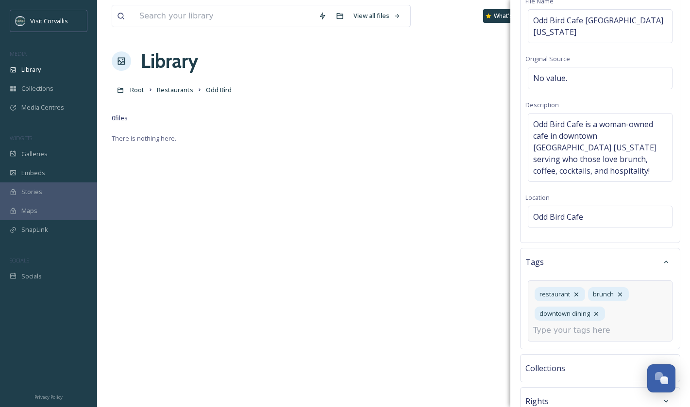
scroll to position [116, 0]
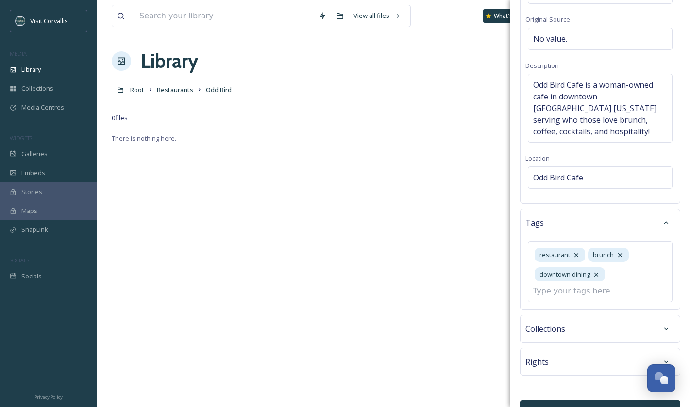
click at [559, 323] on span "Collections" at bounding box center [545, 329] width 40 height 12
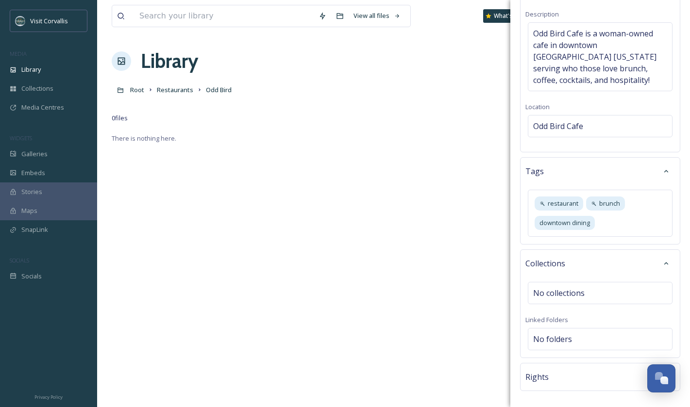
scroll to position [169, 0]
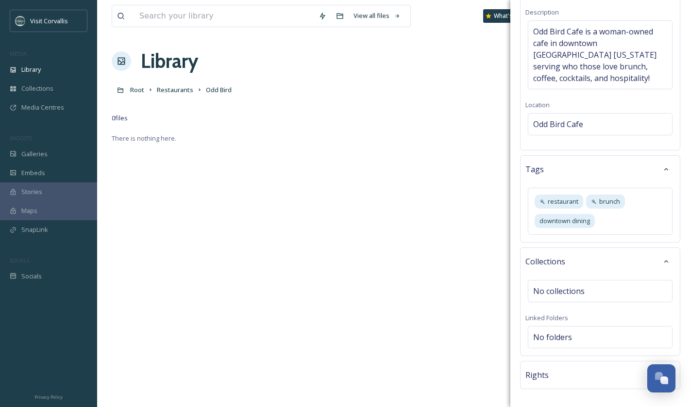
click at [571, 366] on div "Rights" at bounding box center [599, 374] width 149 height 17
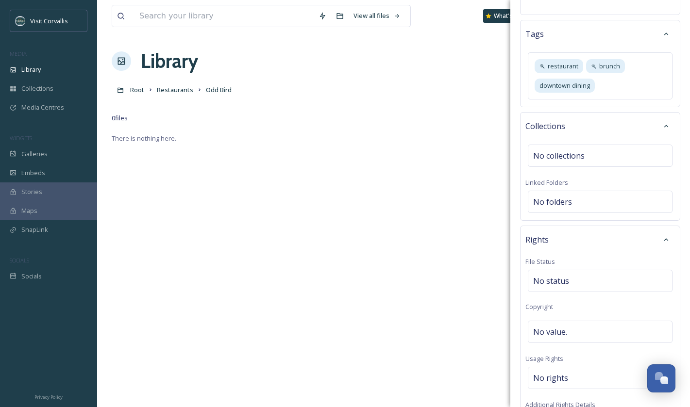
scroll to position [354, 0]
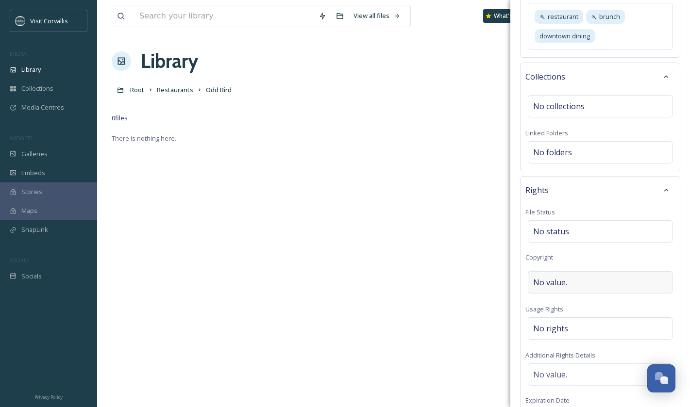
click at [553, 277] on span "No value." at bounding box center [550, 283] width 34 height 12
click at [563, 323] on span "No rights" at bounding box center [550, 329] width 35 height 12
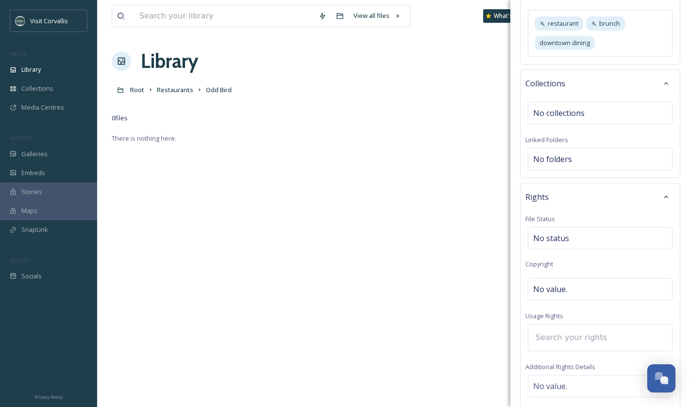
scroll to position [412, 0]
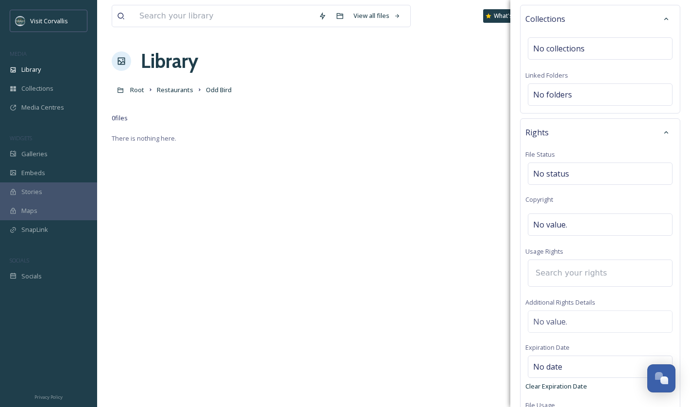
click at [582, 263] on input at bounding box center [583, 273] width 107 height 21
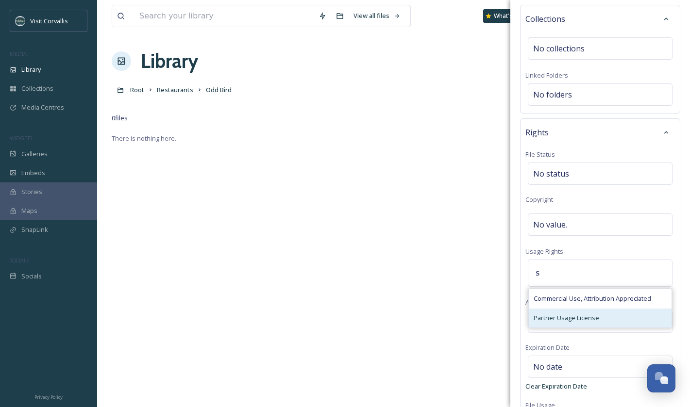
type input "s"
click at [567, 313] on span "Partner Usage License" at bounding box center [566, 317] width 66 height 9
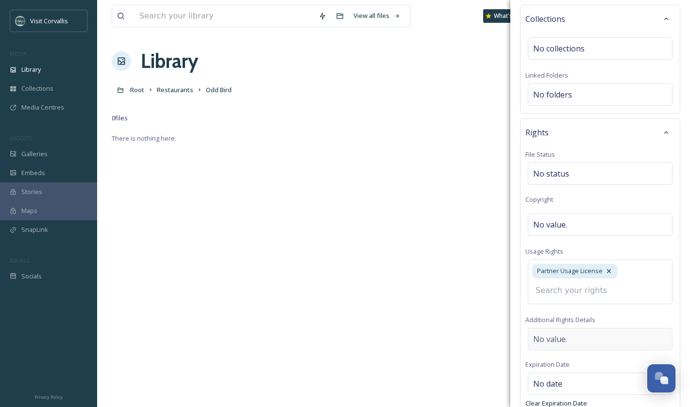
scroll to position [487, 0]
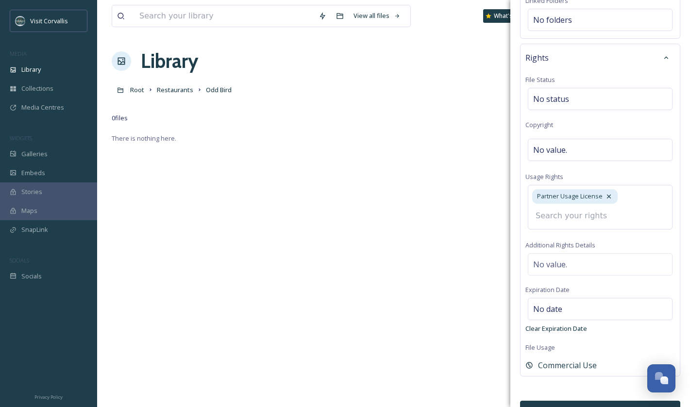
click at [611, 383] on button "Bulk Edit" at bounding box center [600, 411] width 160 height 20
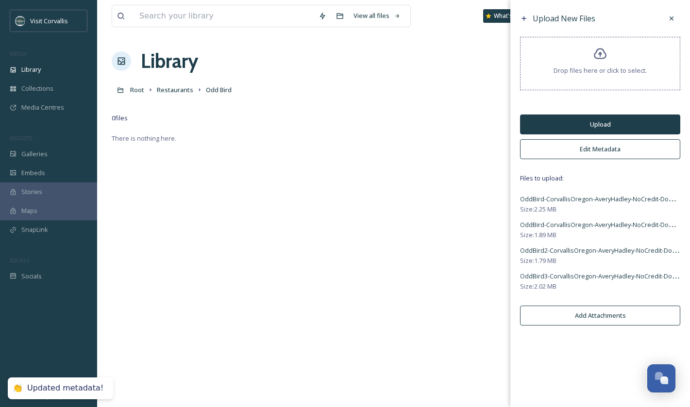
click at [564, 123] on button "Upload" at bounding box center [600, 125] width 160 height 20
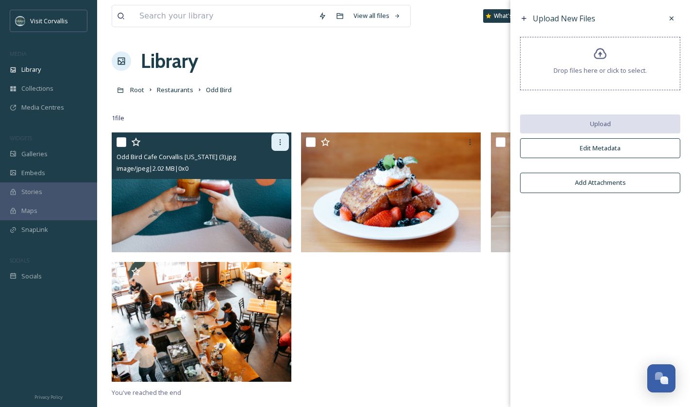
click at [281, 145] on icon at bounding box center [280, 142] width 8 height 8
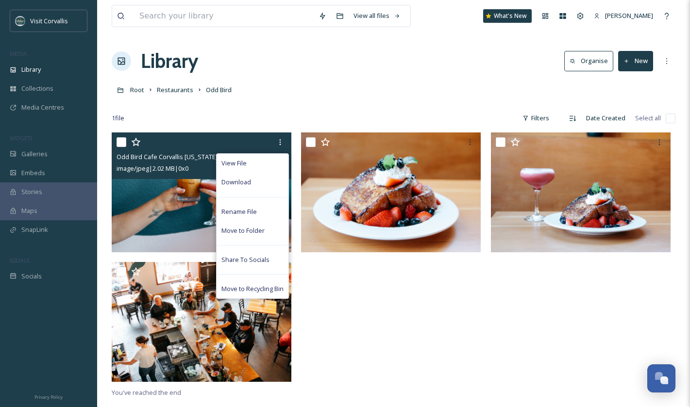
click at [123, 142] on input "checkbox" at bounding box center [121, 142] width 10 height 10
checkbox input "true"
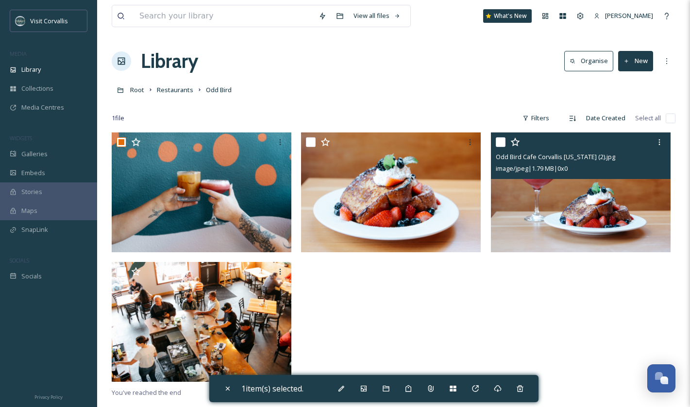
click at [499, 142] on input "checkbox" at bounding box center [500, 142] width 10 height 10
checkbox input "true"
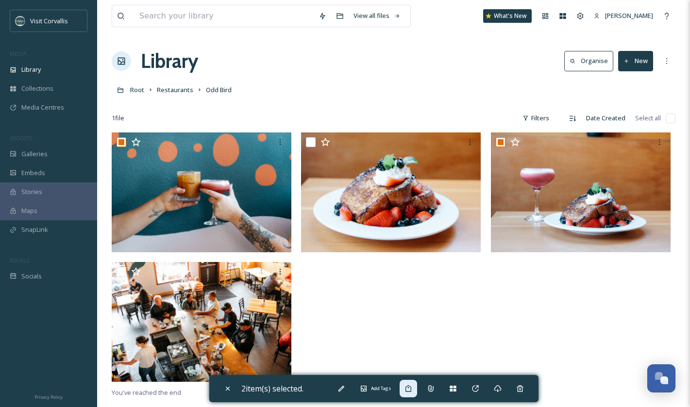
click at [410, 383] on icon at bounding box center [408, 389] width 8 height 8
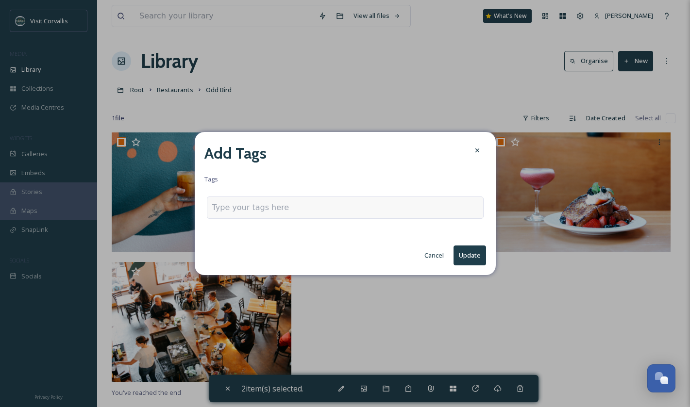
click at [269, 208] on input at bounding box center [260, 208] width 97 height 12
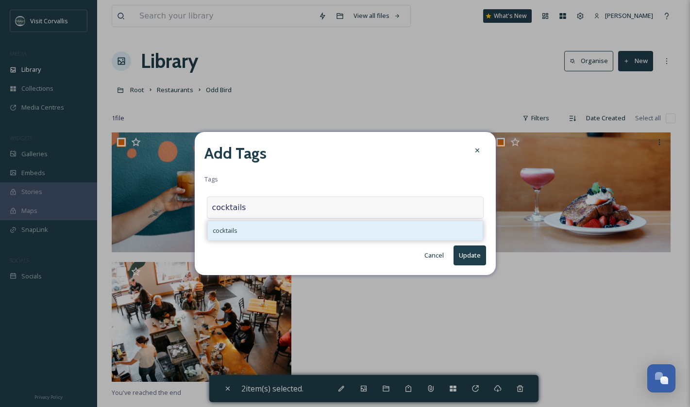
type input "cocktails"
click at [263, 225] on div "cocktails" at bounding box center [345, 230] width 275 height 19
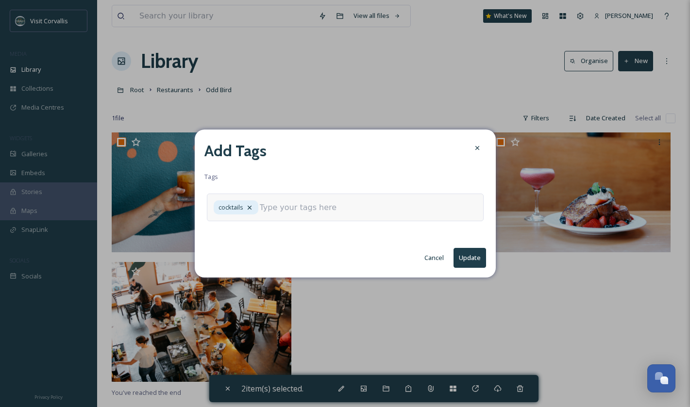
click at [277, 208] on input at bounding box center [308, 208] width 97 height 12
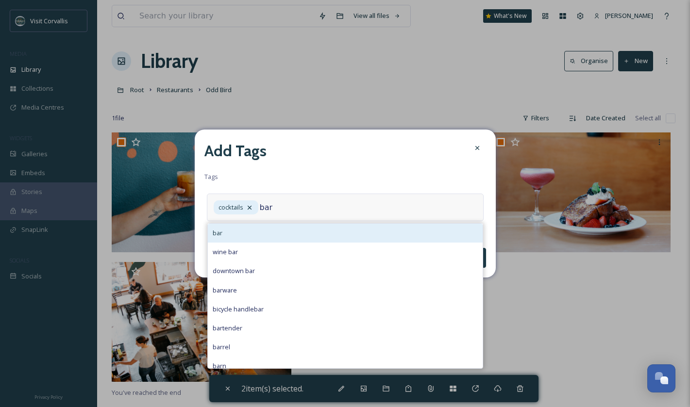
type input "bar"
click at [254, 232] on div "bar" at bounding box center [345, 233] width 275 height 19
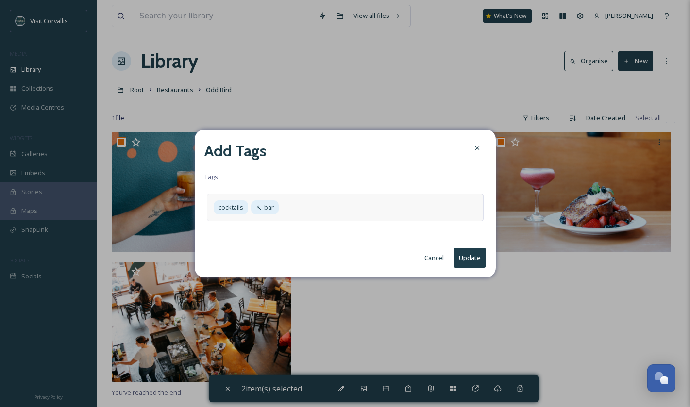
click at [474, 255] on button "Update" at bounding box center [469, 258] width 33 height 20
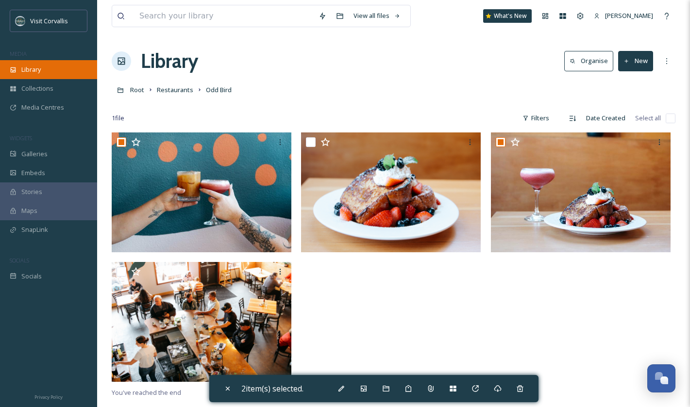
click at [59, 76] on div "Library" at bounding box center [48, 69] width 97 height 19
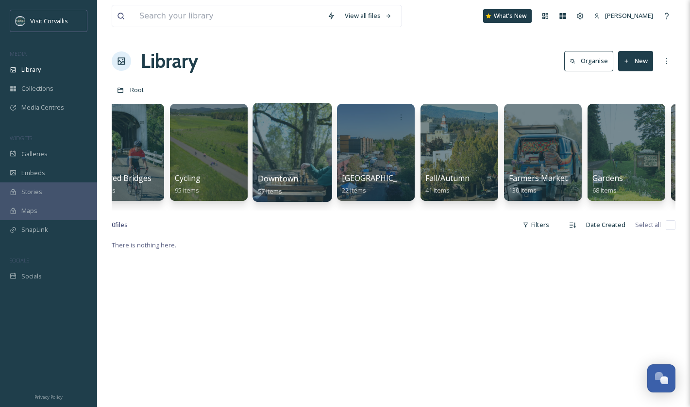
scroll to position [0, 1026]
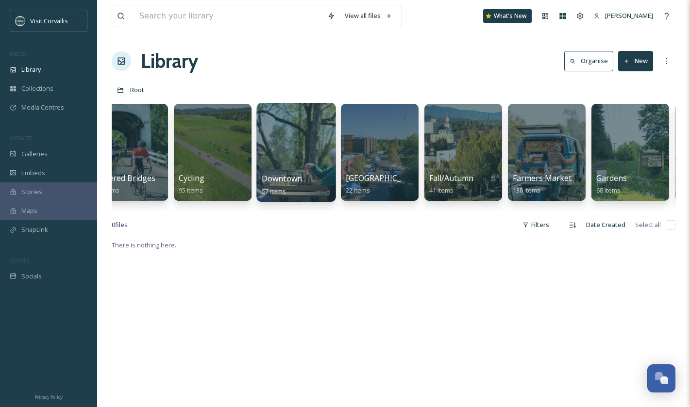
click at [295, 157] on div at bounding box center [295, 152] width 79 height 99
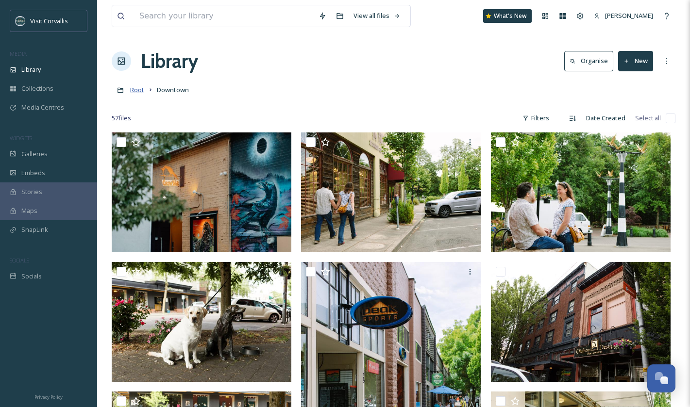
click at [135, 92] on span "Root" at bounding box center [137, 89] width 14 height 9
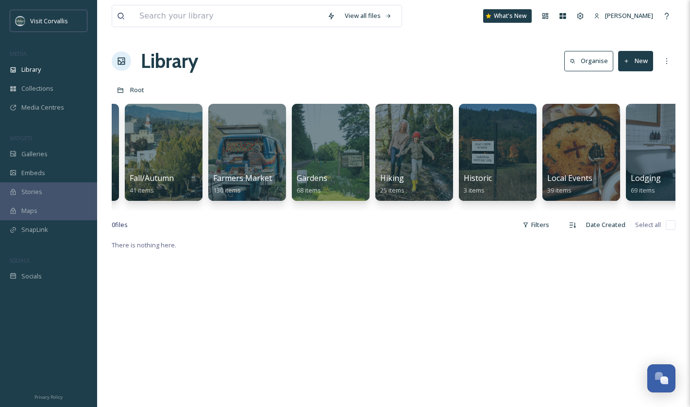
scroll to position [0, 1270]
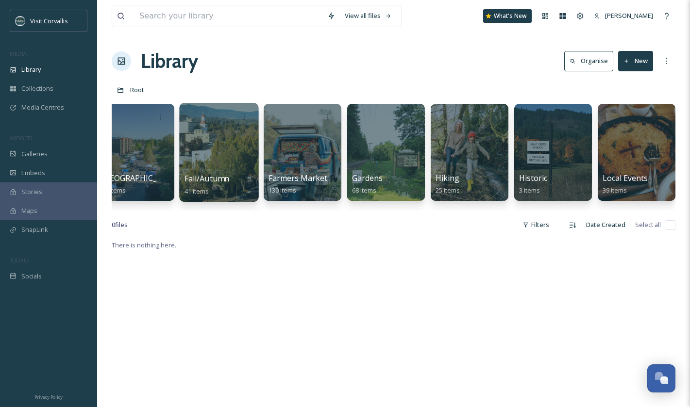
click at [217, 154] on div at bounding box center [218, 152] width 79 height 99
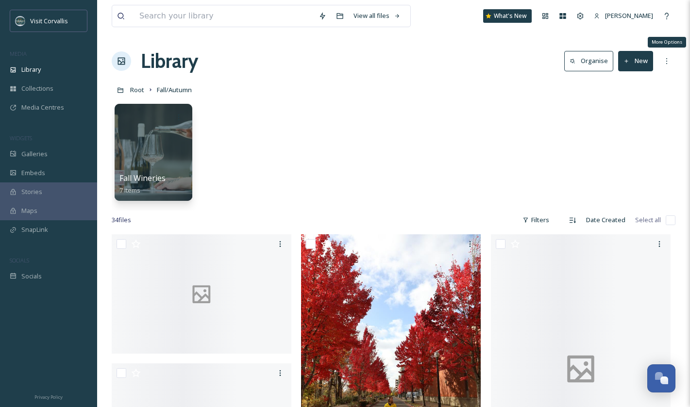
click at [639, 62] on button "New" at bounding box center [635, 61] width 35 height 20
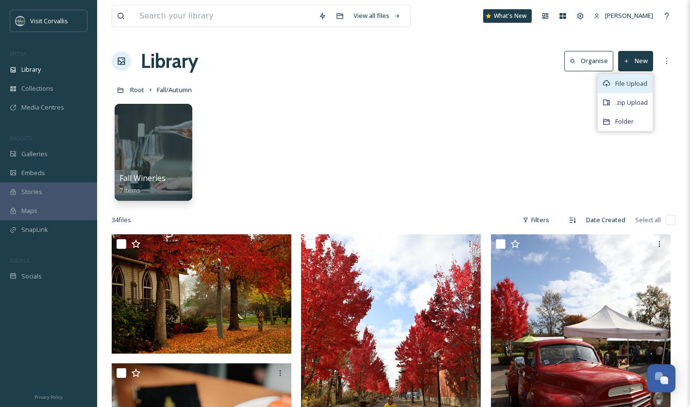
click at [637, 79] on div "File Upload" at bounding box center [624, 83] width 55 height 19
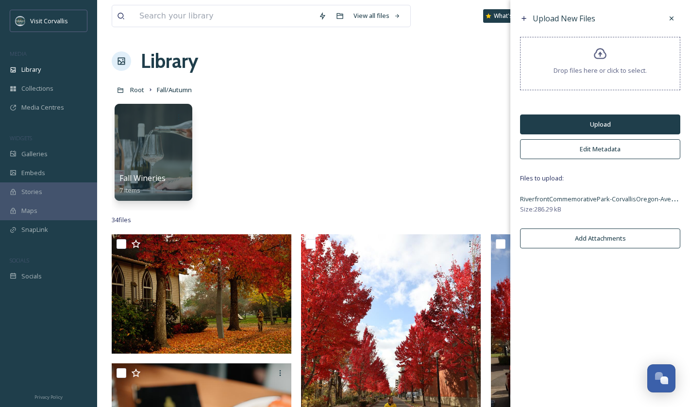
click at [574, 123] on button "Upload" at bounding box center [600, 125] width 160 height 20
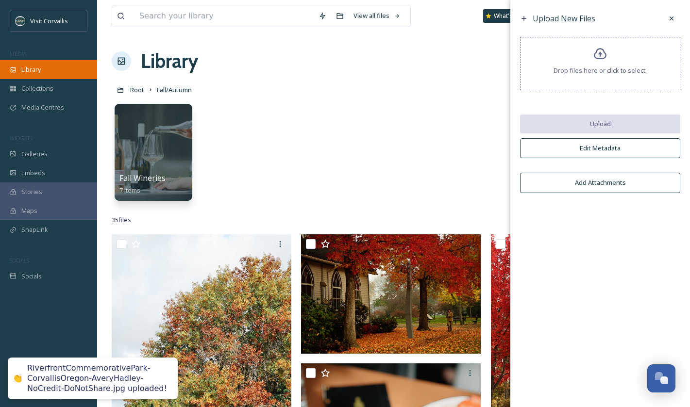
click at [36, 71] on span "Library" at bounding box center [30, 69] width 19 height 9
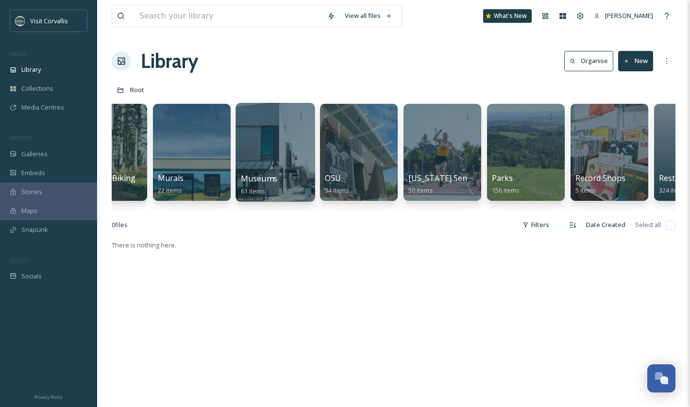
scroll to position [0, 2349]
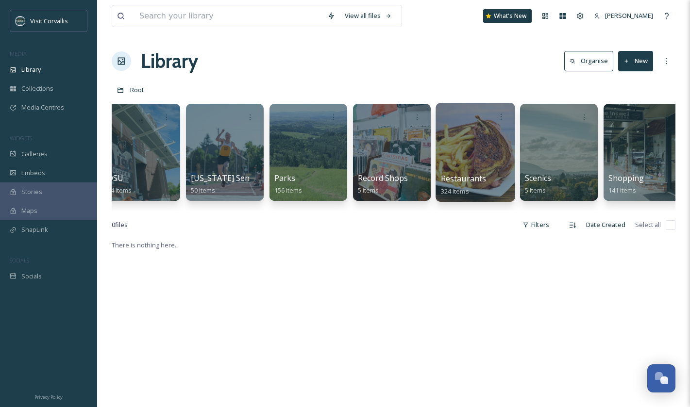
click at [446, 148] on div at bounding box center [474, 152] width 79 height 99
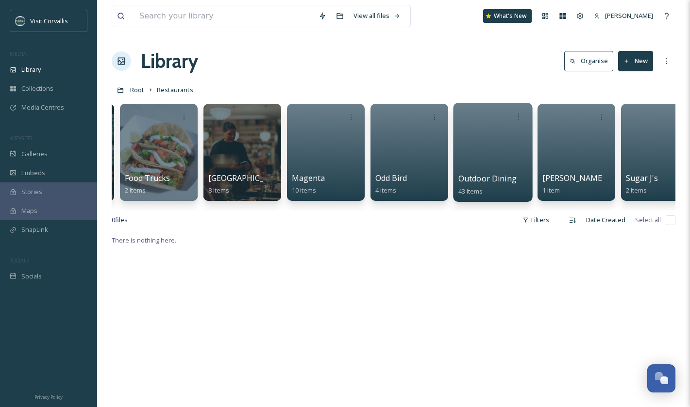
scroll to position [0, 840]
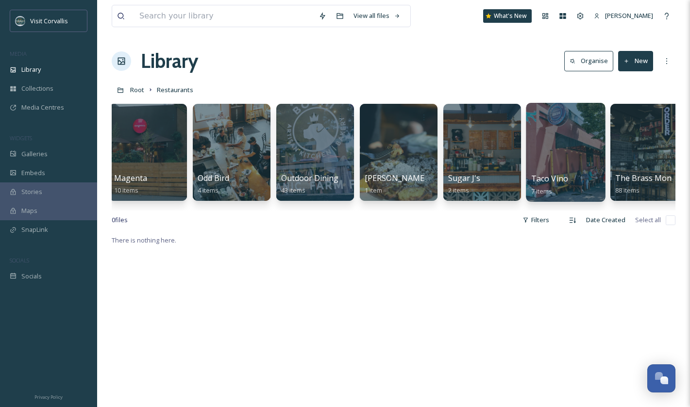
click at [545, 148] on div at bounding box center [565, 152] width 79 height 99
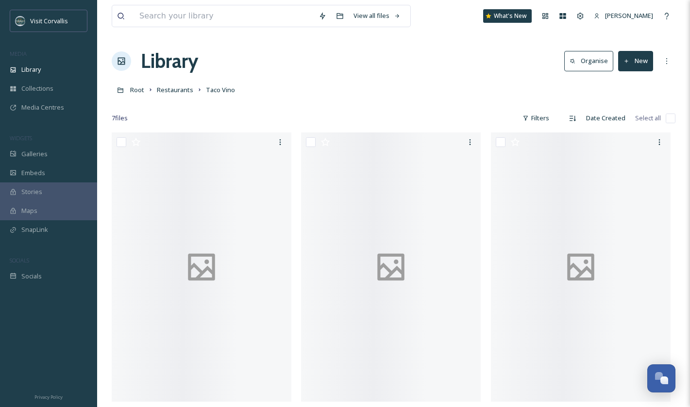
click at [627, 64] on icon at bounding box center [626, 61] width 6 height 6
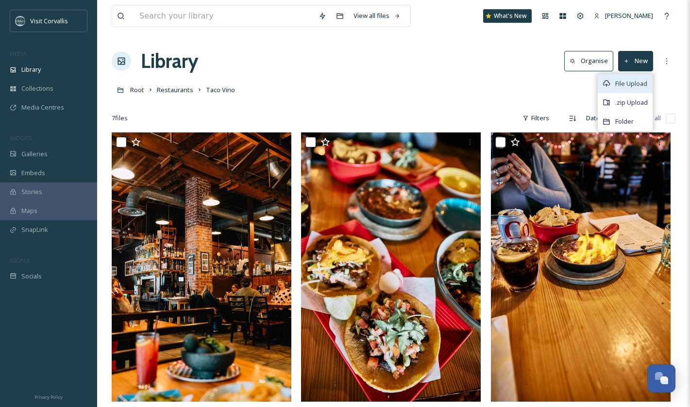
click at [627, 80] on span "File Upload" at bounding box center [631, 83] width 32 height 9
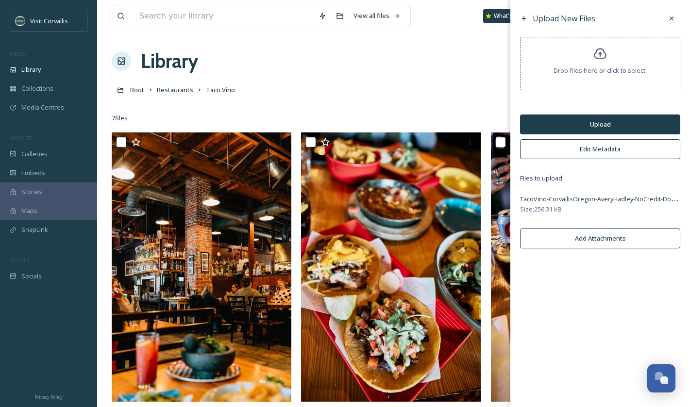
click at [587, 122] on button "Upload" at bounding box center [600, 125] width 160 height 20
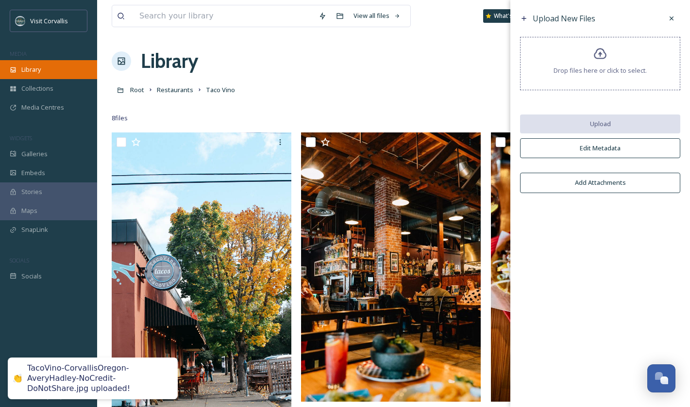
click at [32, 73] on span "Library" at bounding box center [30, 69] width 19 height 9
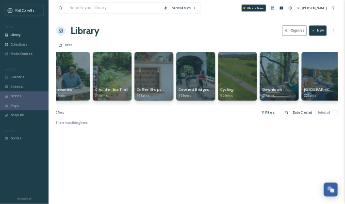
scroll to position [0, 766]
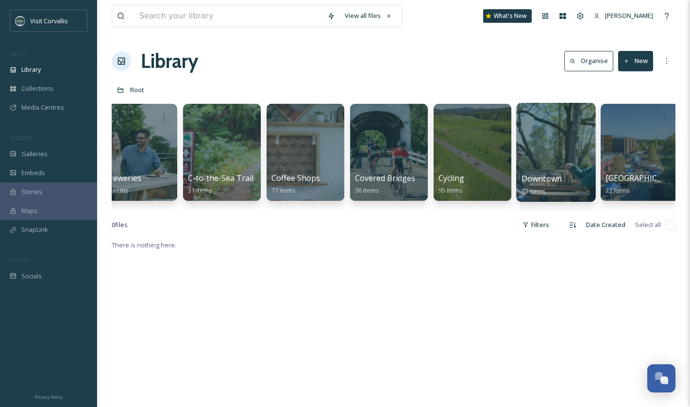
click at [544, 146] on div at bounding box center [555, 152] width 79 height 99
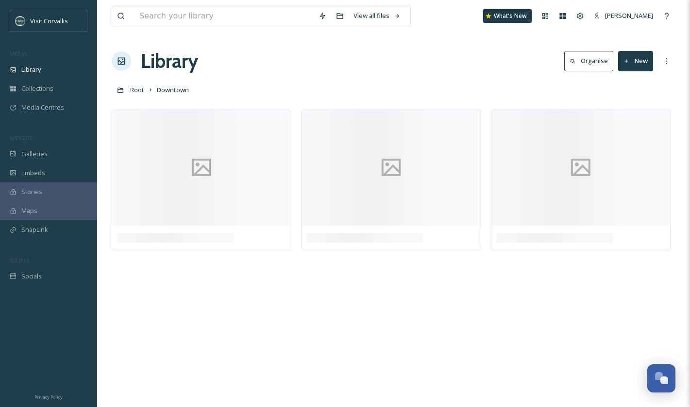
click at [648, 58] on button "New" at bounding box center [635, 61] width 35 height 20
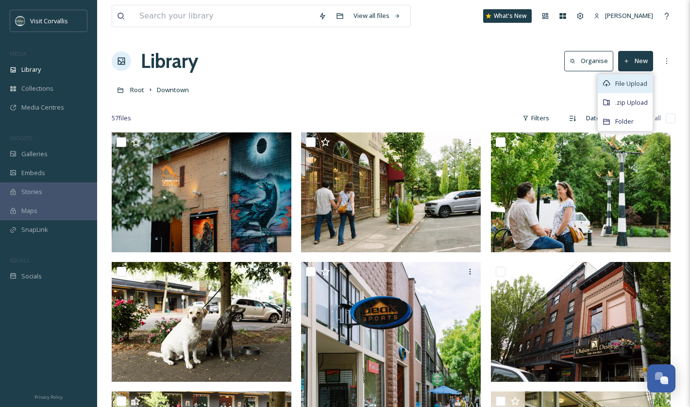
click at [629, 84] on span "File Upload" at bounding box center [631, 83] width 32 height 9
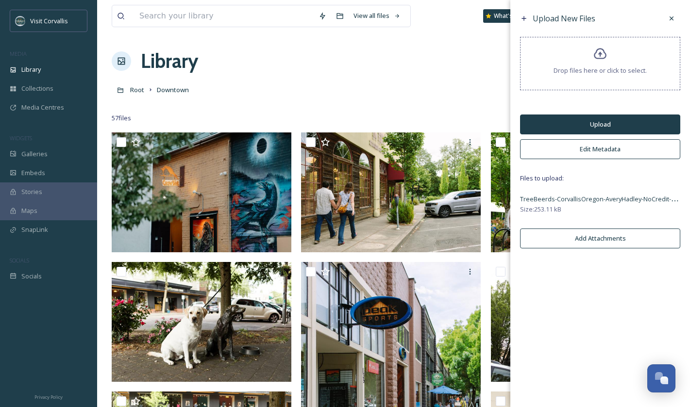
click at [589, 124] on button "Upload" at bounding box center [600, 125] width 160 height 20
